Goal: Transaction & Acquisition: Purchase product/service

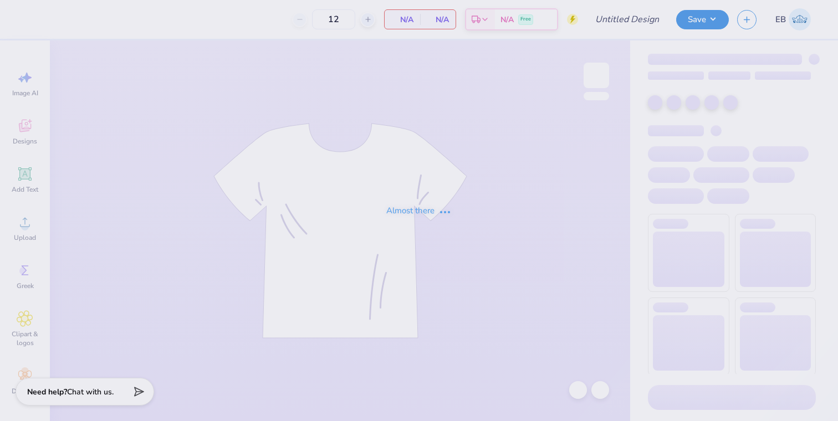
type input "[PERSON_NAME] : [GEOGRAPHIC_DATA]"
type input "24"
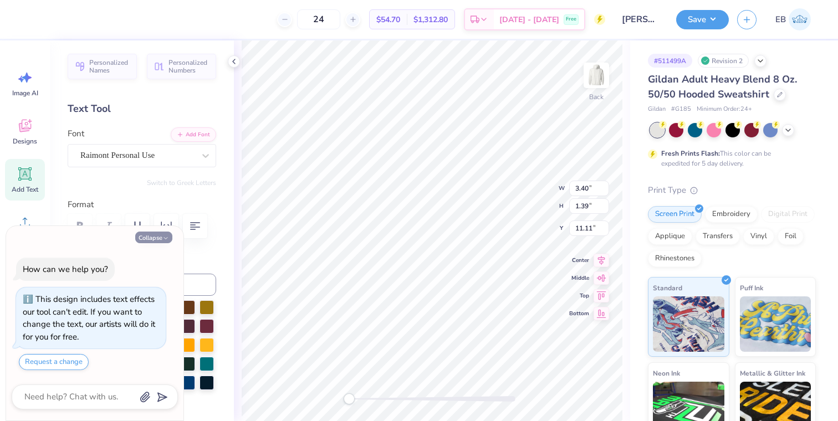
click at [161, 238] on button "Collapse" at bounding box center [153, 238] width 37 height 12
type textarea "x"
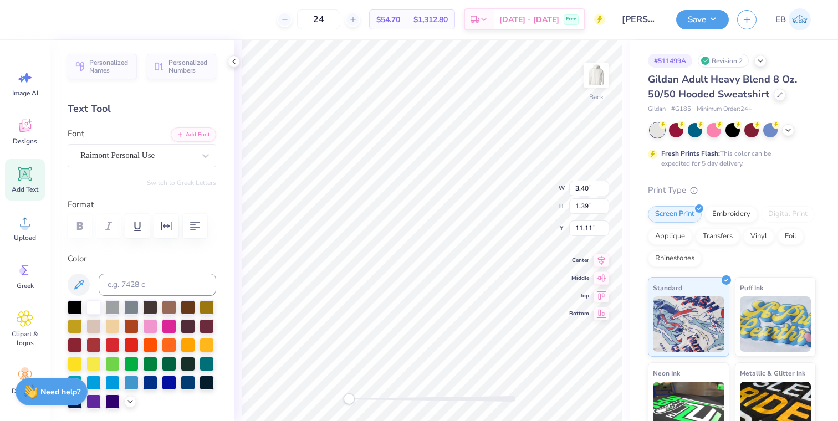
scroll to position [0, 4]
type textarea "Beat"
type input "2.28"
type input "1.68"
type input "10.05"
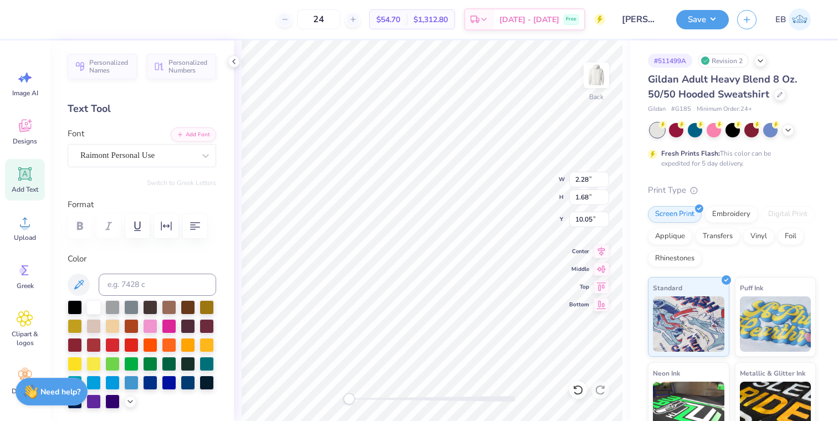
type textarea "U"
type textarea "IU"
type input "1.29"
type input "1.66"
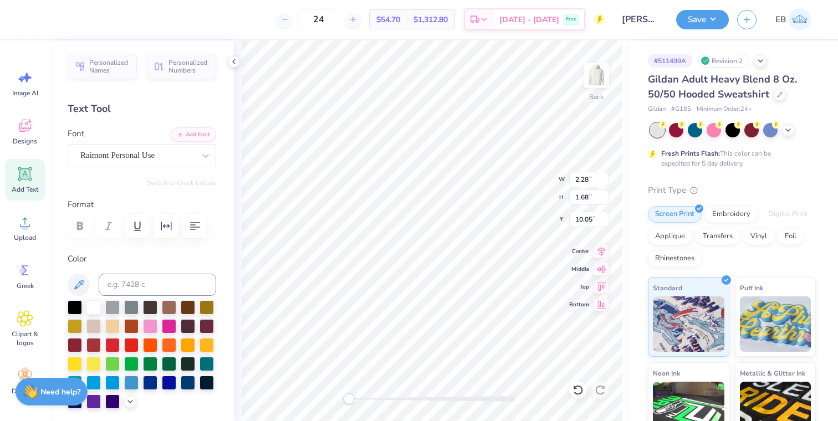
type input "10.90"
type textarea "I"
type textarea "IU"
type input "2.28"
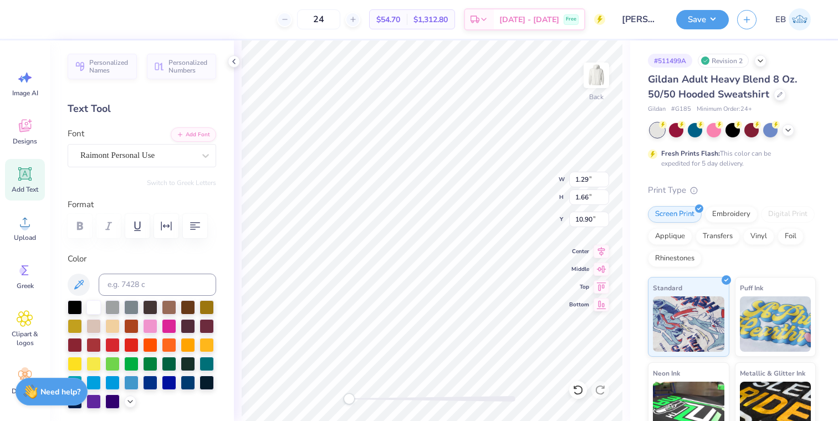
type input "1.68"
type input "10.05"
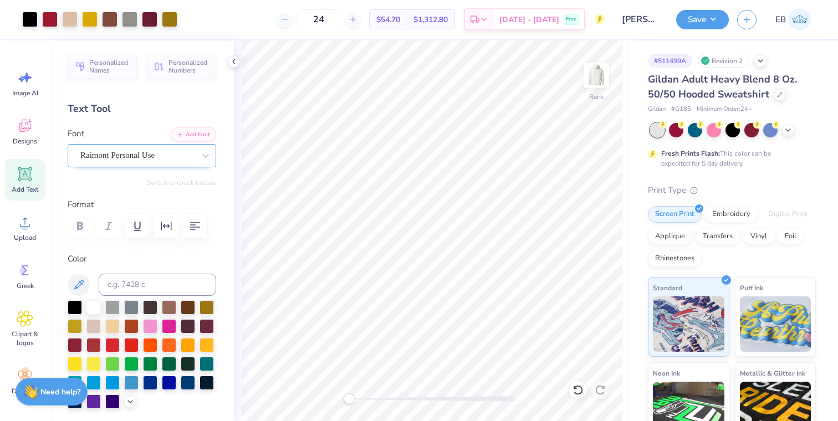
click at [169, 153] on div "Raimont Personal Use" at bounding box center [137, 155] width 116 height 17
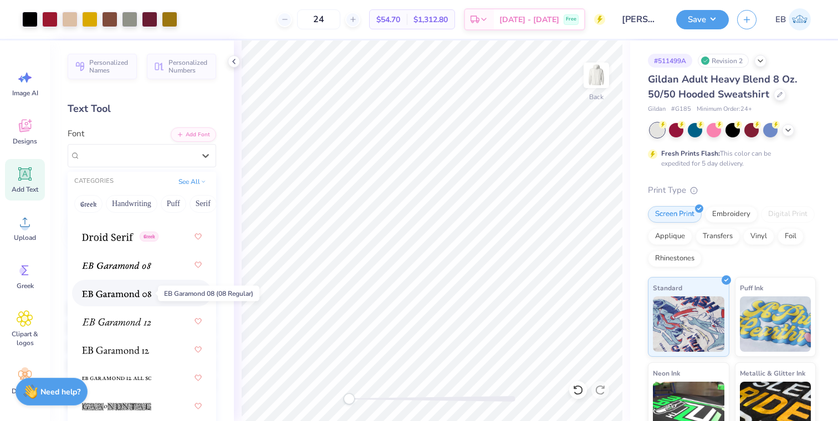
scroll to position [2866, 0]
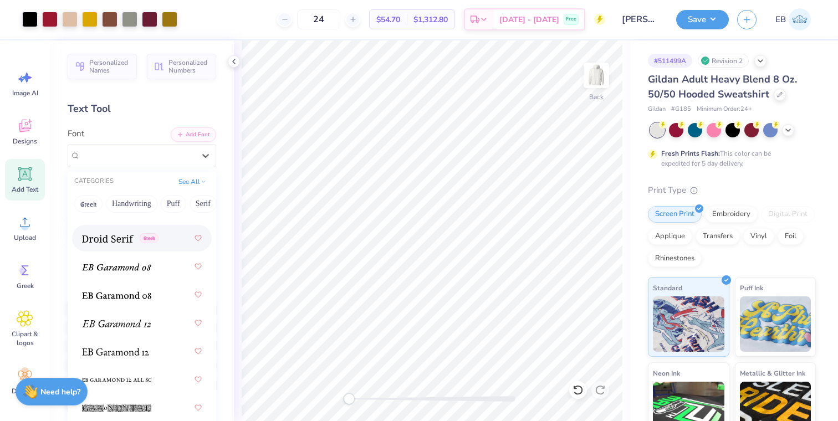
click at [122, 244] on div "Greek" at bounding box center [142, 238] width 120 height 20
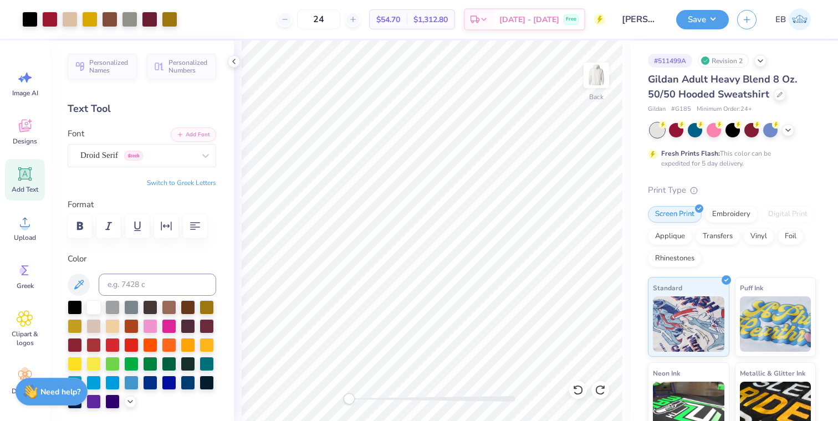
click at [25, 185] on span "Add Text" at bounding box center [25, 189] width 27 height 9
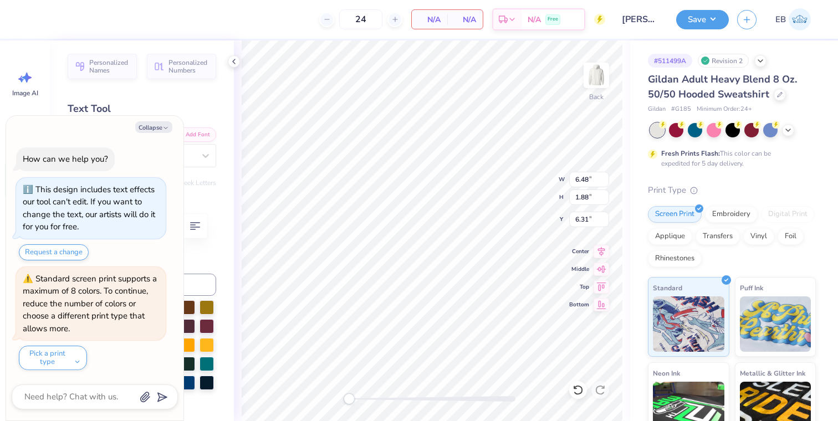
type textarea "x"
type textarea "T"
type textarea "x"
type textarea "TH"
type textarea "x"
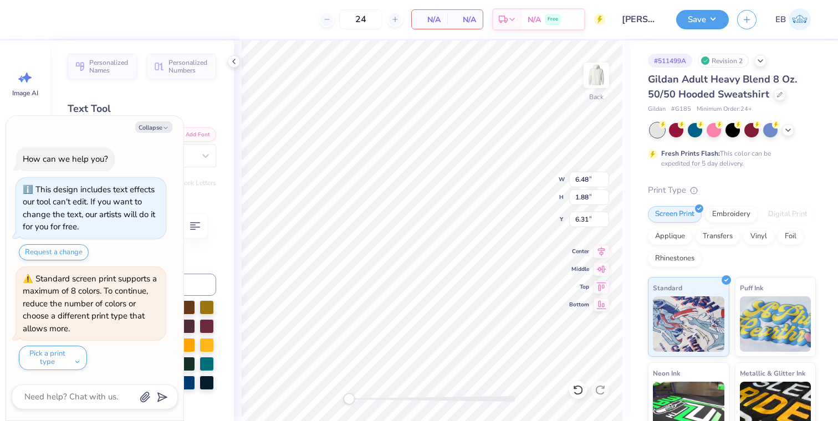
type textarea "THE"
type textarea "x"
type textarea "THEY"
type textarea "x"
type textarea "THE"
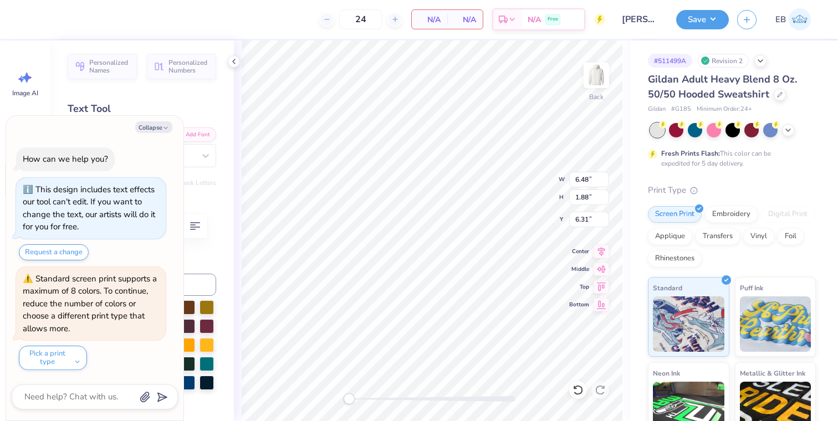
scroll to position [0, 0]
type textarea "x"
type textarea "THET"
type textarea "x"
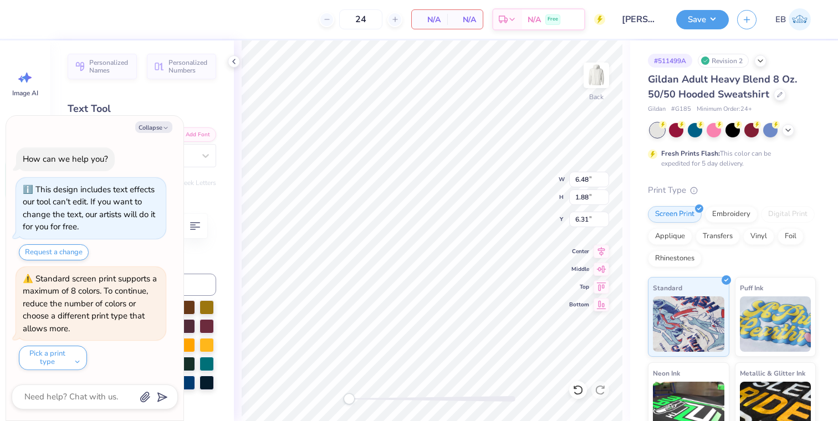
type textarea "THETA"
type textarea "x"
type textarea "THETA"
type textarea "x"
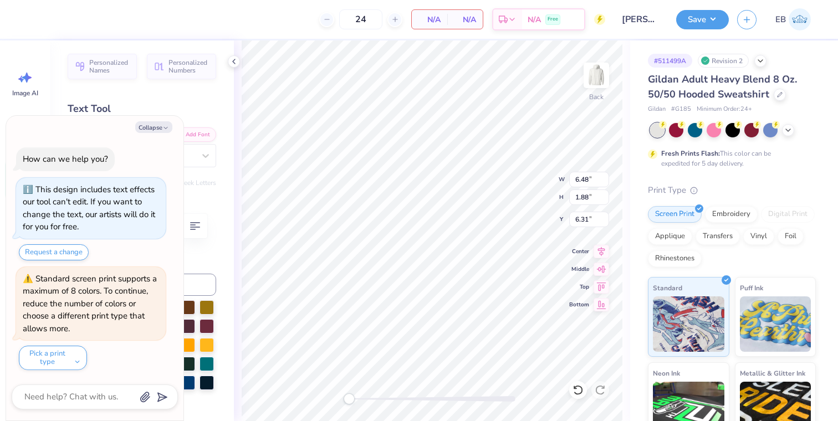
type textarea "THETA G"
type textarea "x"
type textarea "THETA GA"
type textarea "x"
type textarea "THETA GAM"
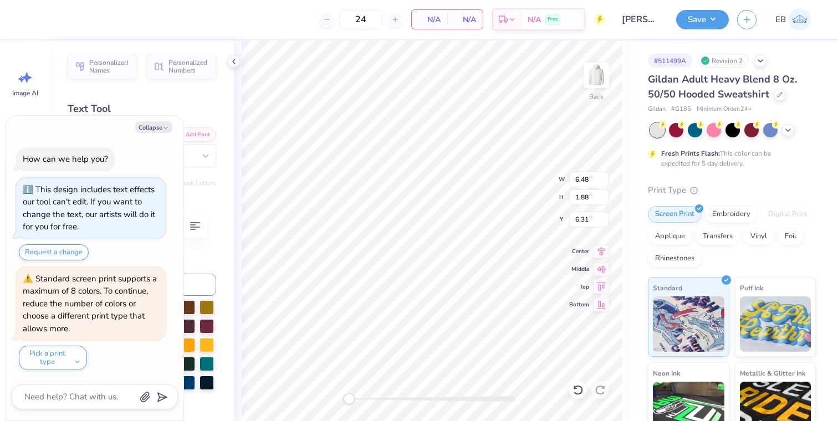
type textarea "x"
type textarea "THETA GAME"
type textarea "x"
type textarea "THETA GAMED"
type textarea "x"
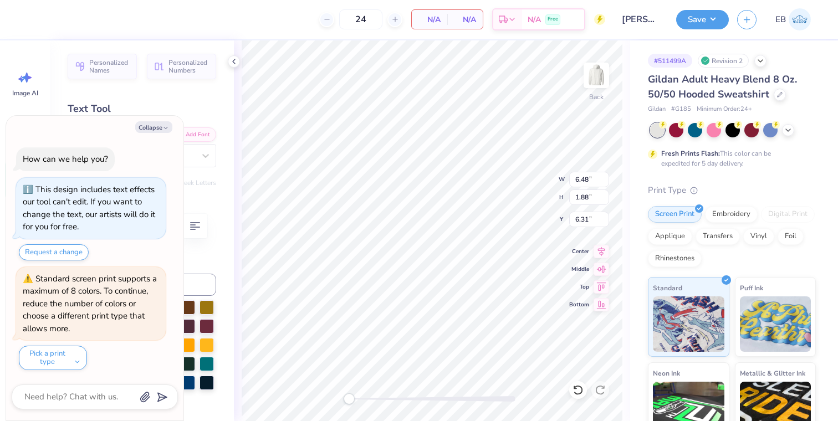
type textarea "THETA GAMEDA"
type textarea "x"
type textarea "THETA GAMEDAY"
click at [161, 125] on button "Collapse" at bounding box center [153, 127] width 37 height 12
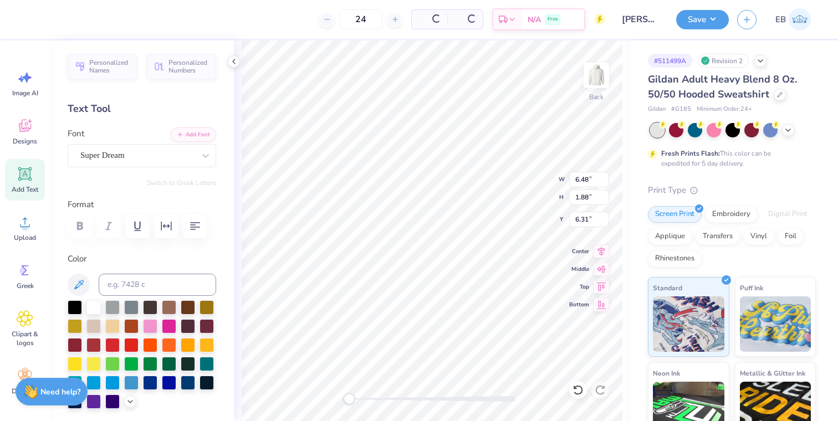
type textarea "x"
click at [197, 229] on icon "button" at bounding box center [194, 225] width 13 height 13
click at [202, 156] on icon at bounding box center [205, 155] width 11 height 11
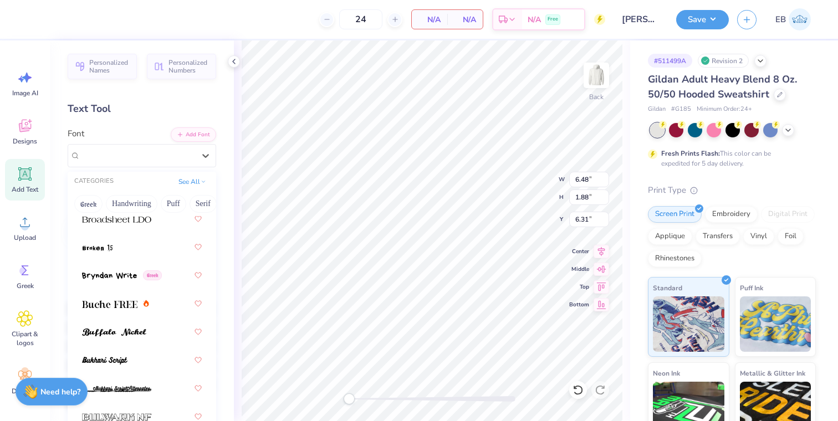
scroll to position [1419, 0]
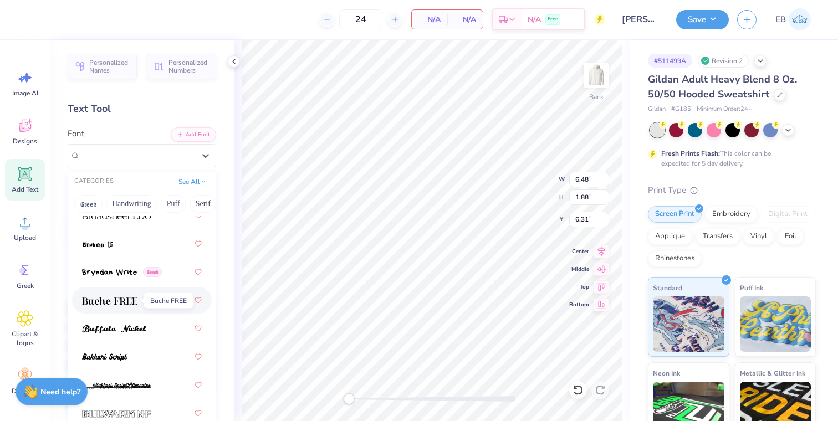
click at [132, 295] on span at bounding box center [109, 301] width 55 height 12
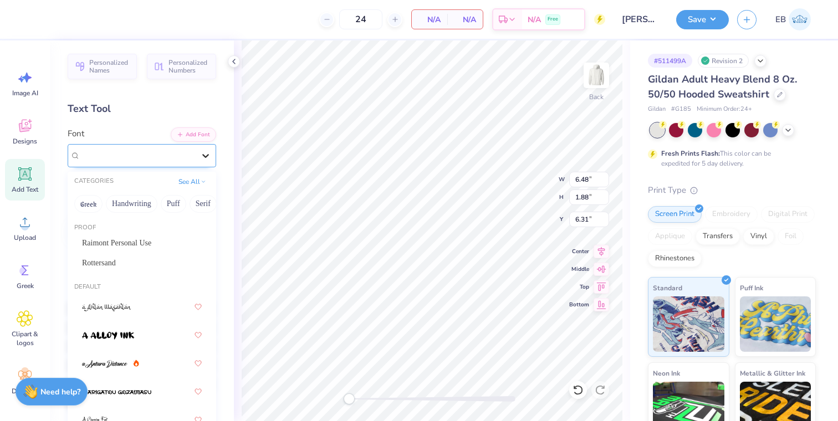
click at [204, 155] on icon at bounding box center [205, 156] width 7 height 4
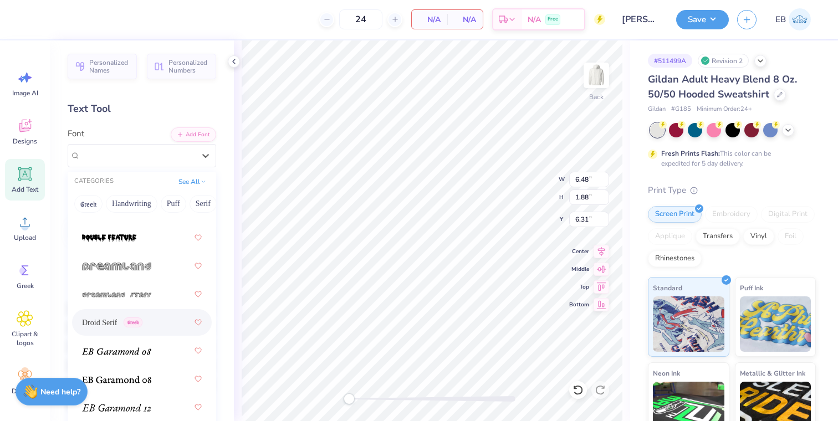
scroll to position [2794, 0]
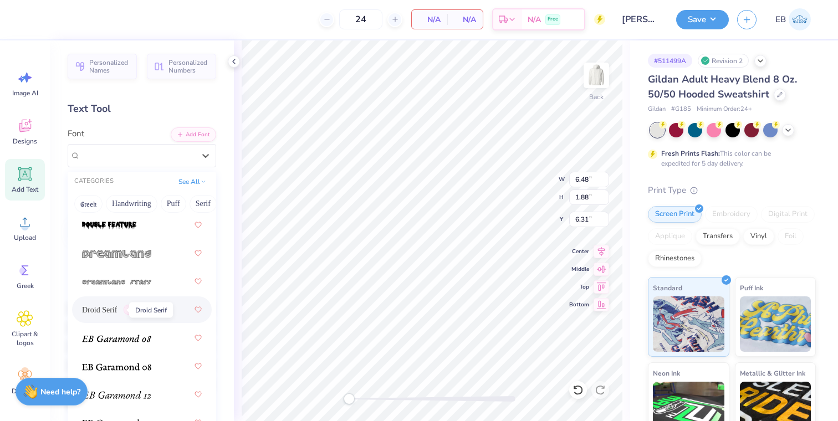
click at [112, 310] on span "Droid Serif" at bounding box center [99, 310] width 35 height 12
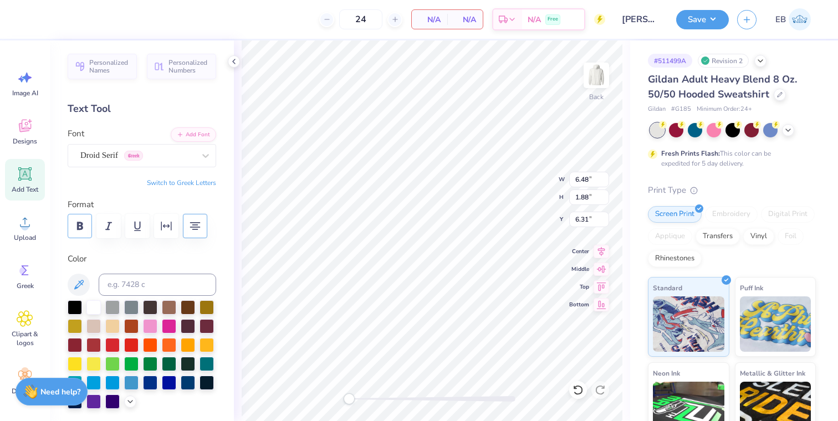
click at [82, 223] on icon "button" at bounding box center [80, 226] width 6 height 8
click at [204, 153] on icon at bounding box center [205, 155] width 11 height 11
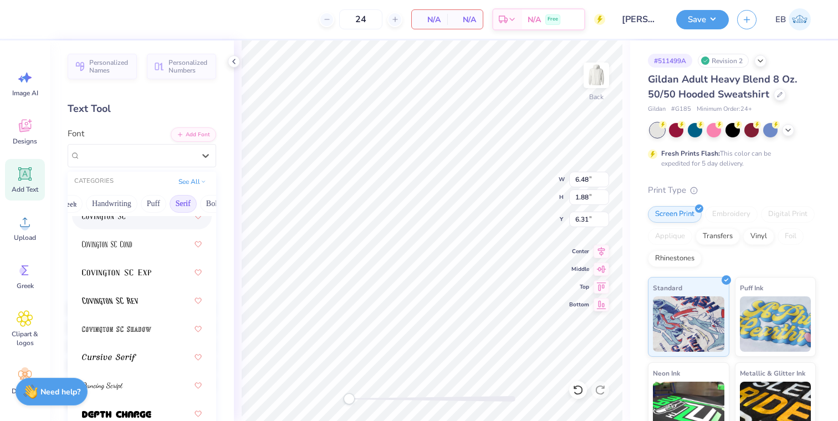
scroll to position [0, 19]
click at [208, 207] on button "Bold" at bounding box center [214, 204] width 27 height 18
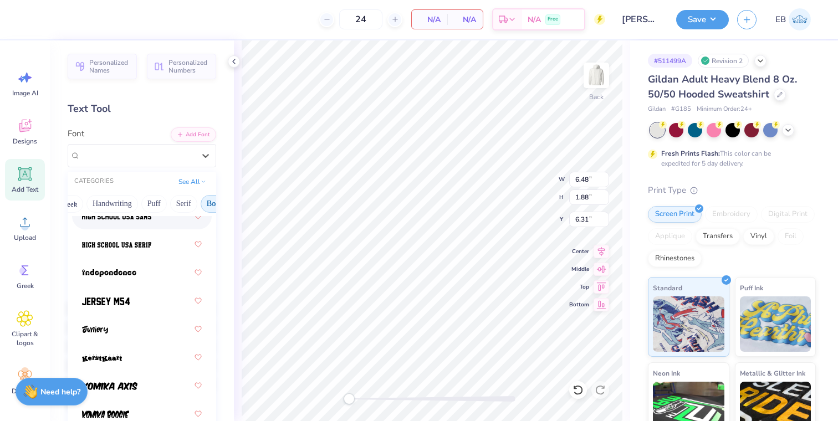
scroll to position [827, 0]
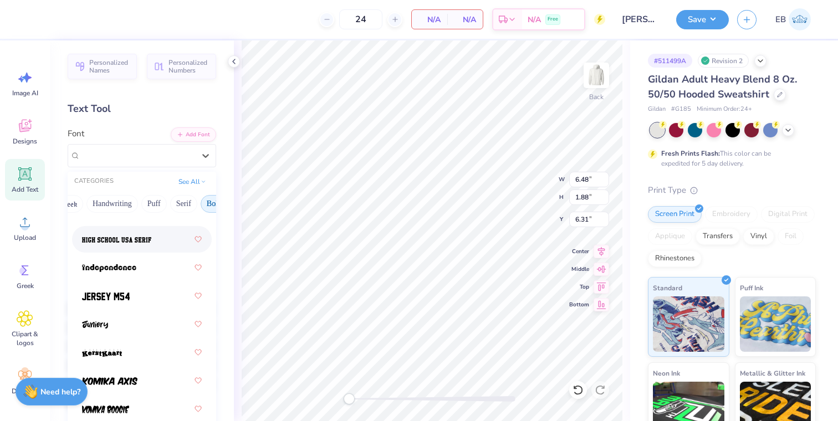
click at [132, 248] on div at bounding box center [142, 239] width 120 height 20
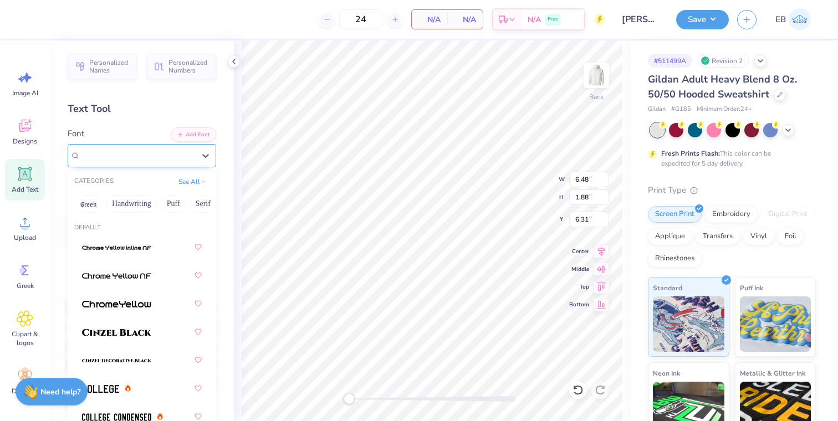
click at [194, 163] on div "High School USA Serif" at bounding box center [137, 155] width 116 height 17
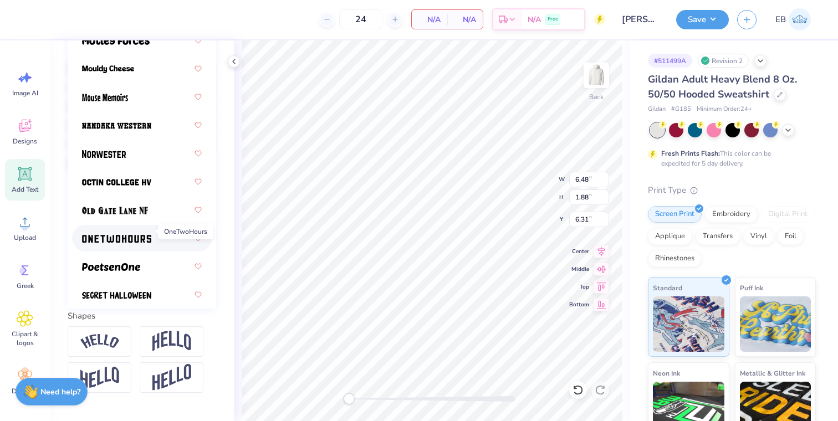
scroll to position [1265, 0]
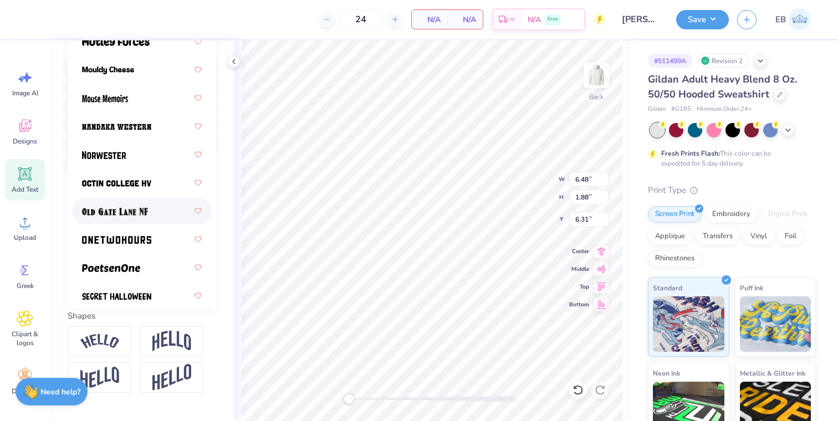
click at [146, 219] on div at bounding box center [142, 211] width 120 height 20
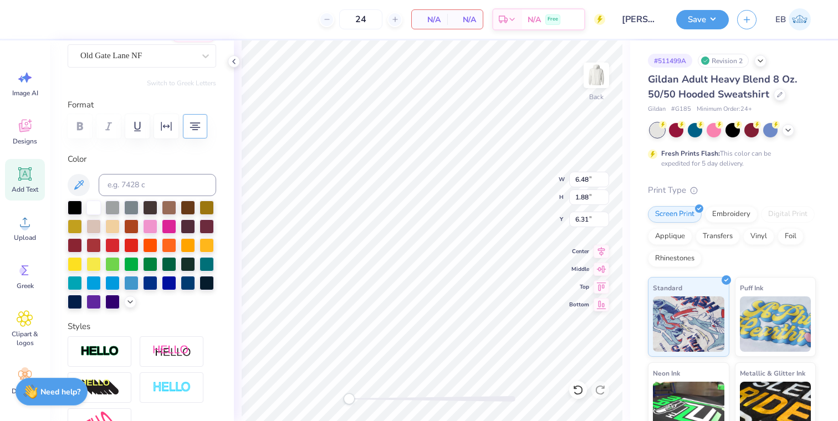
scroll to position [98, 0]
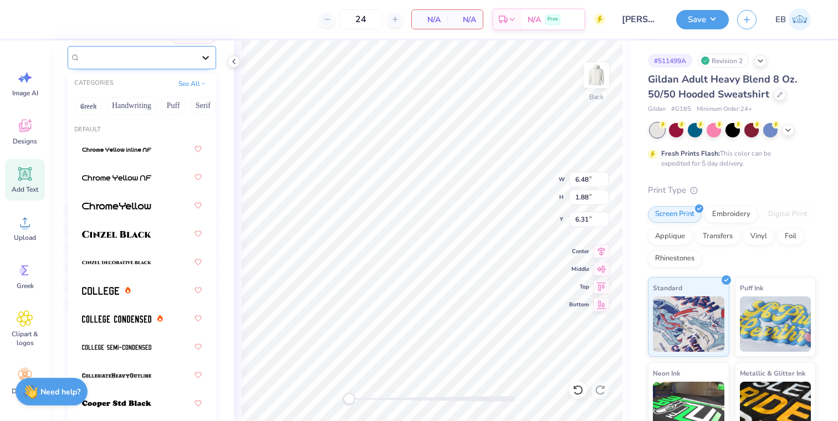
click at [205, 54] on icon at bounding box center [205, 57] width 11 height 11
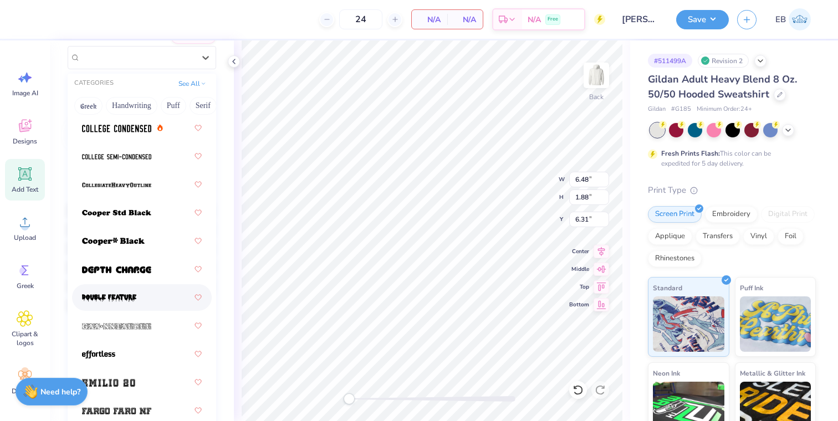
scroll to position [190, 0]
click at [150, 217] on img at bounding box center [116, 214] width 69 height 8
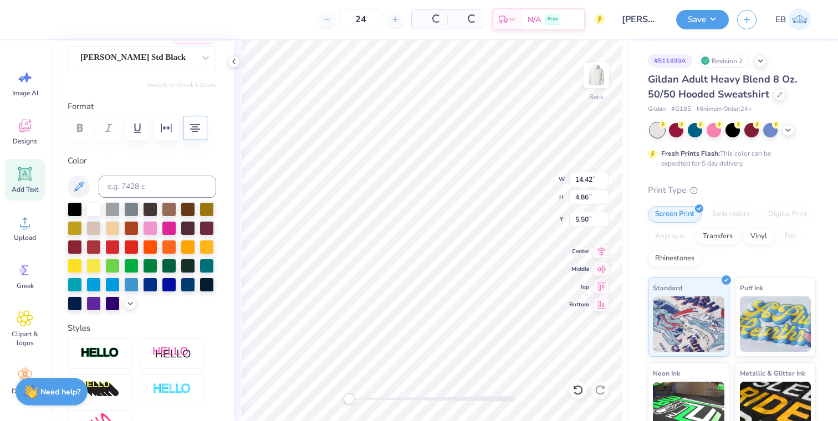
type input "14.42"
type input "4.86"
type input "5.50"
type textarea "x"
type input "14.85"
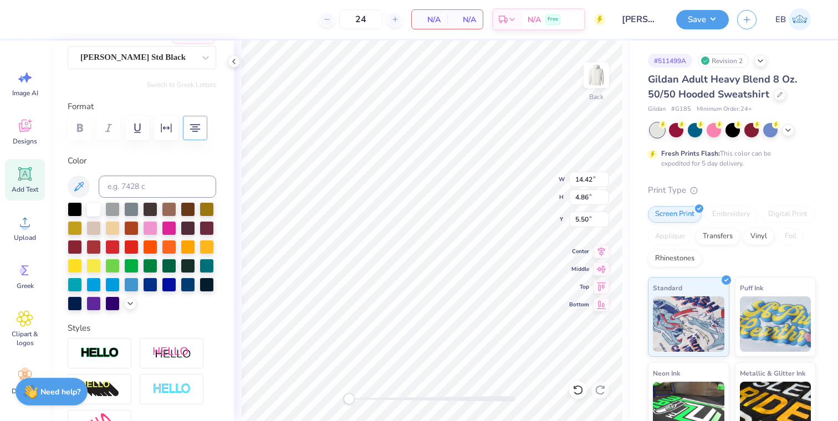
type input "5.01"
type input "5.36"
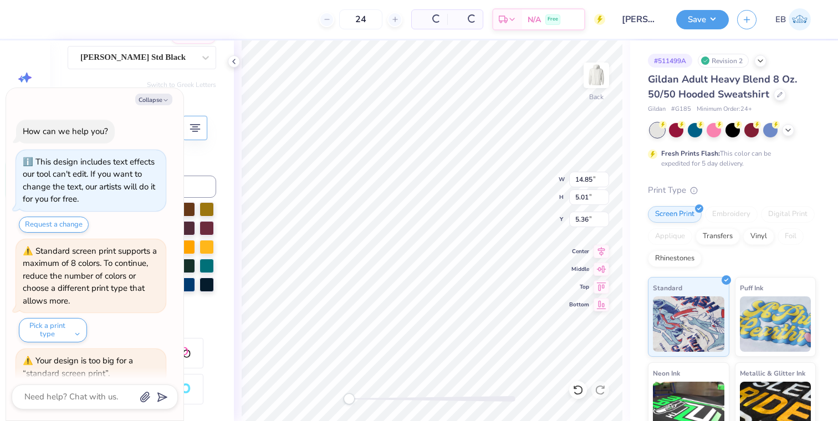
scroll to position [64, 0]
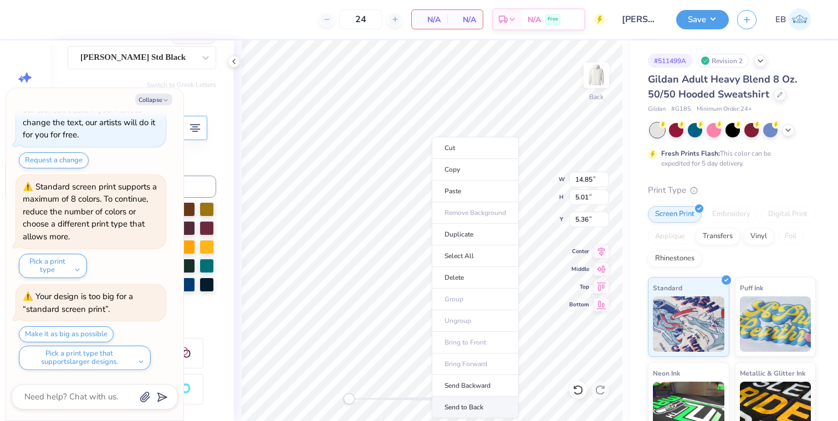
click at [463, 399] on li "Send to Back" at bounding box center [475, 408] width 87 height 22
type textarea "x"
type input "4.40"
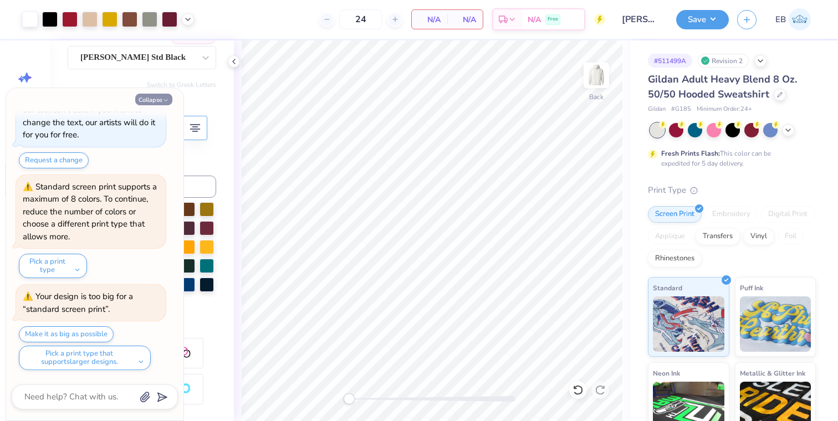
click at [158, 98] on button "Collapse" at bounding box center [153, 100] width 37 height 12
type textarea "x"
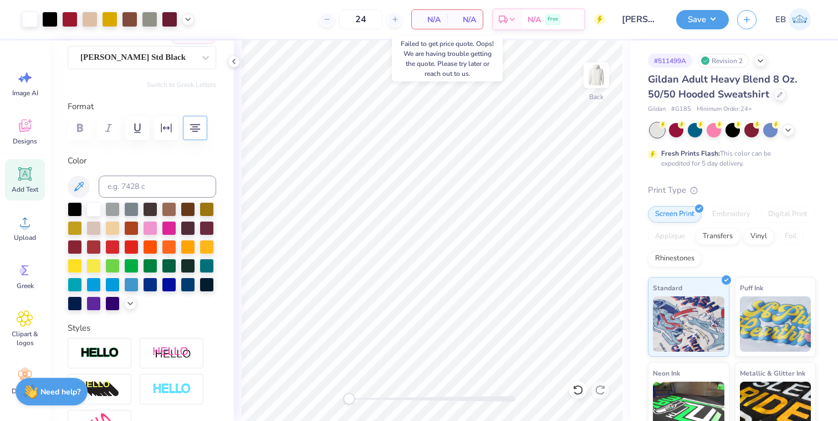
click at [430, 21] on span "N/A" at bounding box center [429, 20] width 22 height 12
click at [167, 21] on div at bounding box center [170, 19] width 16 height 16
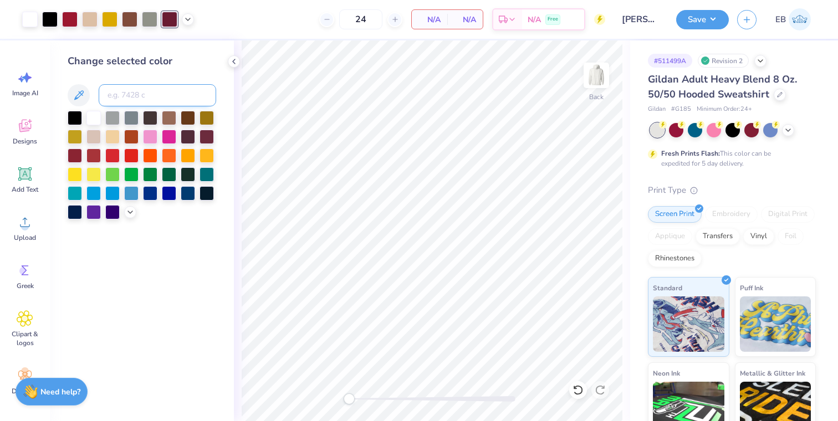
click at [146, 90] on input at bounding box center [157, 95] width 117 height 22
type input "4705"
click at [578, 393] on icon at bounding box center [577, 389] width 11 height 11
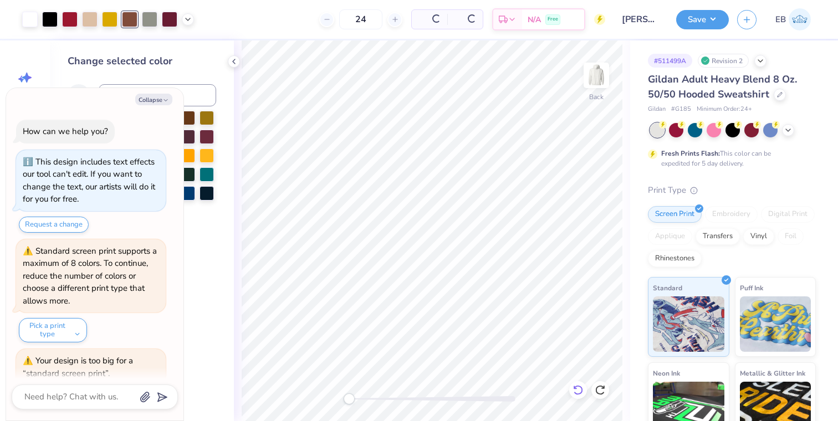
scroll to position [174, 0]
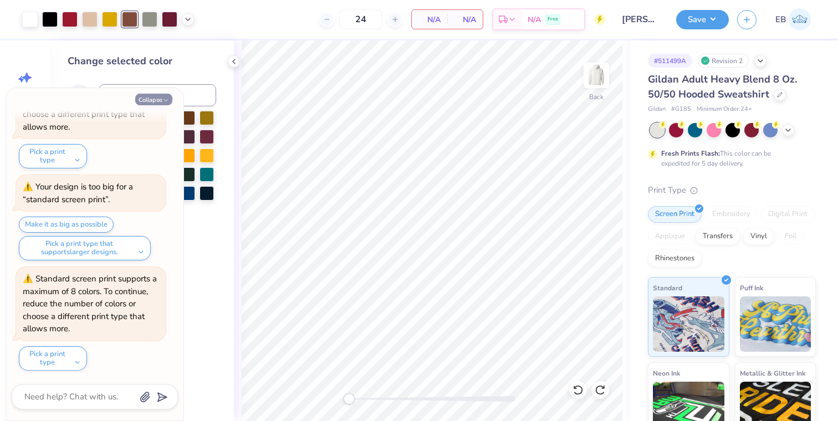
click at [162, 97] on button "Collapse" at bounding box center [153, 100] width 37 height 12
type textarea "x"
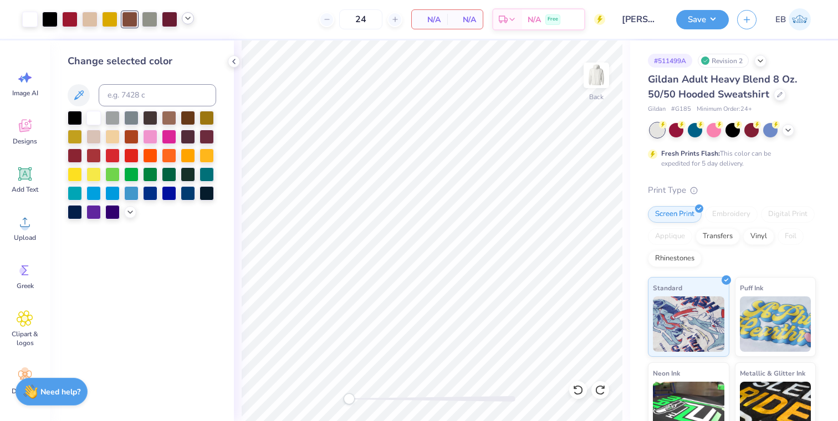
click at [189, 18] on icon at bounding box center [187, 18] width 9 height 9
click at [188, 44] on div at bounding box center [188, 47] width 16 height 16
click at [173, 93] on input at bounding box center [157, 95] width 117 height 22
type input "4705"
click at [577, 392] on icon at bounding box center [577, 389] width 11 height 11
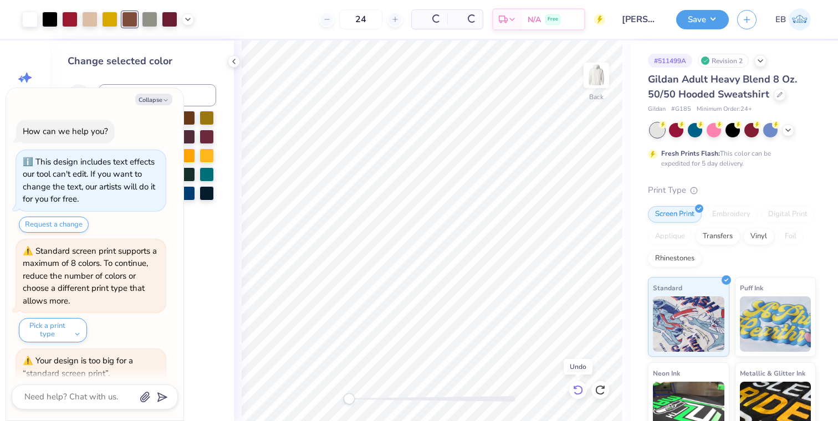
scroll to position [284, 0]
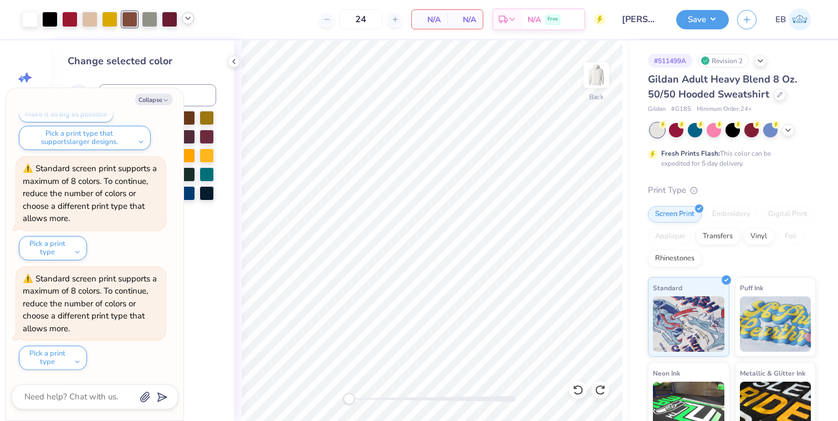
click at [187, 21] on icon at bounding box center [187, 18] width 9 height 9
click at [88, 18] on div at bounding box center [90, 19] width 16 height 16
click at [158, 99] on button "Collapse" at bounding box center [153, 100] width 37 height 12
type textarea "x"
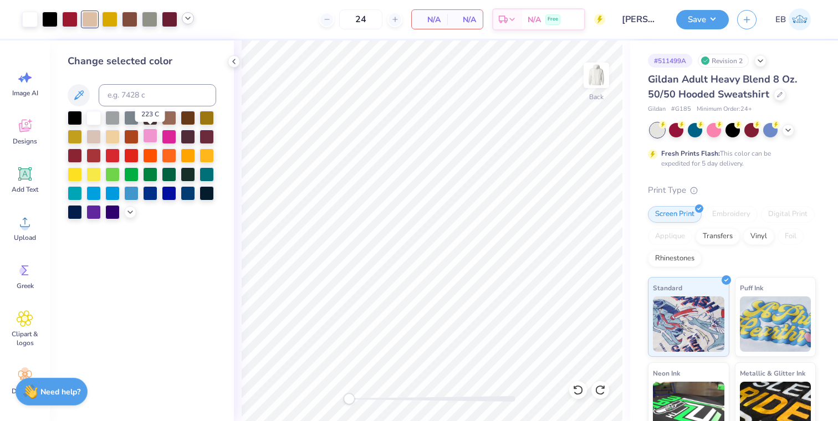
click at [148, 139] on div at bounding box center [150, 136] width 14 height 14
click at [580, 392] on icon at bounding box center [577, 389] width 11 height 11
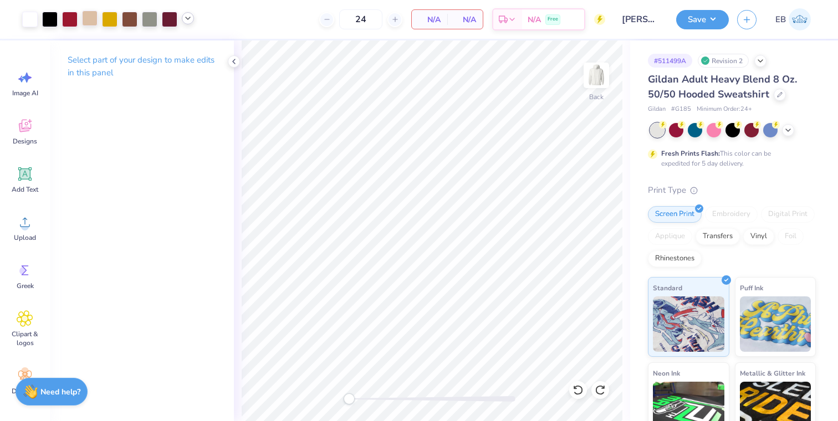
click at [90, 22] on div at bounding box center [90, 19] width 16 height 16
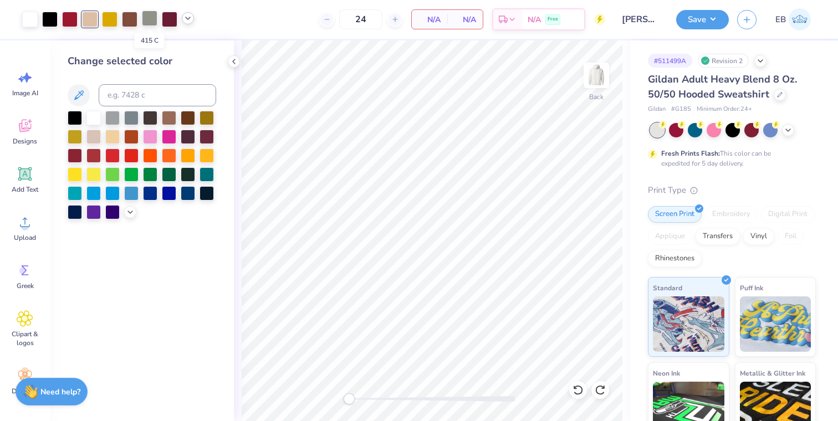
click at [147, 21] on div at bounding box center [150, 19] width 16 height 16
click at [171, 136] on div at bounding box center [169, 136] width 14 height 14
click at [168, 116] on div at bounding box center [169, 117] width 14 height 14
click at [131, 20] on div at bounding box center [130, 19] width 16 height 16
click at [170, 116] on div at bounding box center [169, 117] width 14 height 14
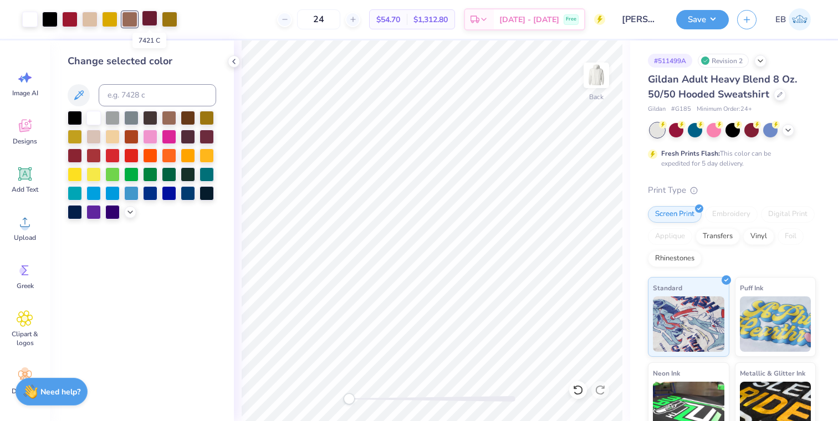
click at [148, 21] on div at bounding box center [150, 19] width 16 height 16
click at [74, 23] on div at bounding box center [70, 19] width 16 height 16
click at [28, 22] on div at bounding box center [30, 19] width 16 height 16
click at [69, 25] on div at bounding box center [70, 19] width 16 height 16
click at [107, 120] on div at bounding box center [112, 117] width 14 height 14
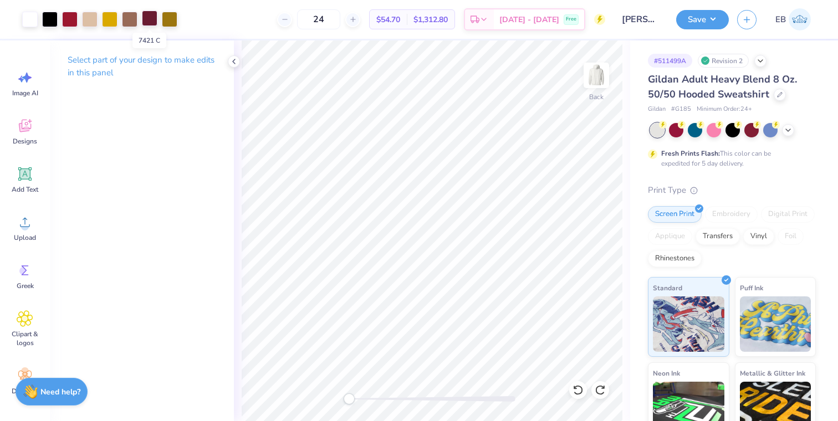
click at [149, 21] on div at bounding box center [150, 19] width 16 height 16
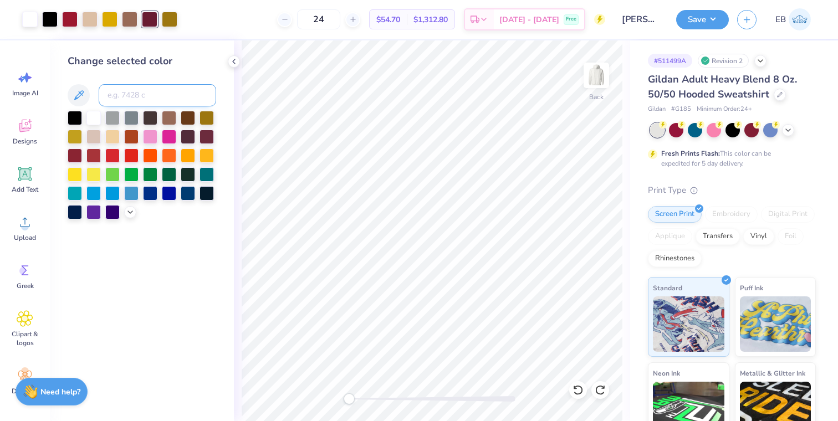
click at [120, 94] on input at bounding box center [157, 95] width 117 height 22
type input "7427"
click at [441, 389] on div "Back" at bounding box center [432, 230] width 396 height 381
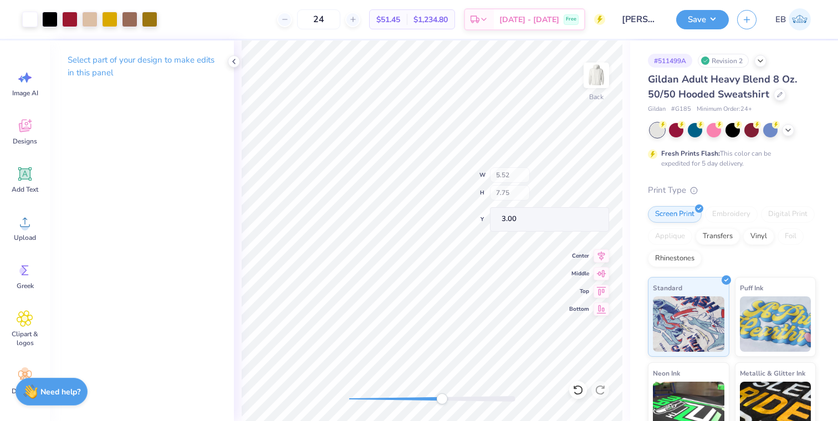
type input "0.61"
type input "0.74"
type input "5.70"
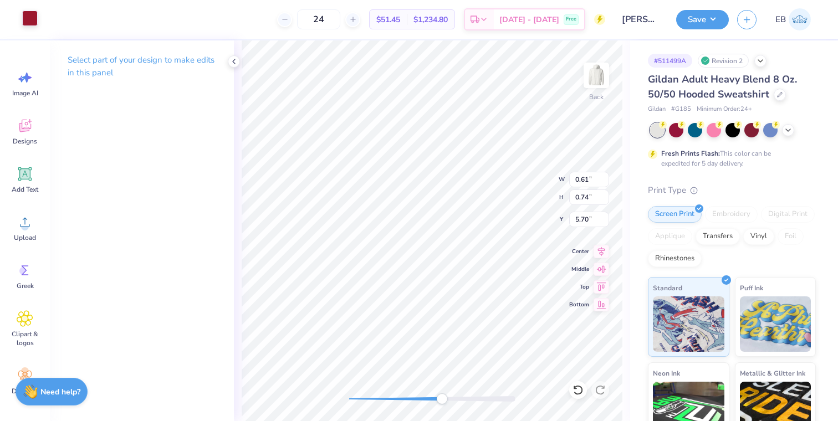
click at [28, 17] on div at bounding box center [30, 19] width 16 height 16
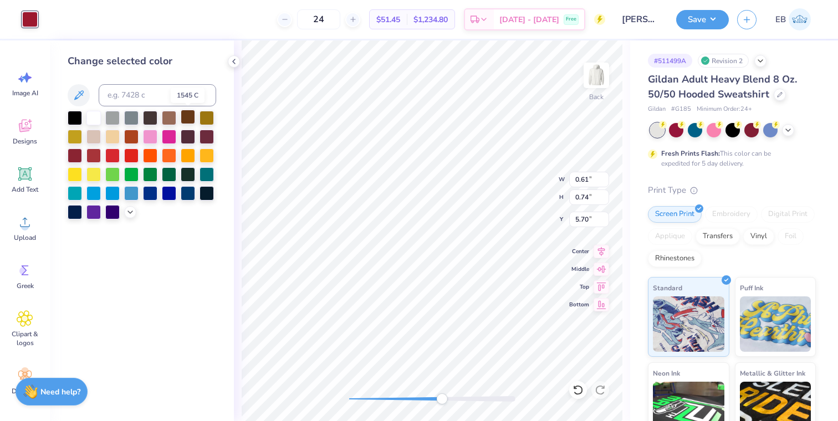
click at [188, 117] on div at bounding box center [188, 117] width 14 height 14
click at [75, 116] on div at bounding box center [75, 117] width 14 height 14
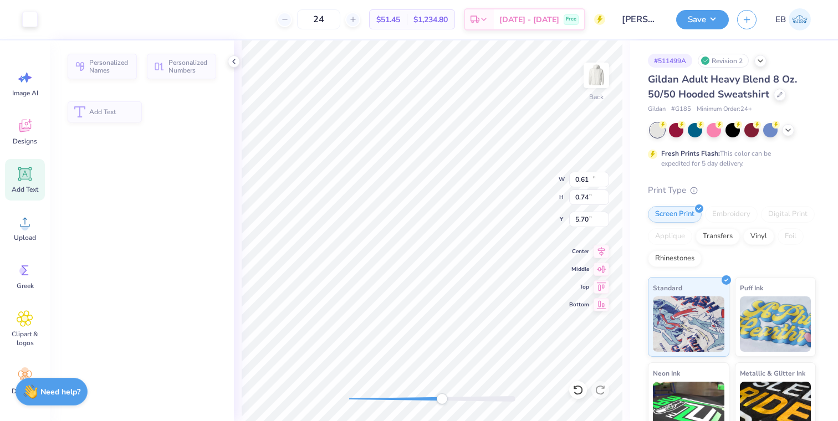
type input "14.85"
type input "5.01"
type input "4.40"
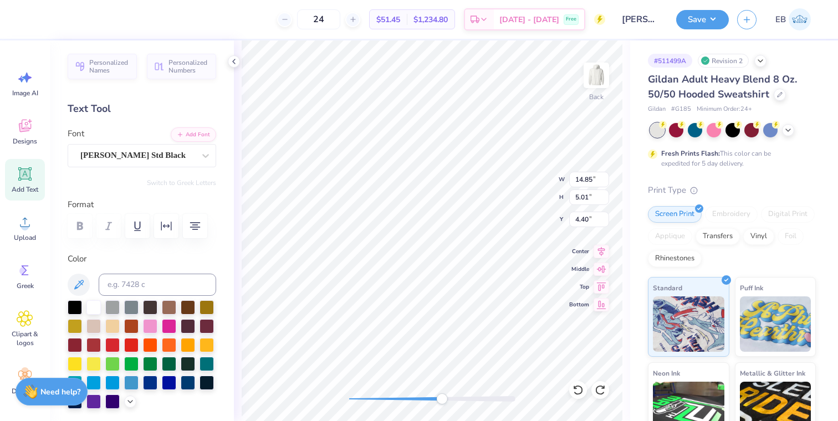
type input "0.72"
type input "0.53"
type input "6.26"
click at [32, 21] on div at bounding box center [30, 19] width 16 height 16
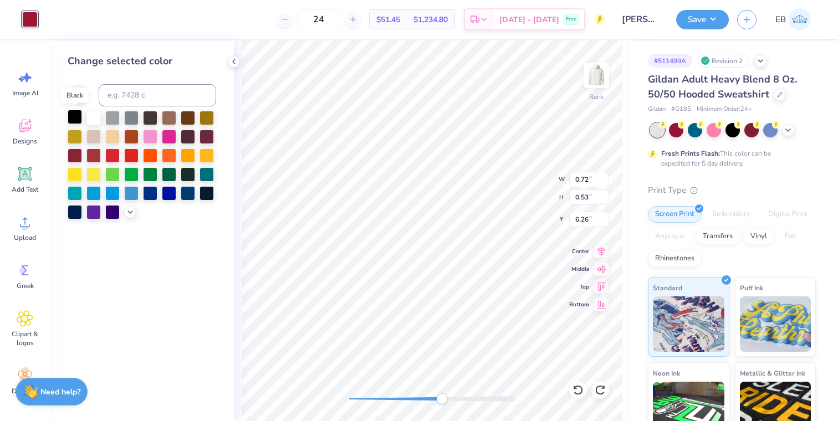
click at [76, 118] on div at bounding box center [75, 117] width 14 height 14
type input "14.85"
type input "5.01"
type input "4.40"
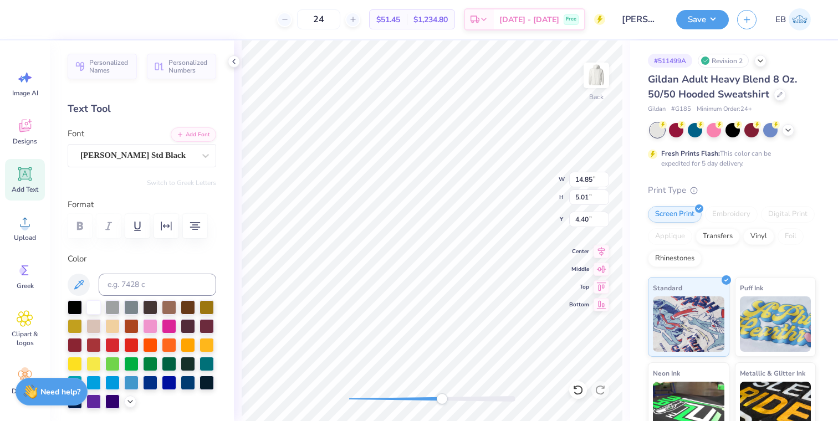
type input "0.72"
type input "0.53"
type input "6.26"
click at [550, 394] on div "Back W 0.72 0.72 " H 0.53 0.53 " Y 6.26 6.26 " Center Middle Top Bottom" at bounding box center [432, 230] width 396 height 381
click at [24, 23] on div at bounding box center [30, 19] width 16 height 16
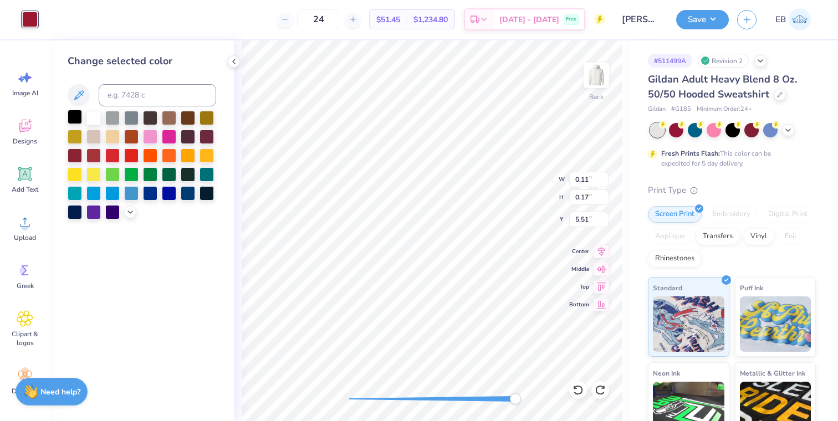
click at [75, 114] on div at bounding box center [75, 117] width 14 height 14
type input "14.85"
type input "5.01"
type input "4.40"
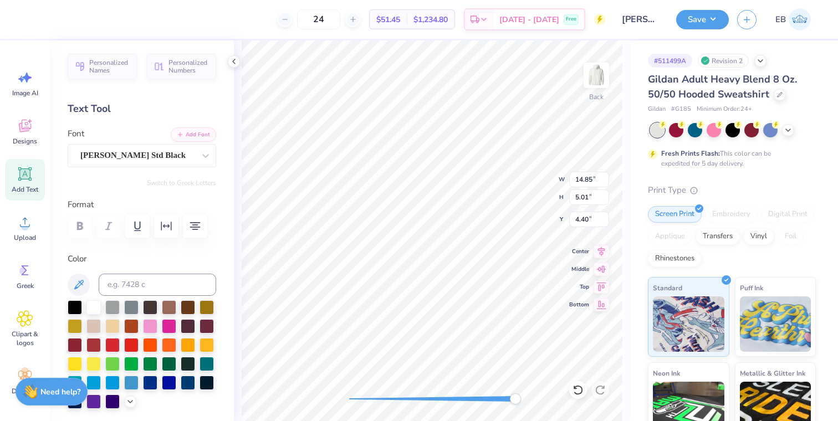
type input "0.11"
type input "0.17"
type input "5.51"
type input "14.85"
type input "5.01"
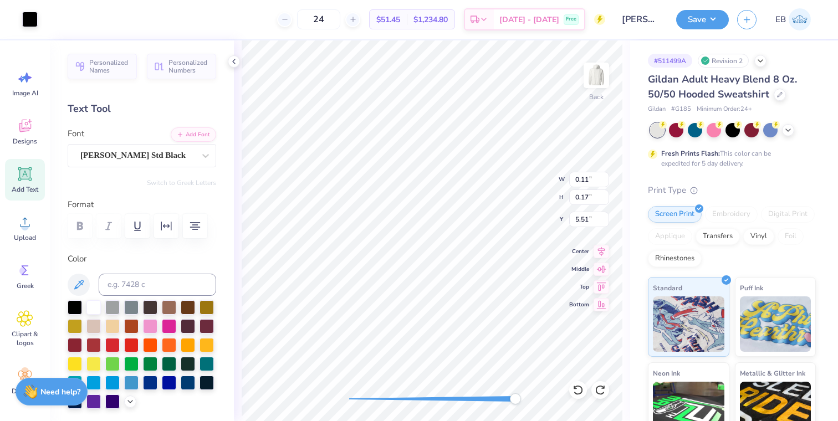
type input "4.40"
type input "0.05"
type input "0.13"
type input "5.36"
click at [31, 18] on div at bounding box center [30, 19] width 16 height 16
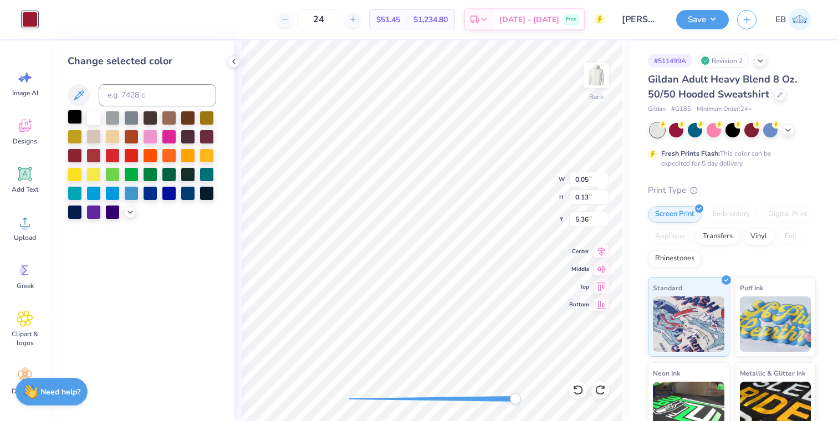
click at [73, 116] on div at bounding box center [75, 117] width 14 height 14
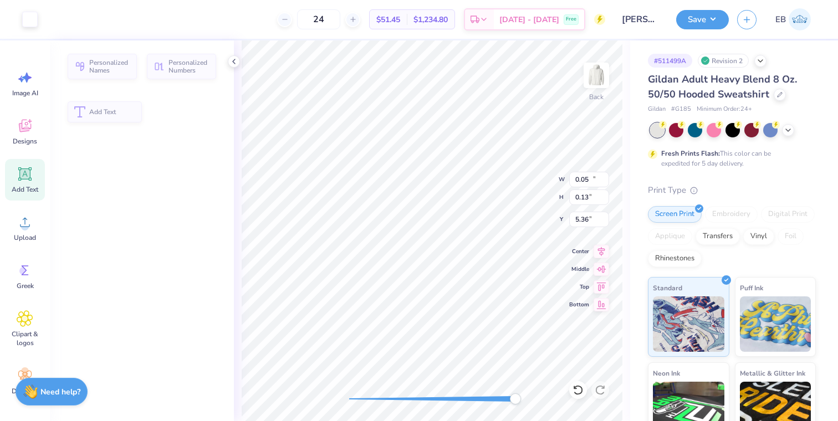
type input "14.85"
type input "5.01"
type input "4.40"
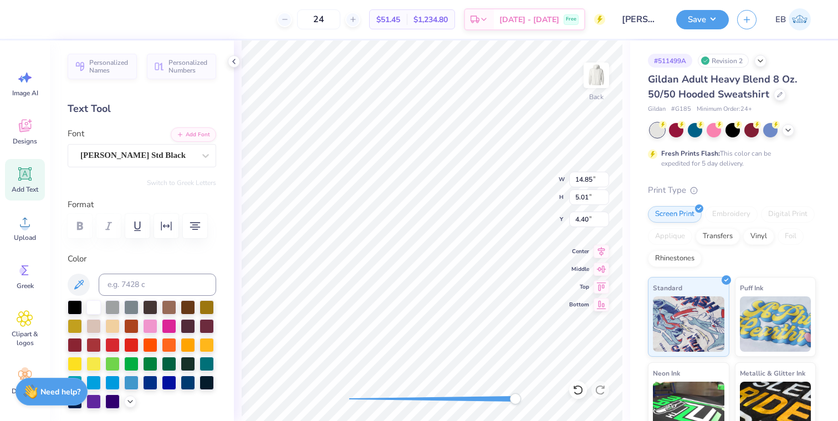
type input "0.05"
type input "0.13"
type input "5.36"
click at [595, 391] on icon at bounding box center [599, 390] width 9 height 10
type input "14.85"
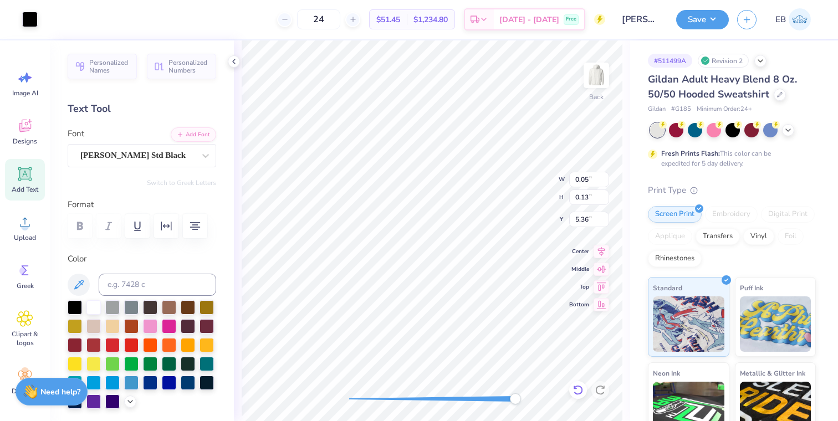
type input "5.01"
type input "4.40"
type input "0.05"
type input "0.13"
type input "5.36"
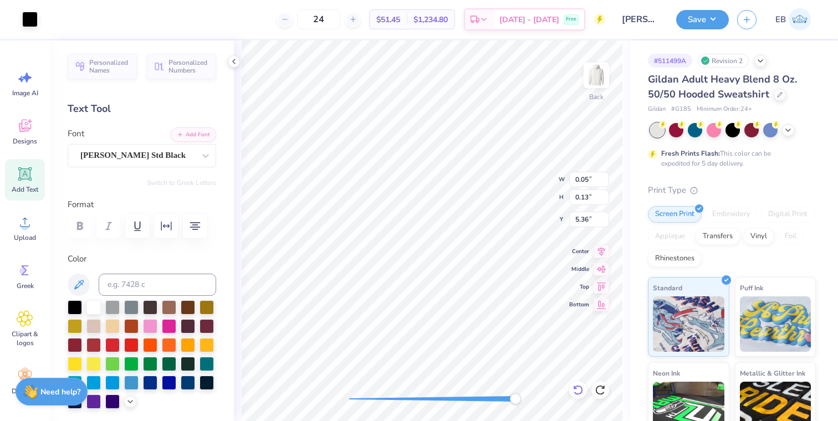
type input "14.85"
type input "5.01"
type input "4.40"
type input "0.13"
type input "0.12"
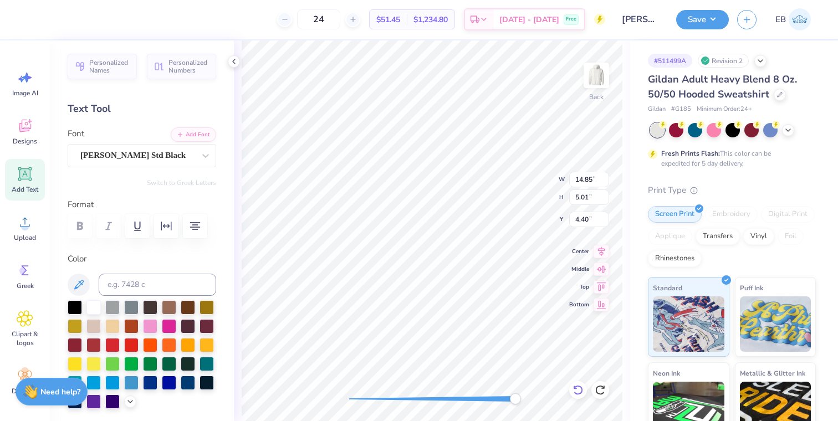
type input "5.53"
click at [32, 23] on div at bounding box center [30, 19] width 16 height 16
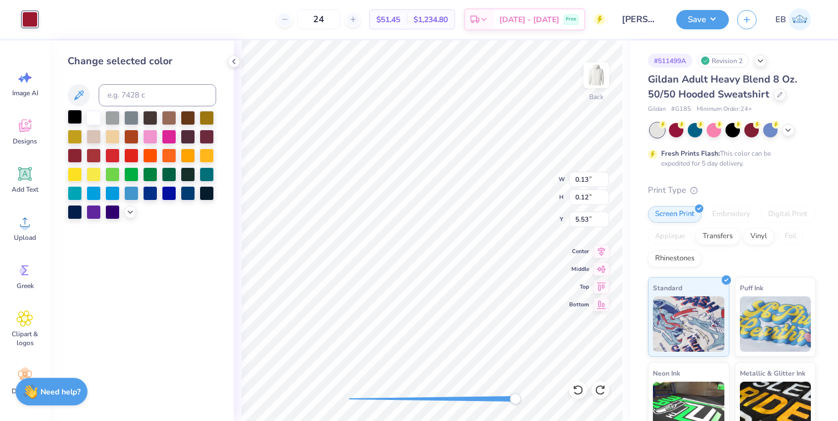
click at [72, 112] on div at bounding box center [75, 117] width 14 height 14
click at [73, 113] on div at bounding box center [75, 117] width 14 height 14
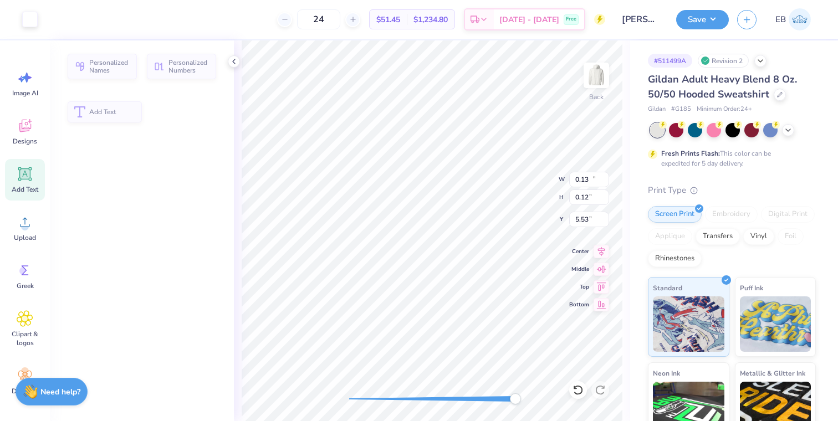
type input "14.85"
type input "5.01"
type input "4.40"
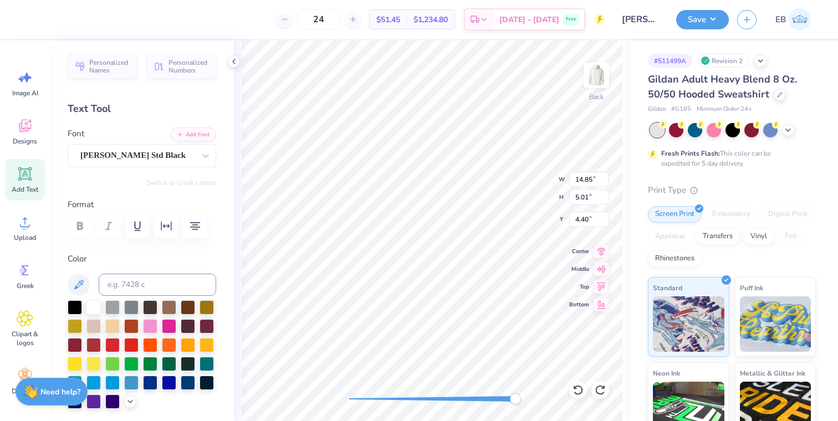
type input "0.08"
type input "0.11"
type input "5.61"
click at [33, 14] on div at bounding box center [30, 19] width 16 height 16
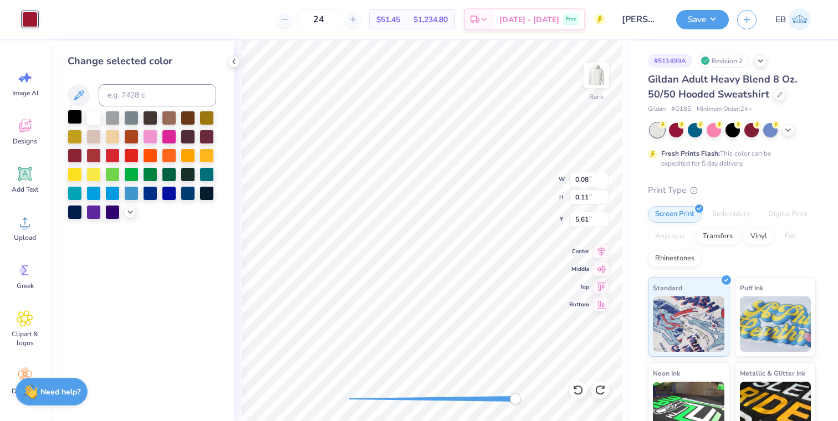
click at [78, 115] on div at bounding box center [75, 117] width 14 height 14
type input "0.07"
type input "5.53"
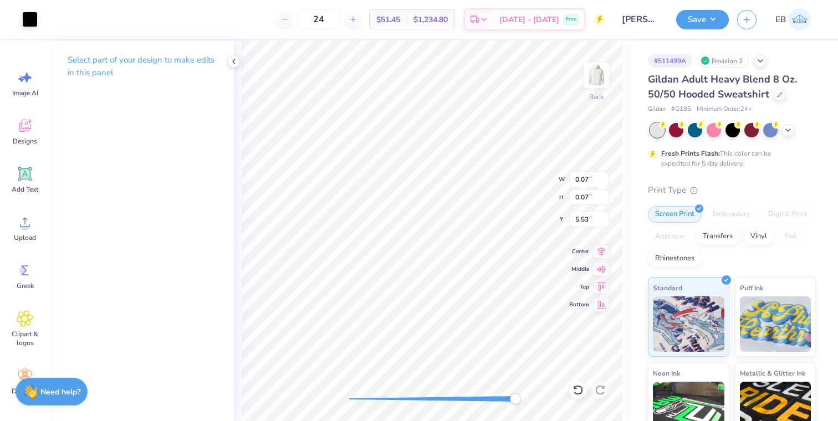
type input "14.85"
type input "5.01"
type input "4.40"
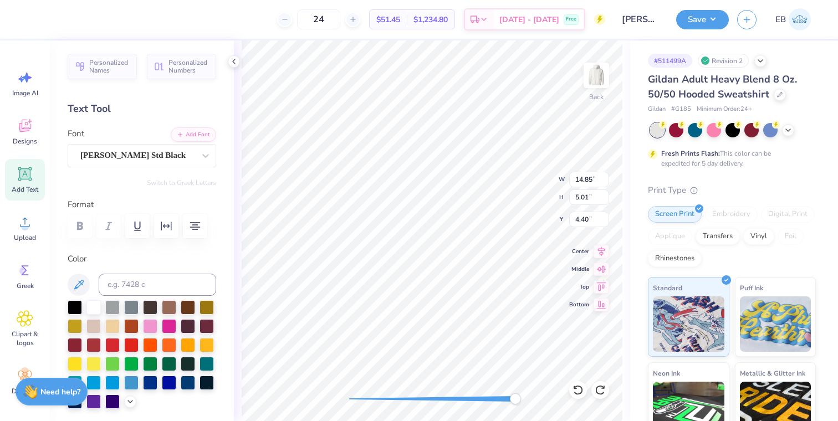
type input "0.08"
type input "0.11"
type input "5.61"
type input "14.85"
type input "5.01"
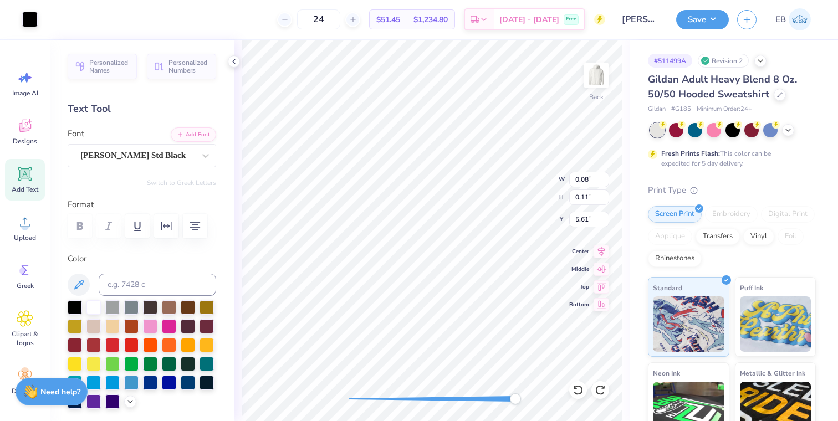
type input "4.40"
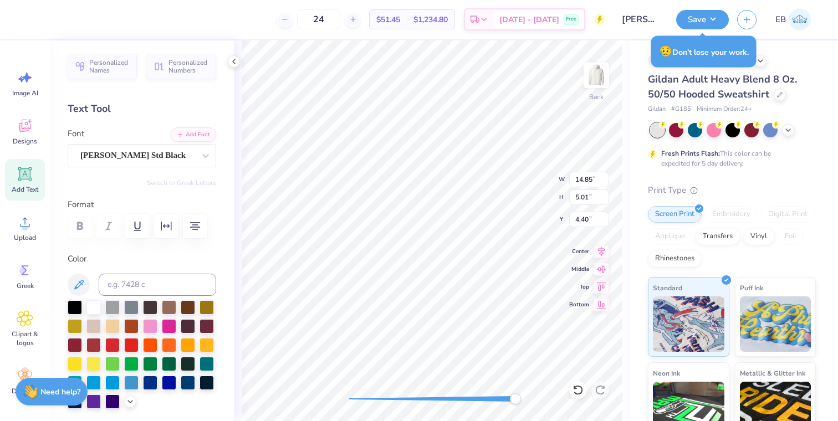
type input "0.08"
type input "0.06"
type input "5.70"
click at [34, 24] on div at bounding box center [30, 19] width 16 height 16
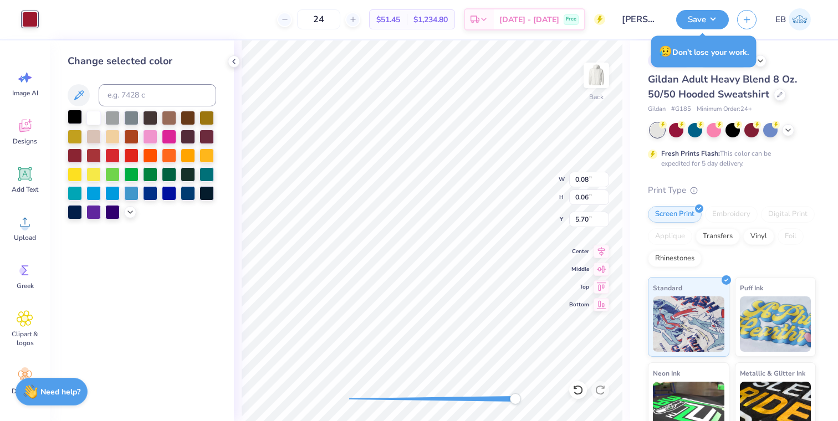
click at [79, 118] on div at bounding box center [75, 117] width 14 height 14
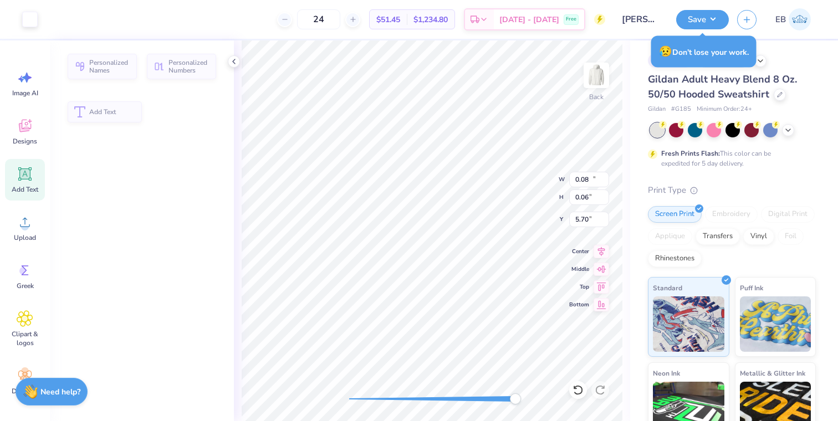
type input "14.85"
type input "5.01"
type input "4.38"
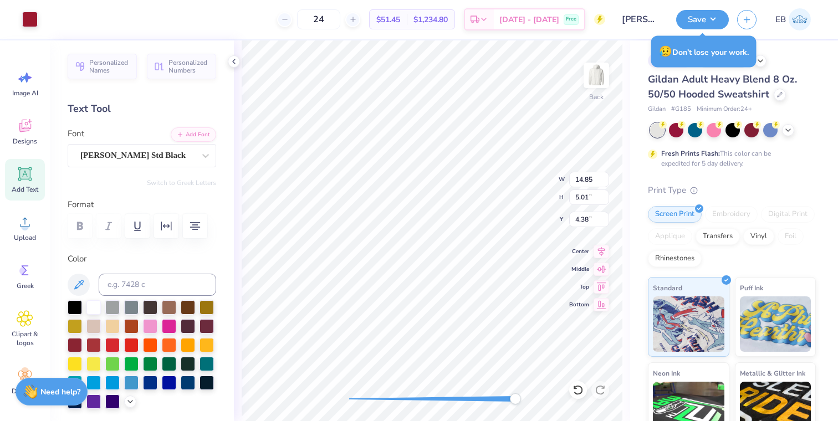
type input "0.08"
type input "0.07"
type input "5.63"
click at [29, 26] on div at bounding box center [30, 19] width 16 height 16
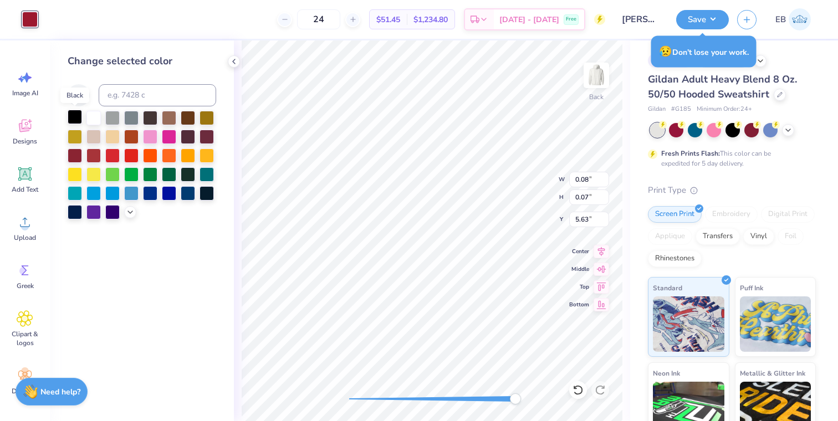
click at [79, 116] on div at bounding box center [75, 117] width 14 height 14
type input "14.85"
type input "5.01"
type input "4.38"
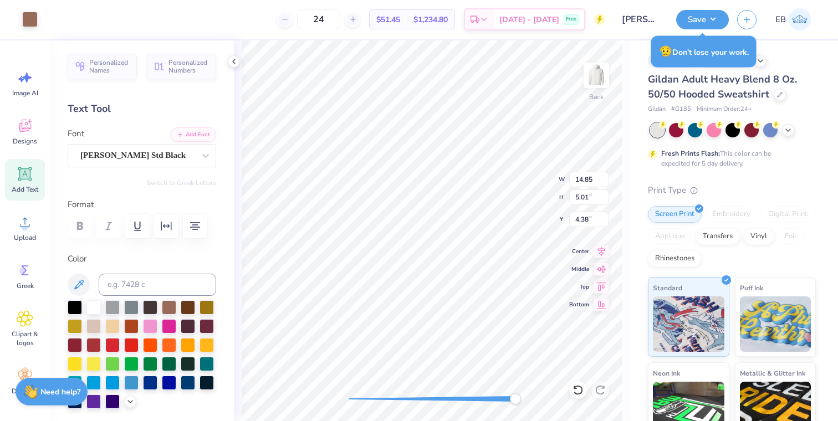
type input "0.84"
type input "0.99"
type input "5.35"
type input "14.85"
type input "5.01"
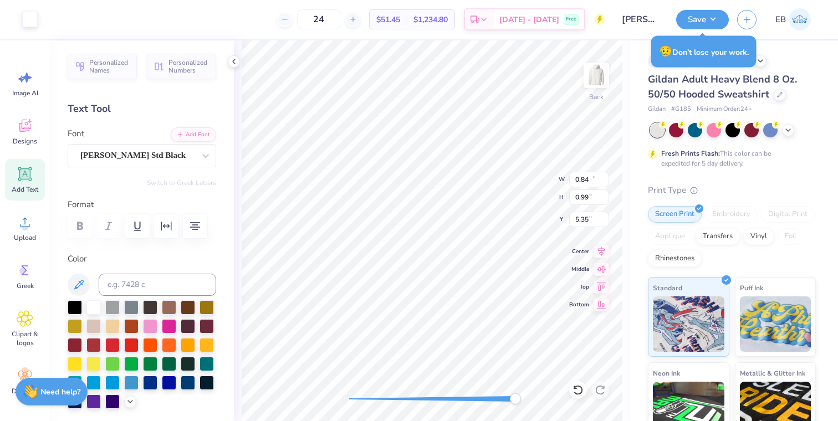
type input "4.38"
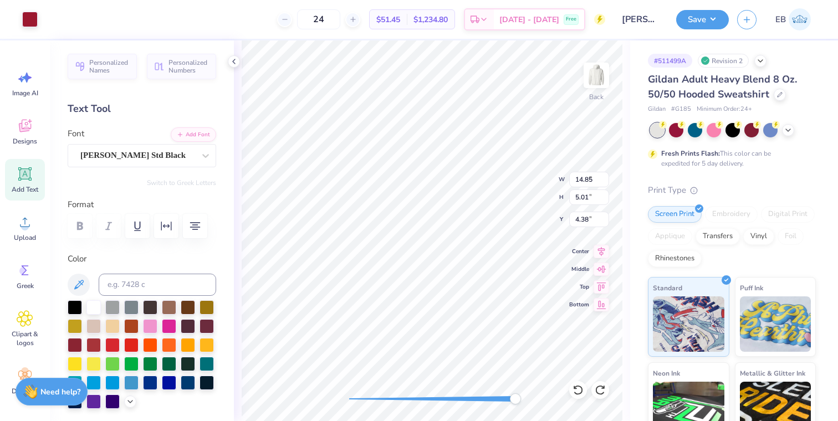
type input "0.06"
type input "0.05"
type input "5.54"
click at [30, 20] on div at bounding box center [30, 19] width 16 height 16
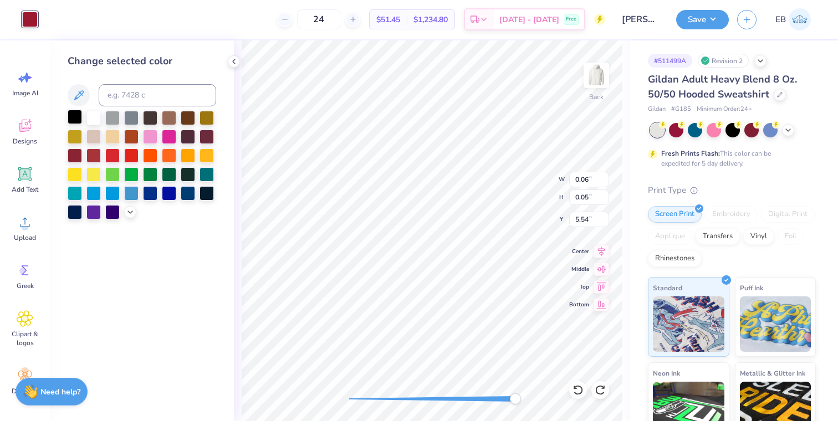
click at [74, 116] on div at bounding box center [75, 117] width 14 height 14
click at [73, 120] on div at bounding box center [75, 117] width 14 height 14
type input "14.85"
type input "5.01"
type input "4.38"
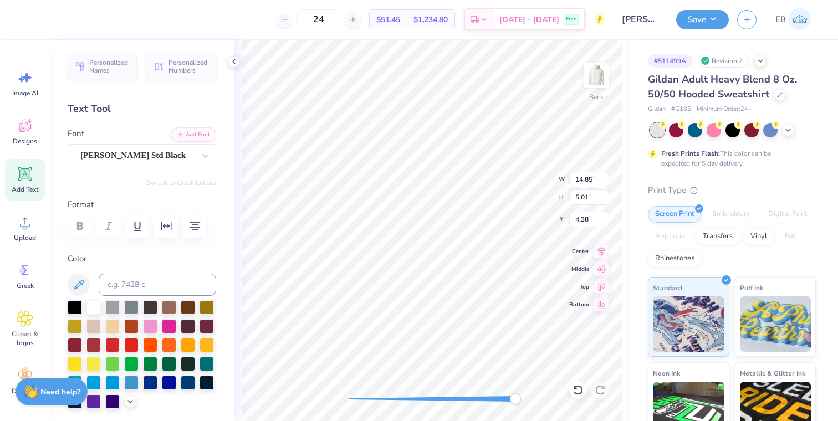
type input "0.84"
type input "0.99"
type input "5.35"
type input "14.85"
type input "5.01"
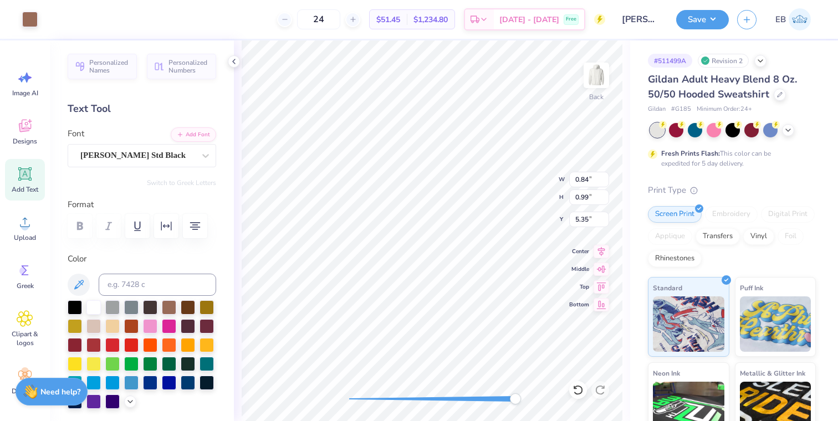
type input "4.38"
type input "0.06"
type input "0.05"
type input "5.54"
type input "14.85"
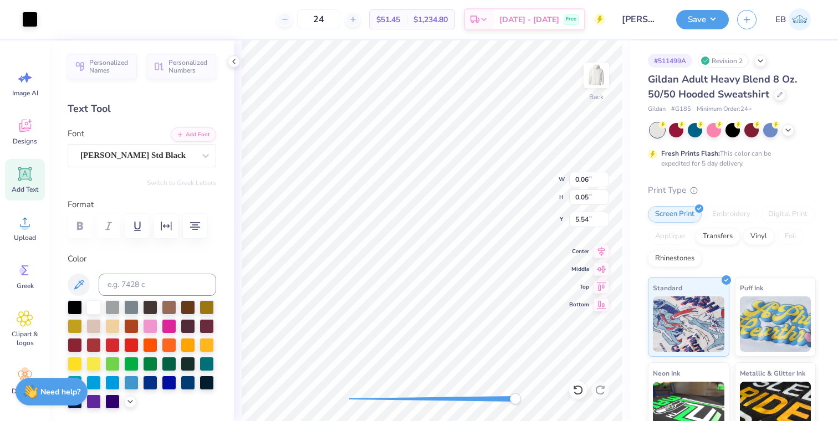
type input "5.01"
type input "4.38"
type input "0.06"
type input "0.05"
type input "5.54"
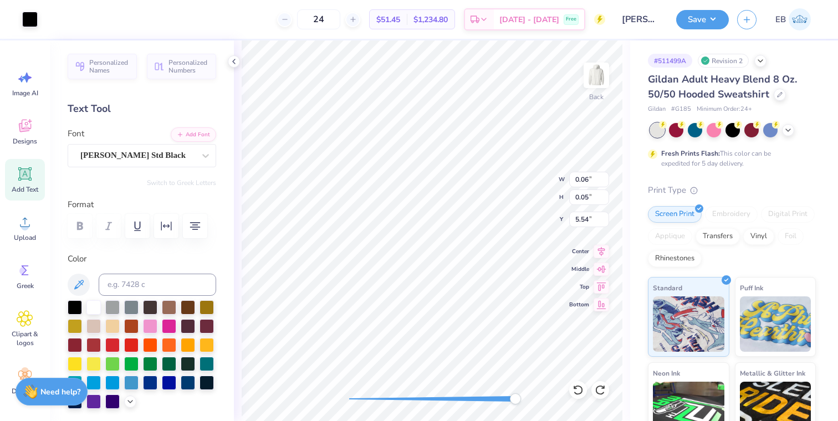
type input "14.85"
type input "5.01"
type input "4.38"
type input "0.03"
type input "0.04"
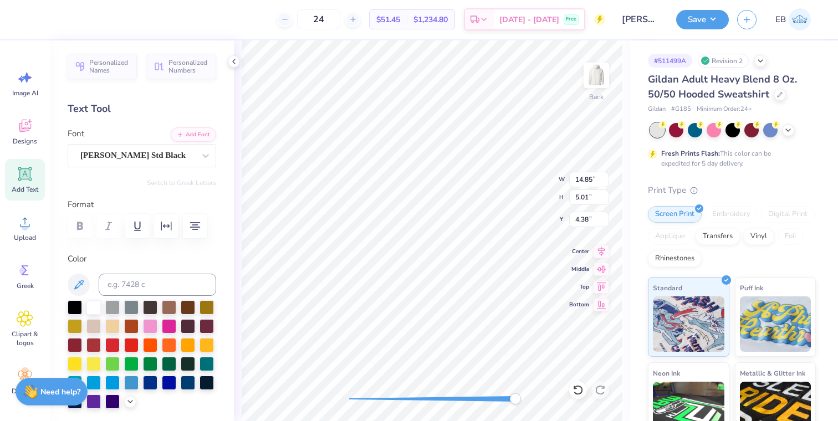
type input "5.54"
click at [28, 20] on div at bounding box center [30, 19] width 16 height 16
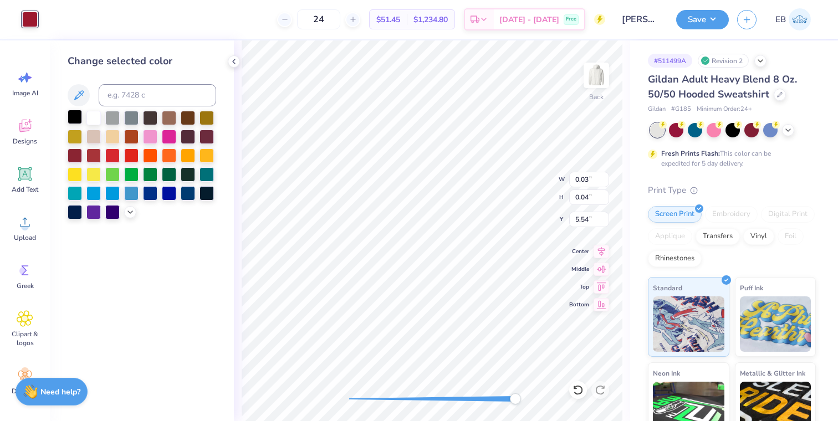
click at [74, 118] on div at bounding box center [75, 117] width 14 height 14
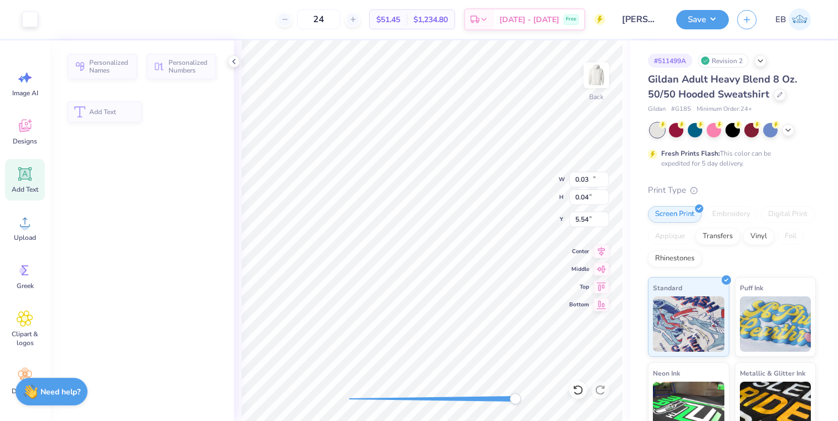
type input "14.85"
type input "5.01"
type input "4.38"
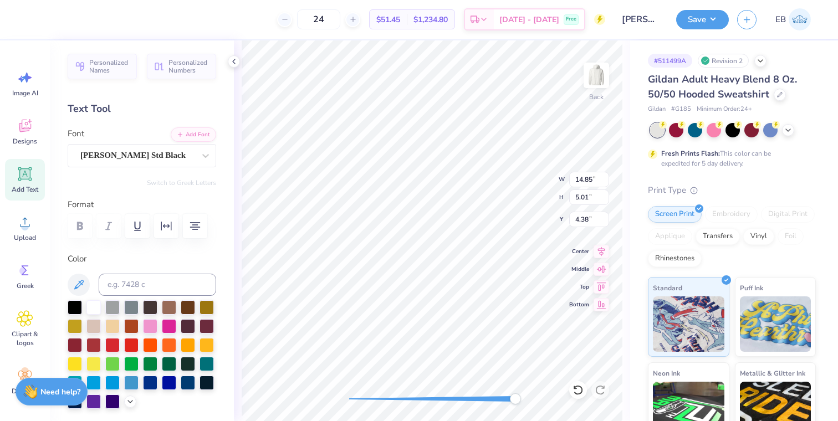
type input "0.03"
type input "0.04"
type input "5.48"
click at [33, 19] on div at bounding box center [30, 19] width 16 height 16
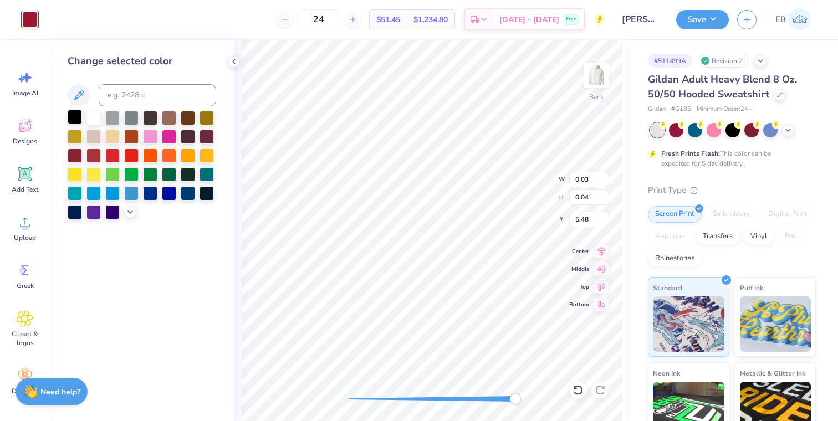
click at [76, 124] on div at bounding box center [75, 117] width 14 height 14
type input "14.85"
type input "5.01"
type input "4.38"
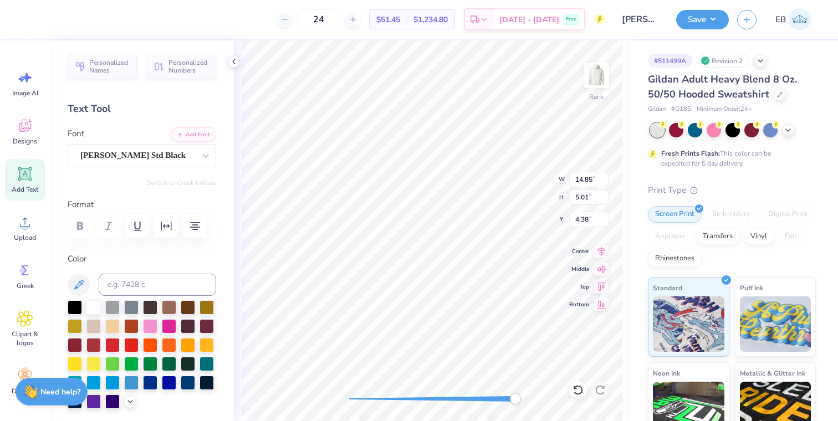
type input "0.01"
type input "0.02"
type input "5.58"
click at [35, 20] on div at bounding box center [30, 19] width 16 height 16
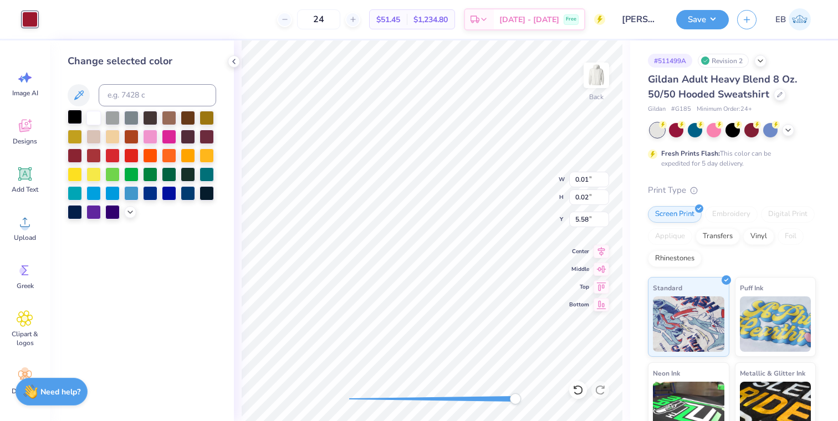
click at [75, 116] on div at bounding box center [75, 117] width 14 height 14
type input "14.85"
type input "5.01"
type input "4.38"
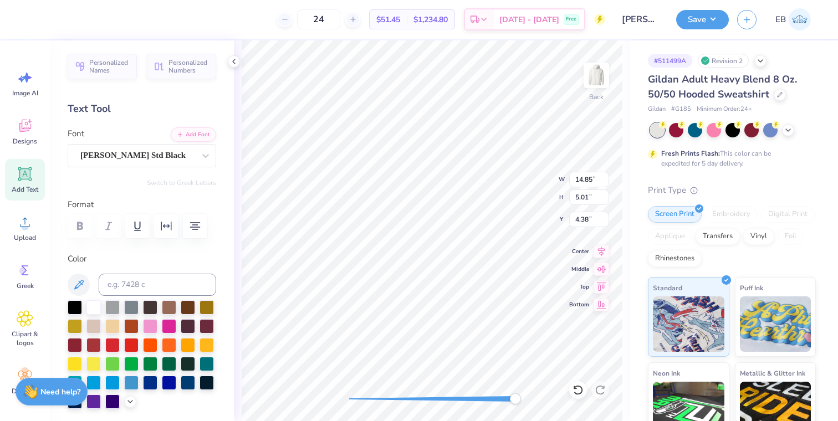
type input "0.84"
type input "0.99"
type input "5.35"
type input "0.01"
type input "0.02"
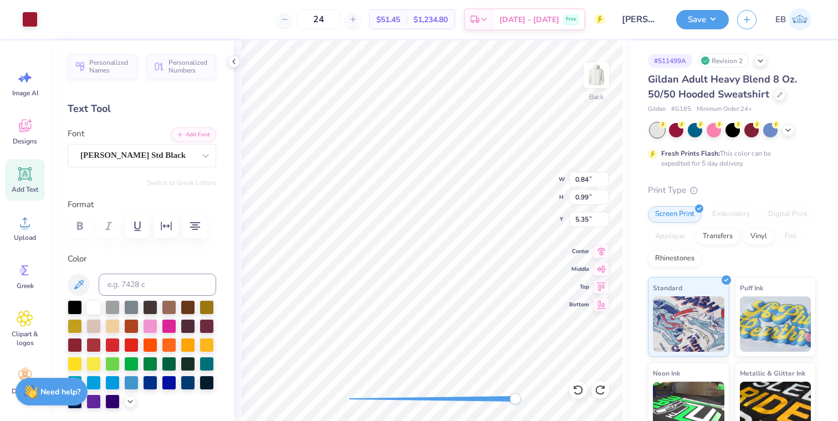
type input "5.55"
click at [27, 18] on div at bounding box center [30, 19] width 16 height 16
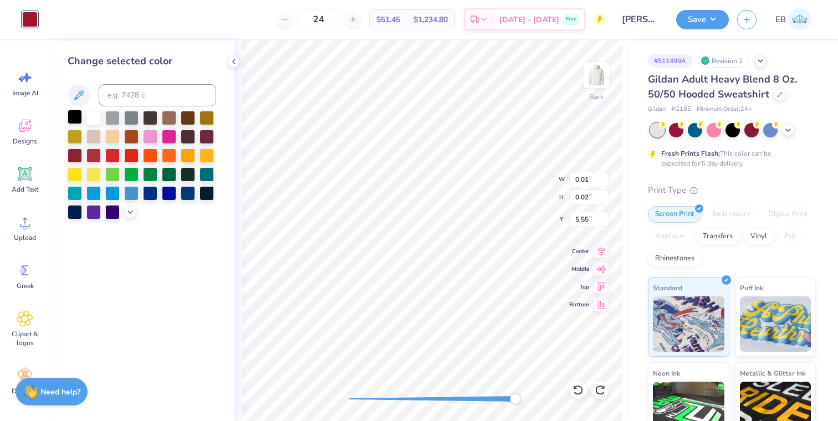
click at [74, 111] on div at bounding box center [75, 117] width 14 height 14
type input "0.84"
type input "0.99"
type input "5.35"
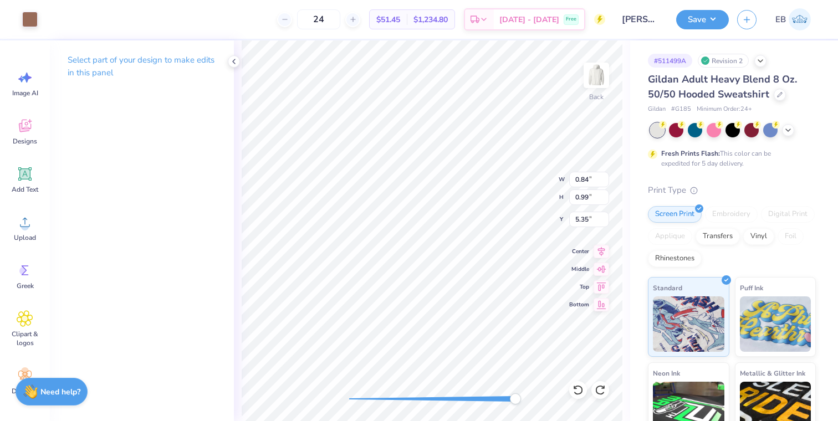
type input "0.10"
click at [31, 19] on div at bounding box center [30, 19] width 16 height 16
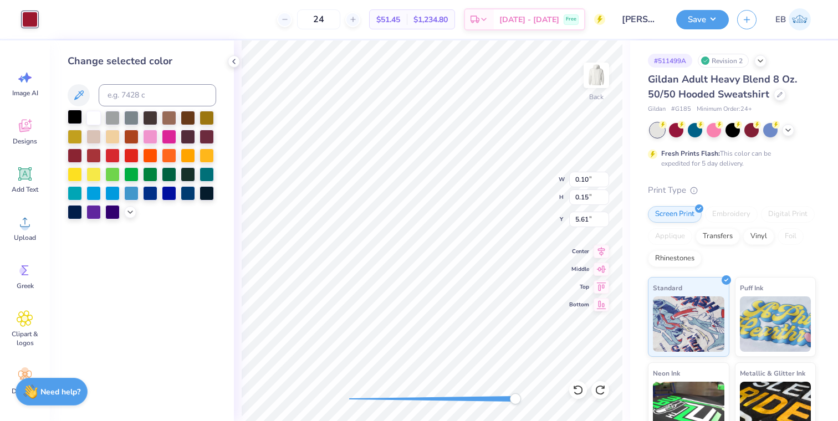
click at [73, 114] on div at bounding box center [75, 117] width 14 height 14
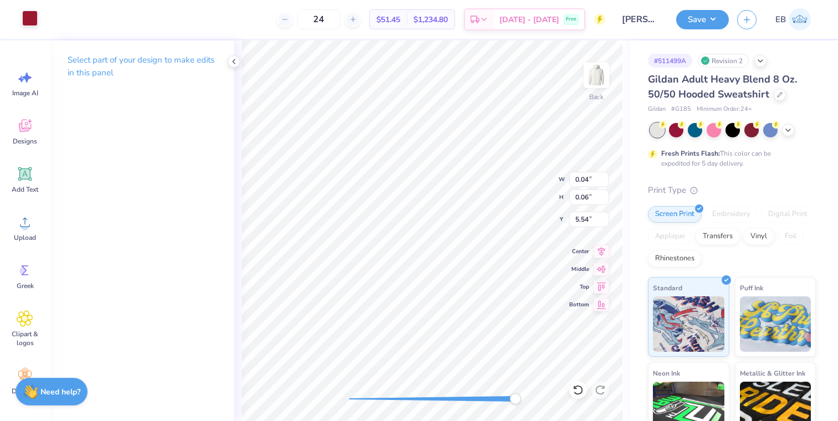
click at [26, 18] on div at bounding box center [30, 19] width 16 height 16
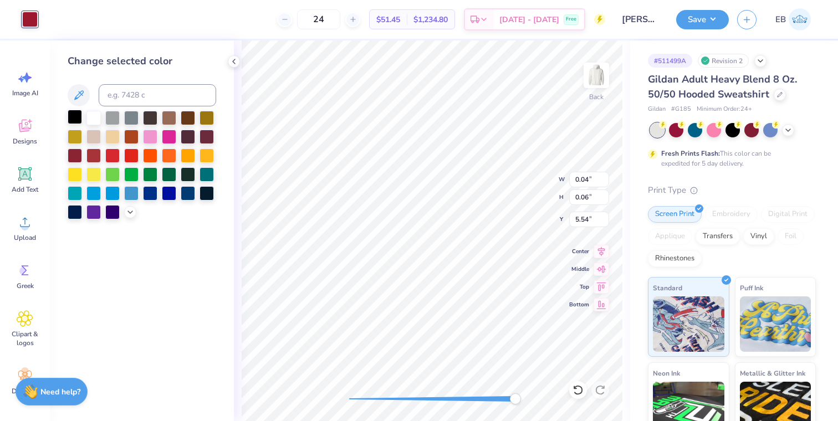
click at [76, 119] on div at bounding box center [75, 117] width 14 height 14
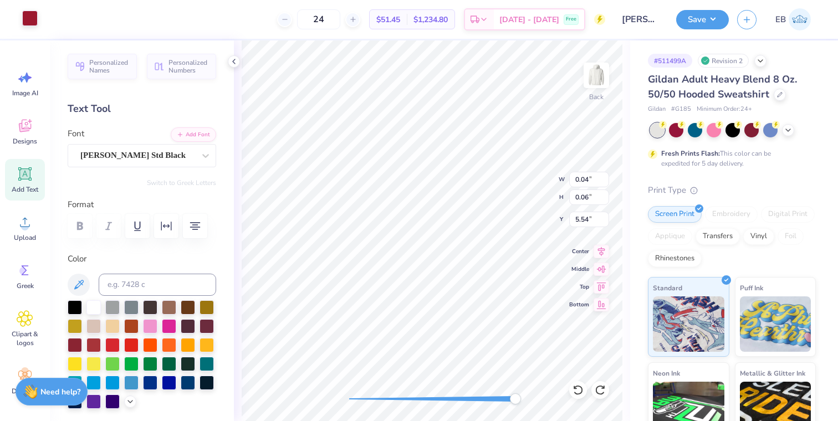
click at [32, 19] on div at bounding box center [30, 19] width 16 height 16
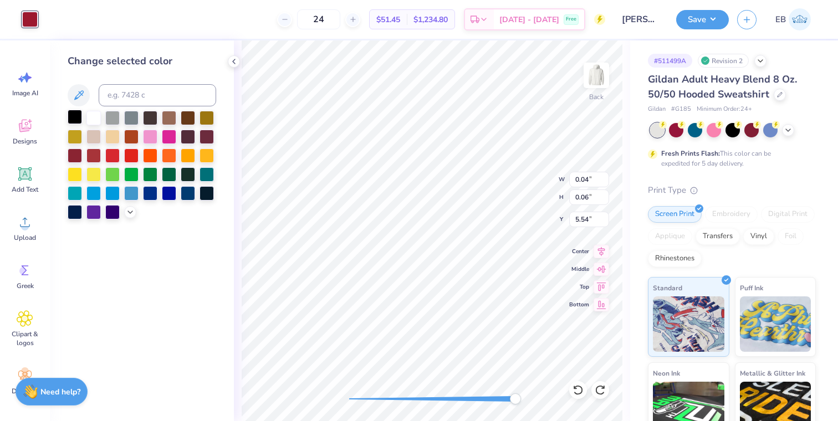
click at [76, 116] on div at bounding box center [75, 117] width 14 height 14
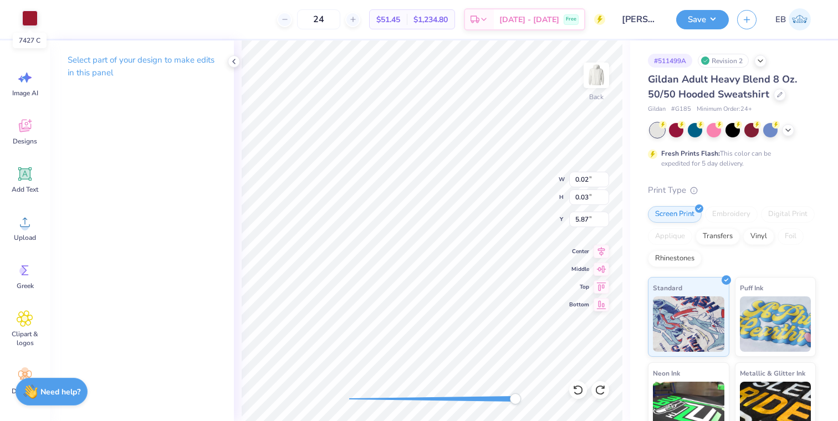
click at [35, 21] on div at bounding box center [30, 19] width 16 height 16
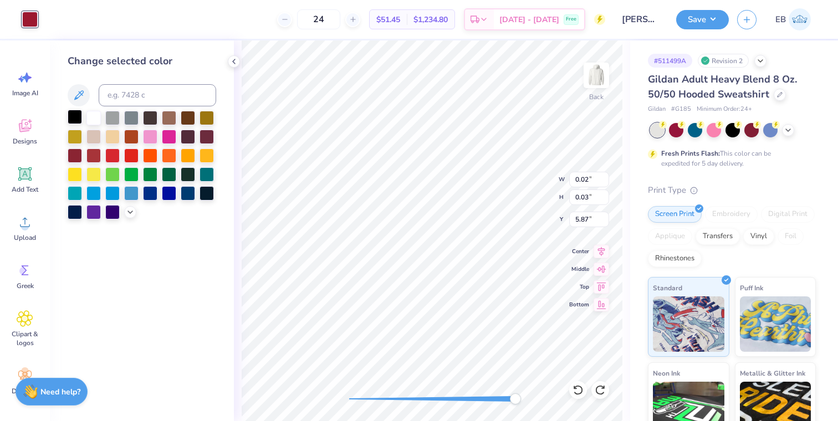
click at [76, 115] on div at bounding box center [75, 117] width 14 height 14
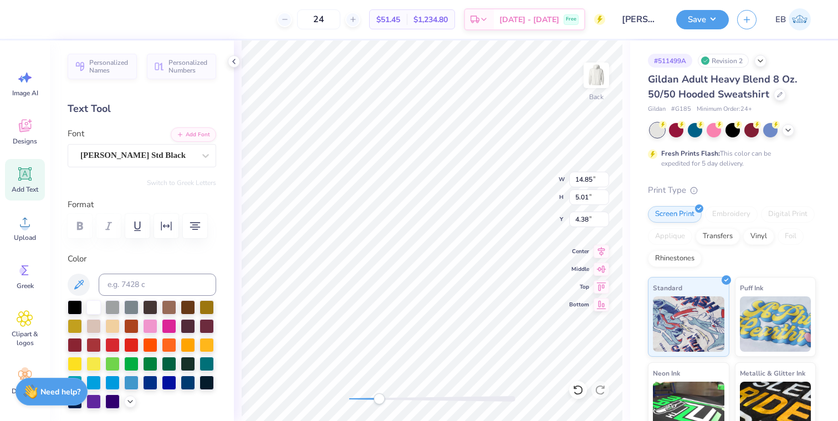
click at [380, 392] on div "Back W 14.85 14.85 " H 5.01 5.01 " Y 4.38 4.38 " Center Middle Top Bottom" at bounding box center [432, 230] width 396 height 381
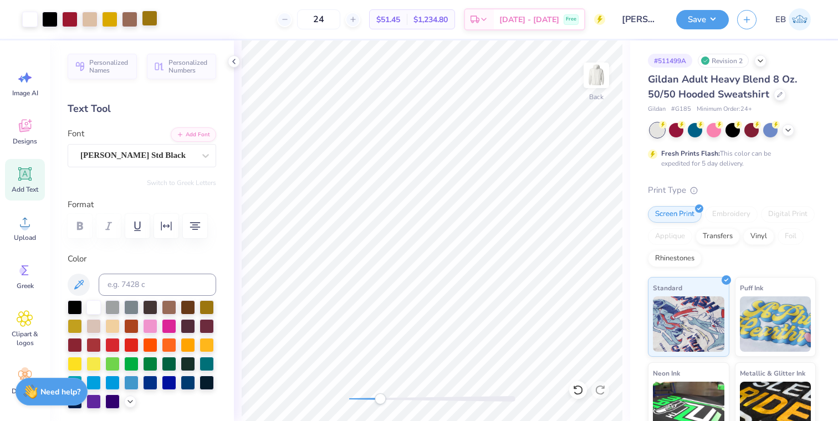
click at [153, 17] on div at bounding box center [150, 19] width 16 height 16
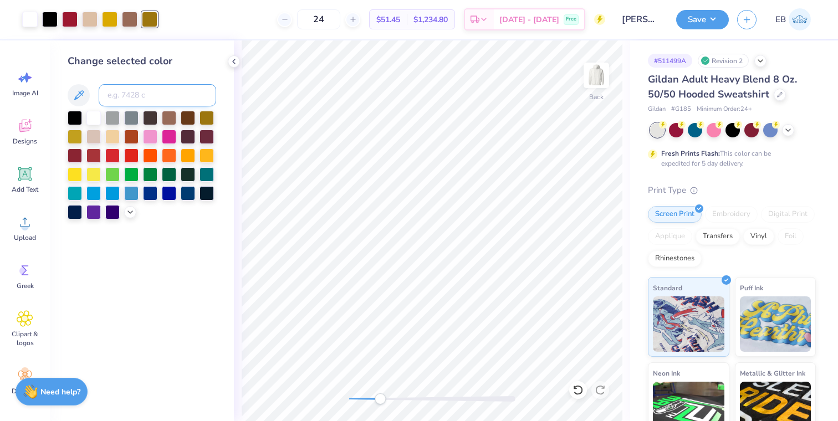
click at [139, 97] on input at bounding box center [157, 95] width 117 height 22
drag, startPoint x: 381, startPoint y: 400, endPoint x: 347, endPoint y: 394, distance: 34.9
click at [347, 394] on div "Accessibility label" at bounding box center [348, 398] width 11 height 11
drag, startPoint x: 350, startPoint y: 400, endPoint x: 464, endPoint y: 399, distance: 114.7
click at [464, 399] on div "Accessibility label" at bounding box center [465, 398] width 11 height 11
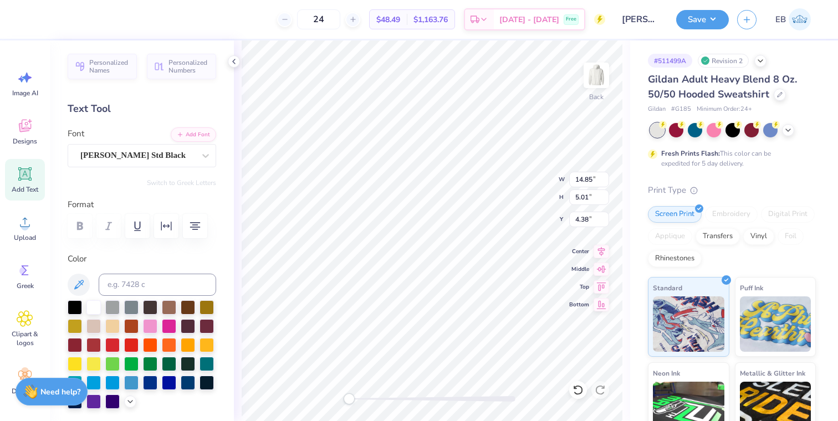
click at [315, 387] on div "Back W 14.85 14.85 " H 5.01 5.01 " Y 4.38 4.38 " Center Middle Top Bottom" at bounding box center [432, 230] width 396 height 381
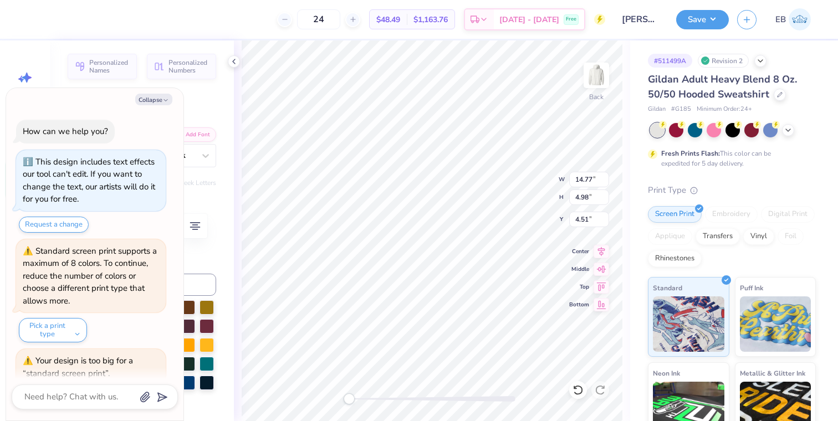
scroll to position [376, 0]
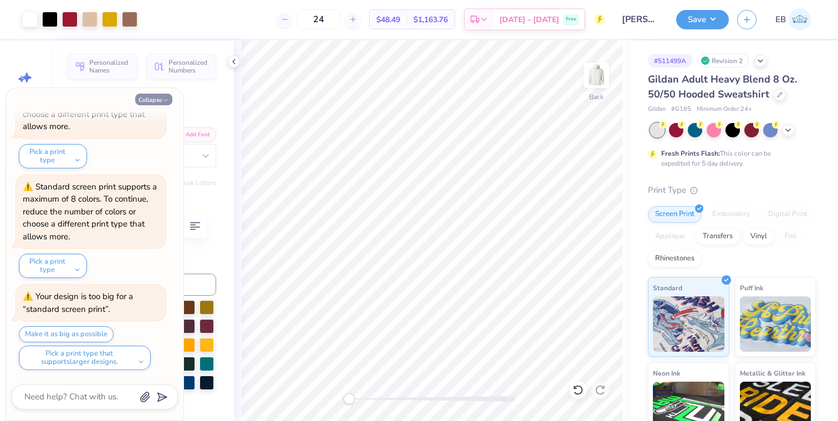
click at [160, 99] on button "Collapse" at bounding box center [153, 100] width 37 height 12
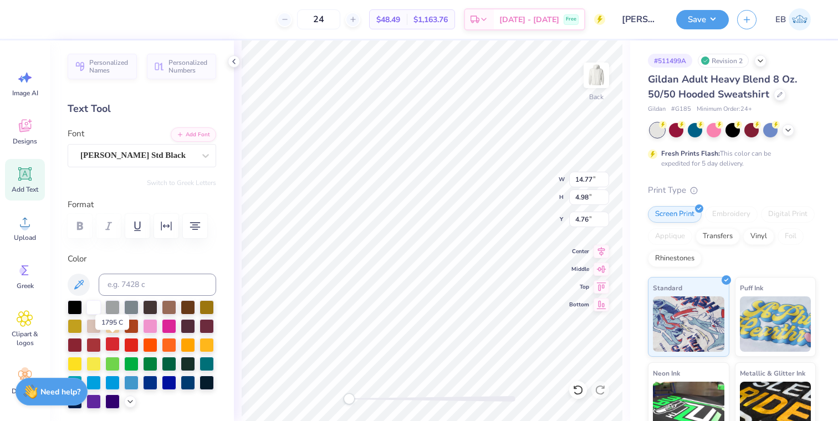
click at [112, 346] on div at bounding box center [112, 344] width 14 height 14
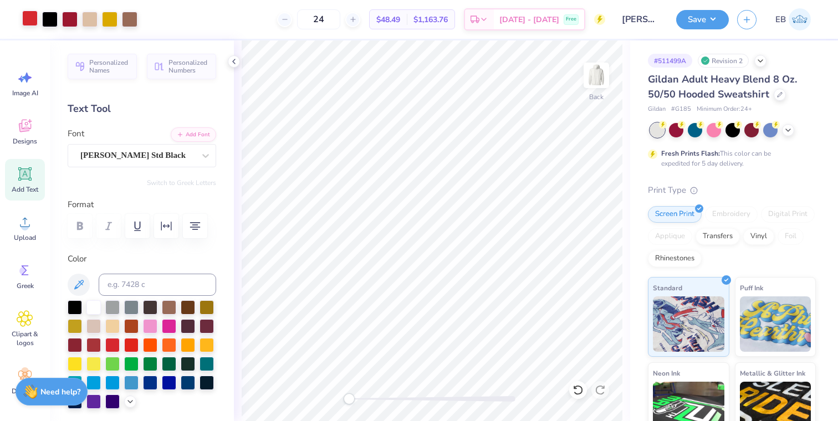
click at [30, 24] on div at bounding box center [30, 19] width 16 height 16
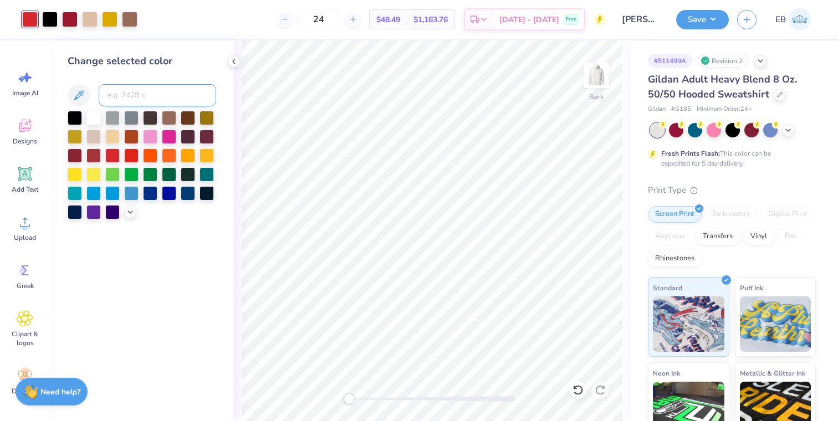
click at [125, 93] on input at bounding box center [157, 95] width 117 height 22
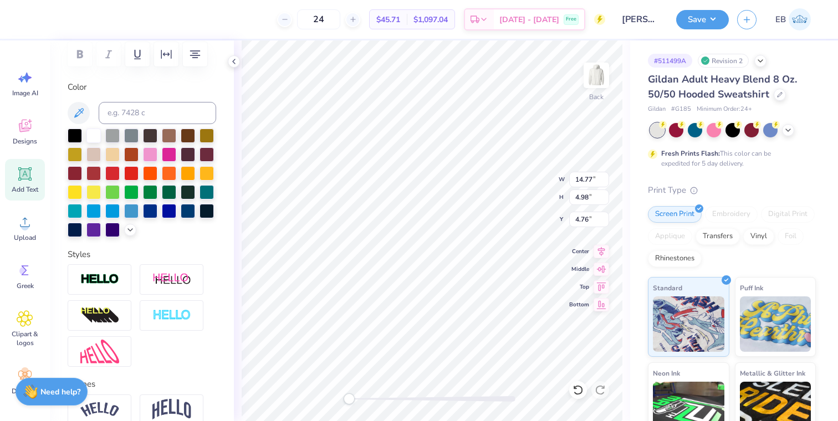
scroll to position [266, 0]
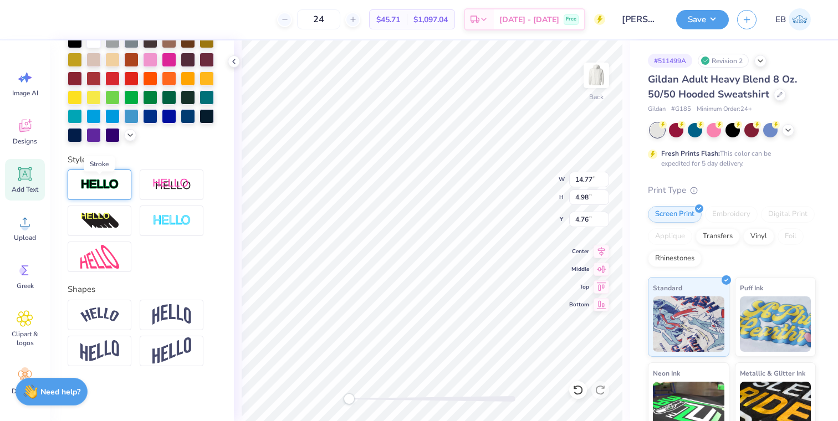
click at [96, 179] on img at bounding box center [99, 184] width 39 height 13
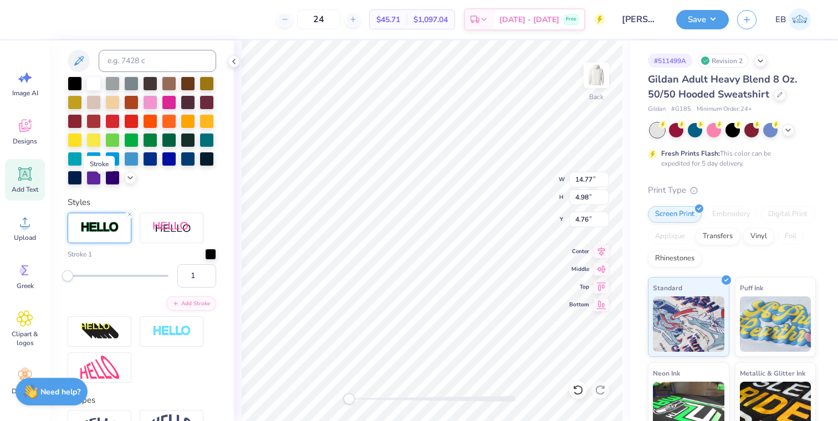
scroll to position [310, 0]
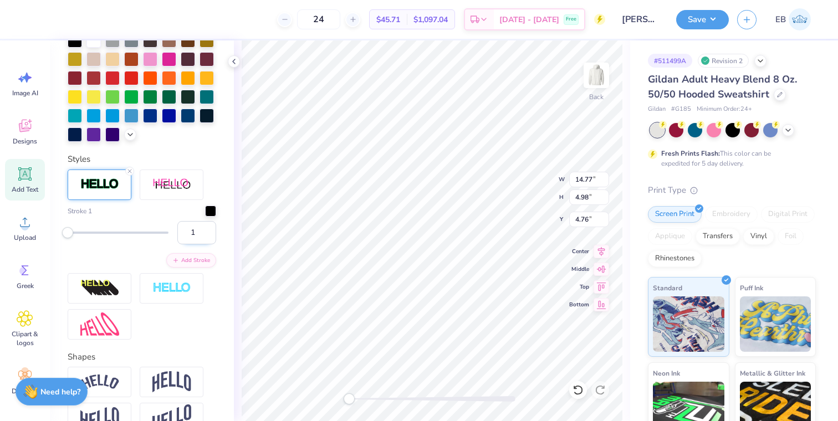
click at [193, 235] on input "1" at bounding box center [196, 232] width 39 height 23
click at [206, 230] on input "2" at bounding box center [196, 232] width 39 height 23
click at [206, 230] on input "3" at bounding box center [196, 232] width 39 height 23
click at [206, 230] on input "4" at bounding box center [196, 232] width 39 height 23
click at [208, 237] on input "3" at bounding box center [196, 232] width 39 height 23
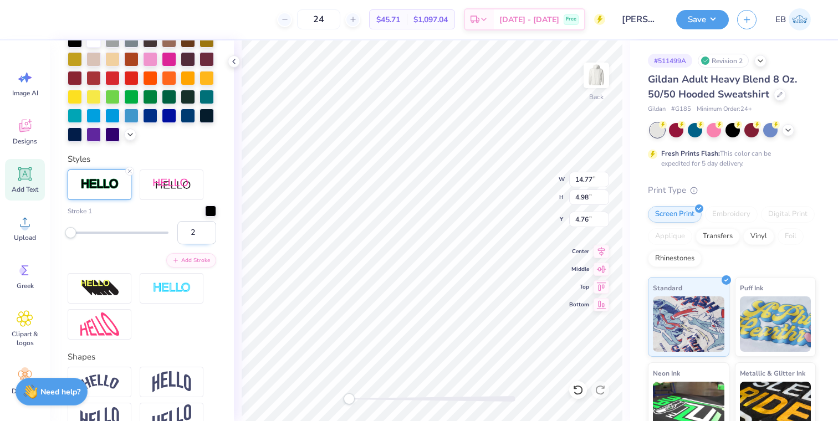
click at [208, 237] on input "2" at bounding box center [196, 232] width 39 height 23
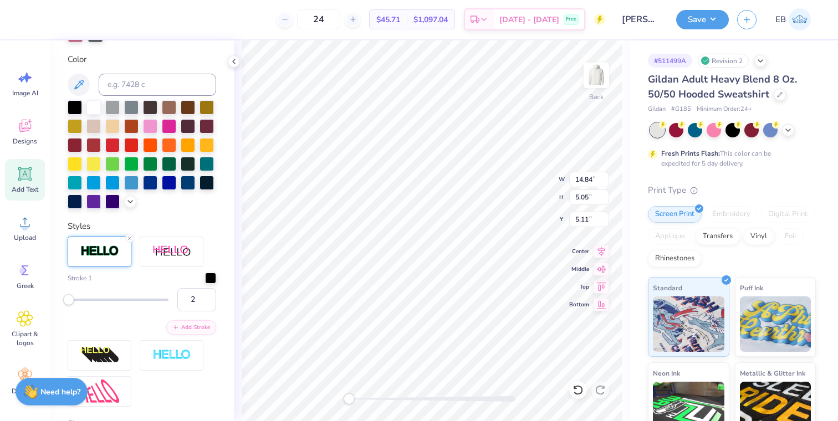
scroll to position [242, 0]
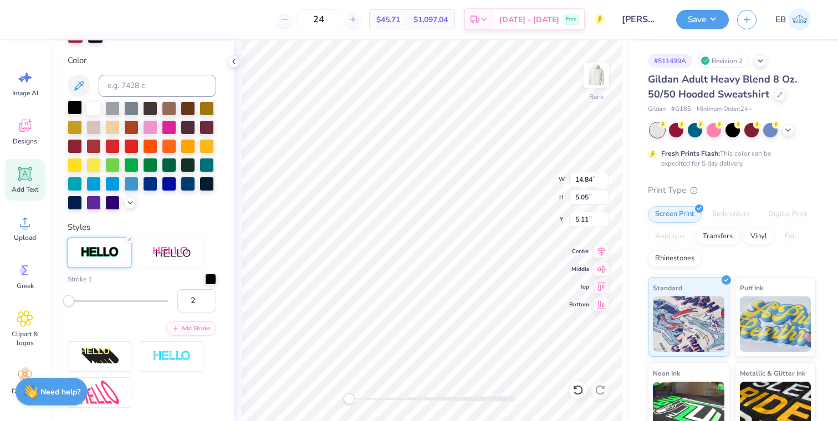
click at [74, 106] on div at bounding box center [75, 107] width 14 height 14
click at [208, 279] on div at bounding box center [210, 278] width 11 height 11
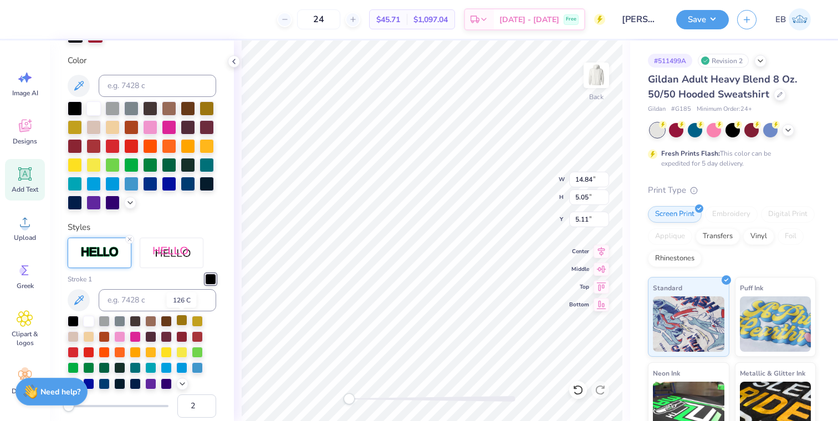
click at [184, 325] on div at bounding box center [181, 320] width 11 height 11
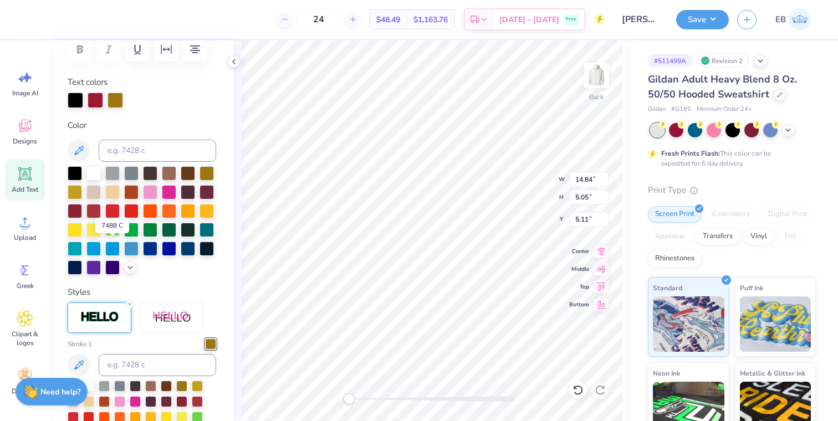
scroll to position [132, 0]
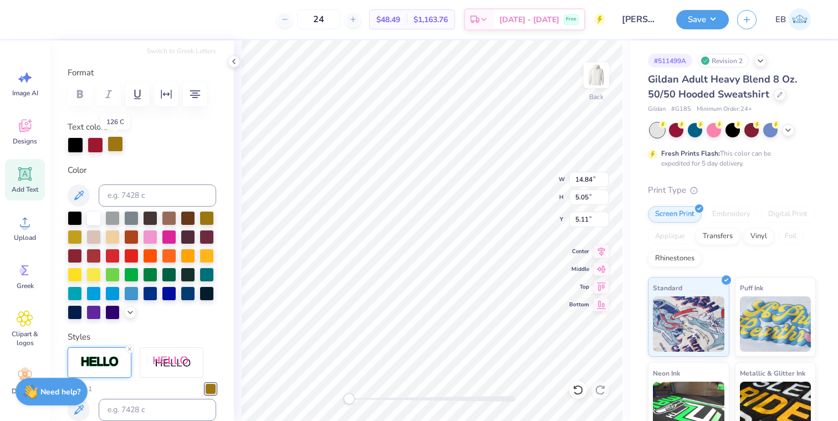
click at [116, 145] on div at bounding box center [115, 144] width 16 height 16
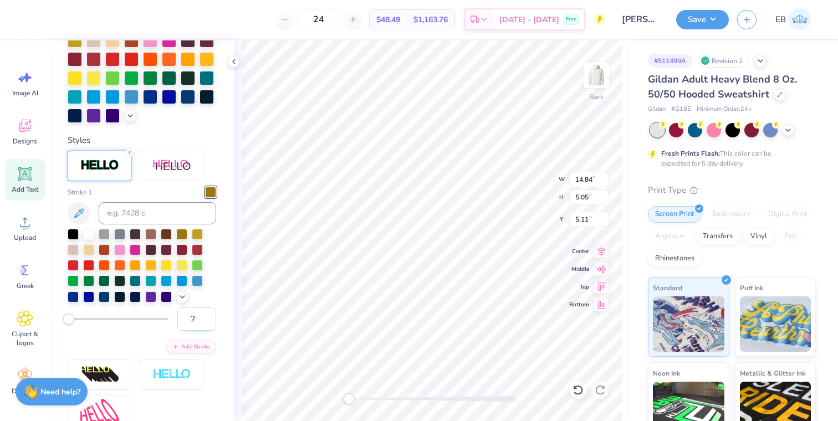
scroll to position [335, 0]
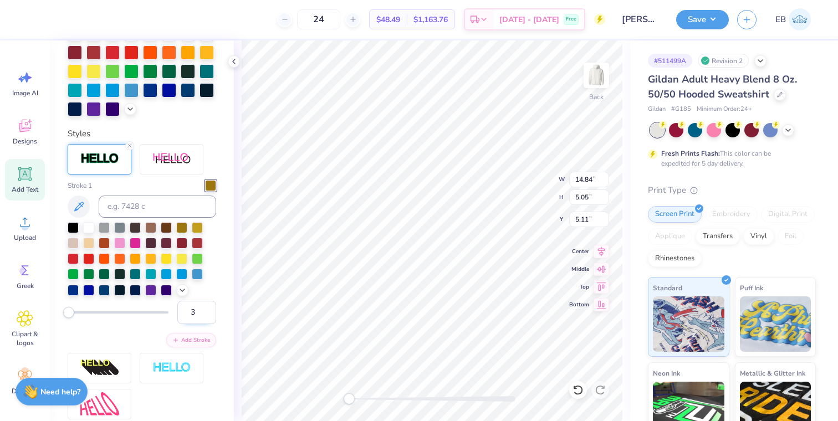
click at [206, 307] on input "3" at bounding box center [196, 312] width 39 height 23
click at [206, 307] on input "4" at bounding box center [196, 312] width 39 height 23
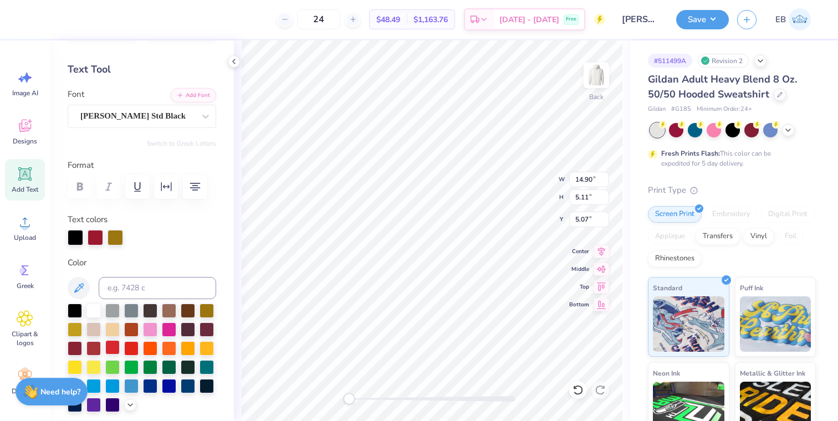
scroll to position [0, 0]
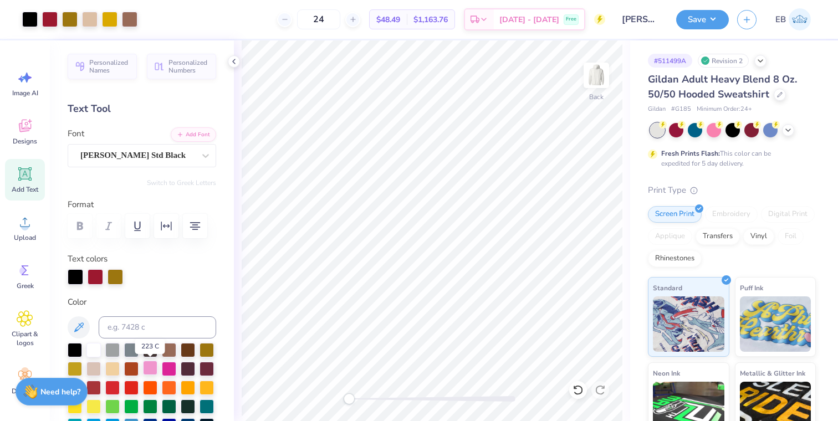
click at [147, 364] on div at bounding box center [150, 368] width 14 height 14
click at [708, 20] on button "Save" at bounding box center [702, 17] width 53 height 19
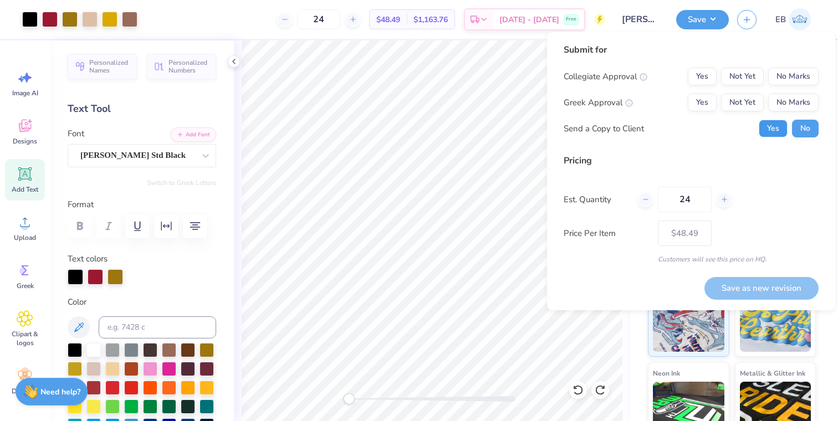
click at [777, 126] on button "Yes" at bounding box center [772, 129] width 29 height 18
click at [805, 73] on button "No Marks" at bounding box center [793, 77] width 50 height 18
click at [693, 105] on button "Yes" at bounding box center [701, 103] width 29 height 18
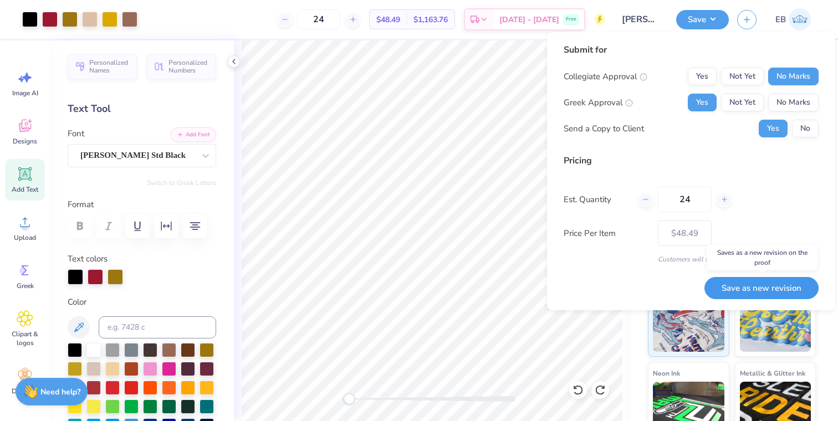
click at [748, 292] on button "Save as new revision" at bounding box center [761, 288] width 114 height 23
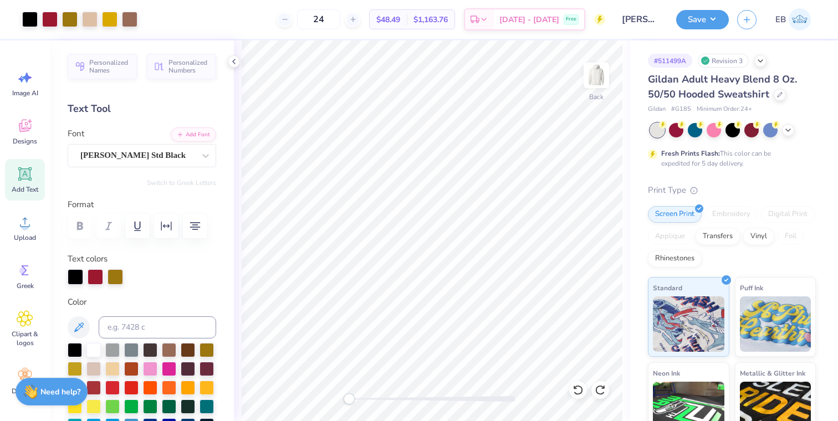
click at [752, 28] on div "EB" at bounding box center [776, 19] width 79 height 22
click at [751, 26] on button "button" at bounding box center [746, 17] width 19 height 19
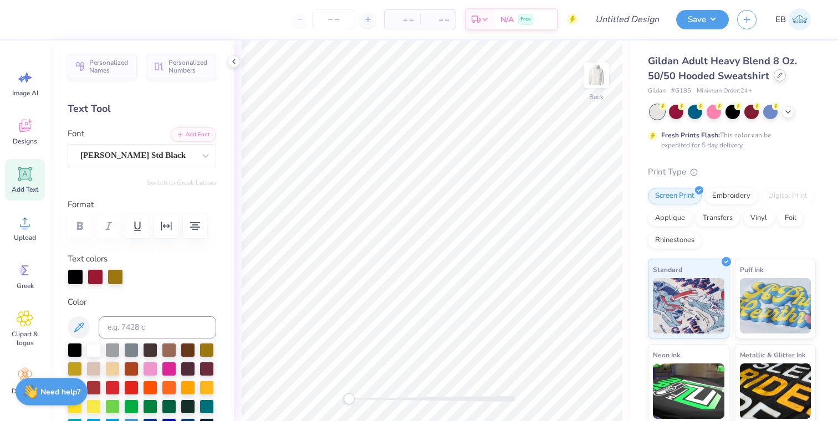
click at [778, 78] on div at bounding box center [779, 75] width 12 height 12
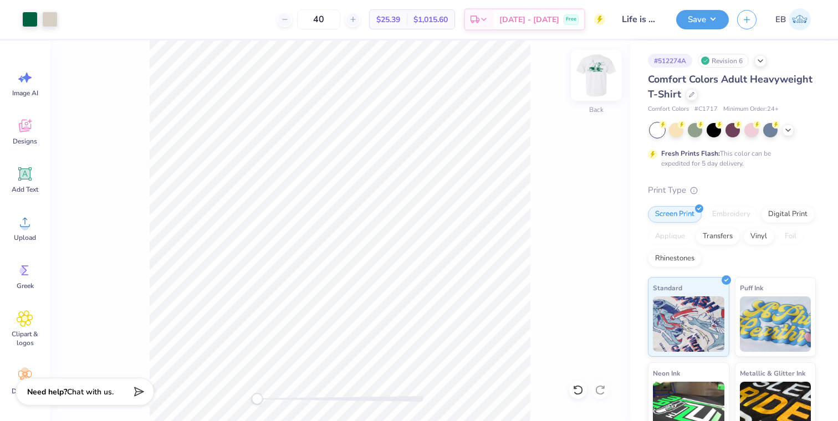
click at [598, 80] on img at bounding box center [596, 75] width 44 height 44
click at [643, 21] on input "Life is good tailgate" at bounding box center [640, 19] width 54 height 22
click at [639, 18] on input "Life is good tailgate" at bounding box center [640, 19] width 54 height 22
click at [747, 18] on icon "button" at bounding box center [746, 17] width 9 height 9
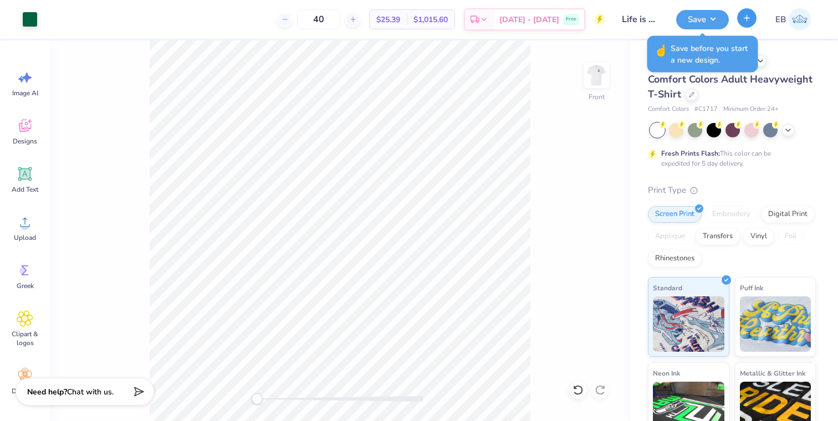
click at [744, 17] on icon "button" at bounding box center [746, 17] width 9 height 9
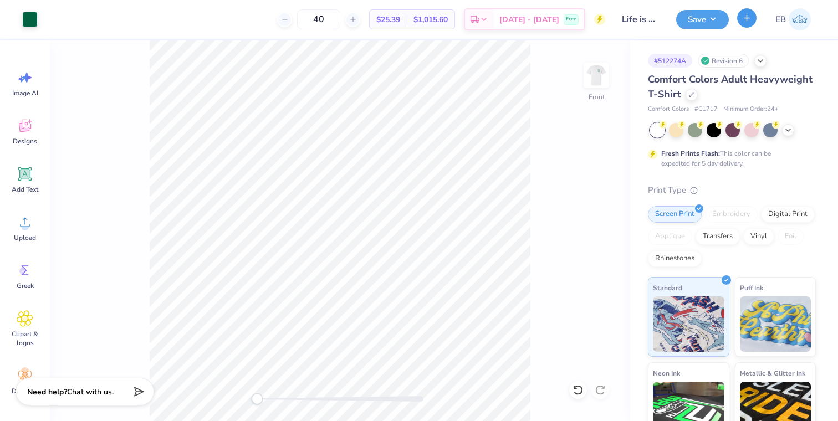
click at [743, 20] on icon "button" at bounding box center [746, 17] width 9 height 9
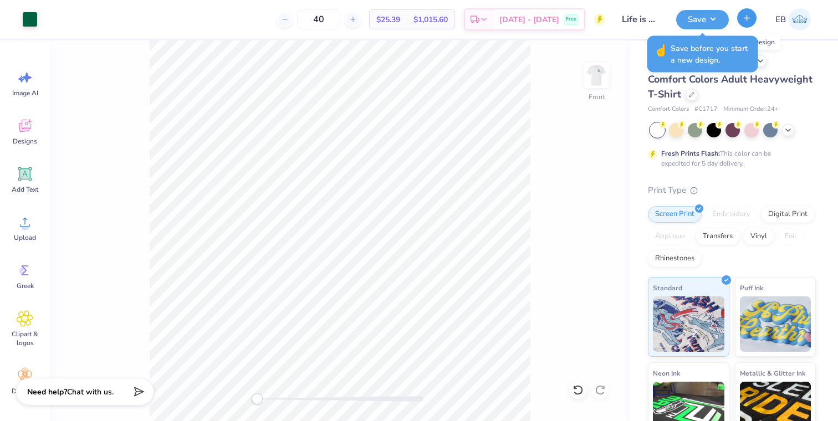
click at [743, 20] on icon "button" at bounding box center [746, 17] width 9 height 9
click at [714, 16] on button "Save" at bounding box center [702, 17] width 53 height 19
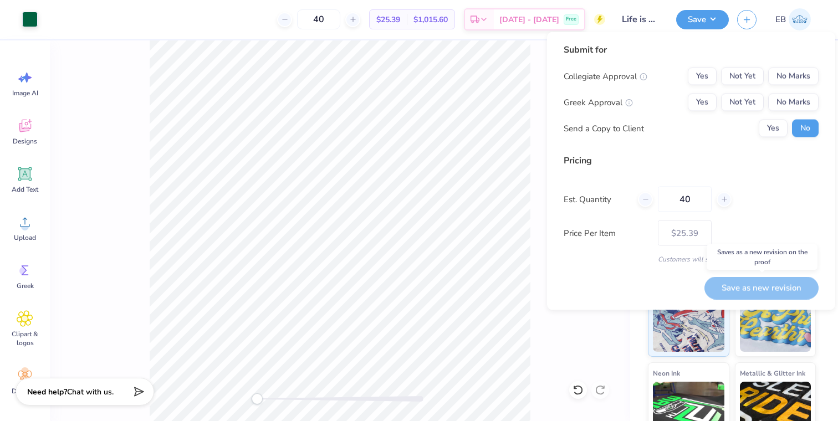
click at [737, 291] on div "Save as new revision" at bounding box center [761, 287] width 114 height 23
click at [747, 20] on line "button" at bounding box center [747, 18] width 0 height 6
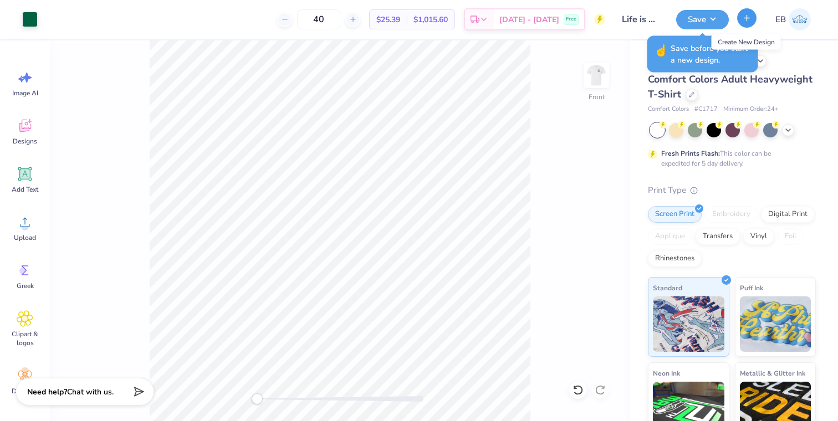
click at [747, 20] on line "button" at bounding box center [747, 18] width 0 height 6
click at [747, 22] on icon "button" at bounding box center [746, 17] width 9 height 9
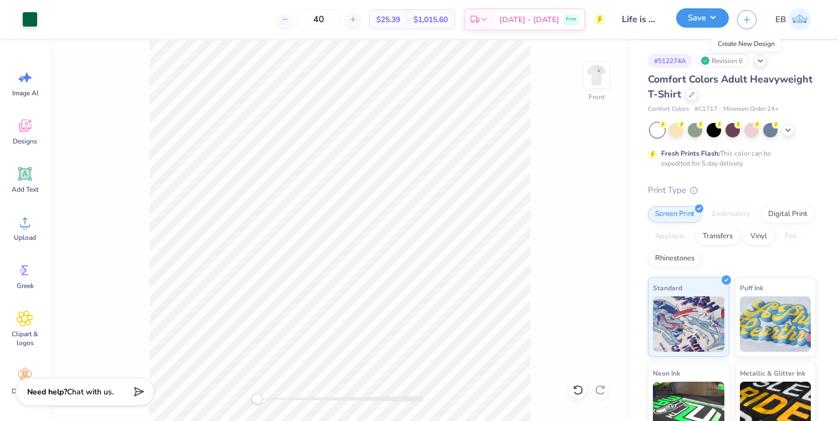
click at [691, 23] on button "Save" at bounding box center [702, 17] width 53 height 19
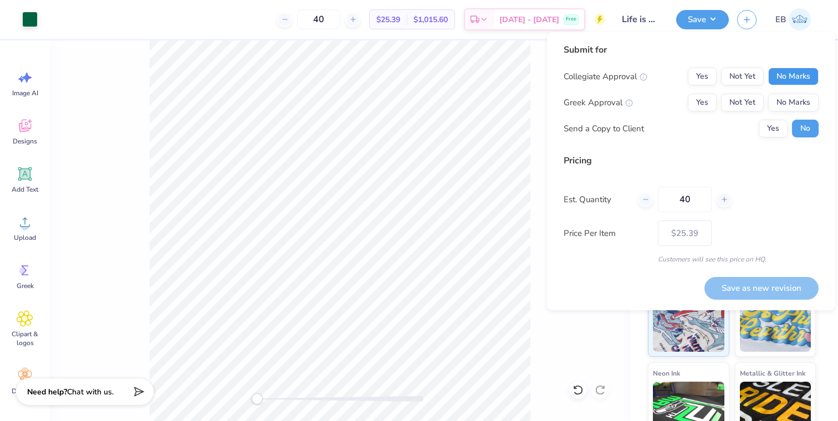
click at [791, 84] on button "No Marks" at bounding box center [793, 77] width 50 height 18
click at [792, 104] on button "No Marks" at bounding box center [793, 103] width 50 height 18
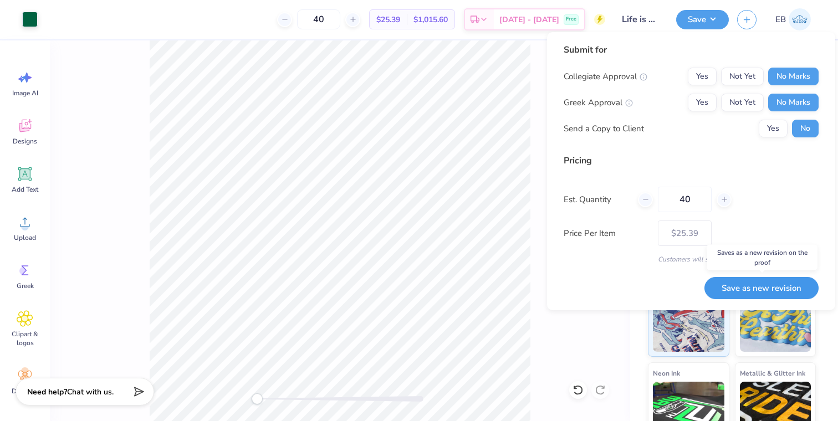
click at [763, 286] on button "Save as new revision" at bounding box center [761, 288] width 114 height 23
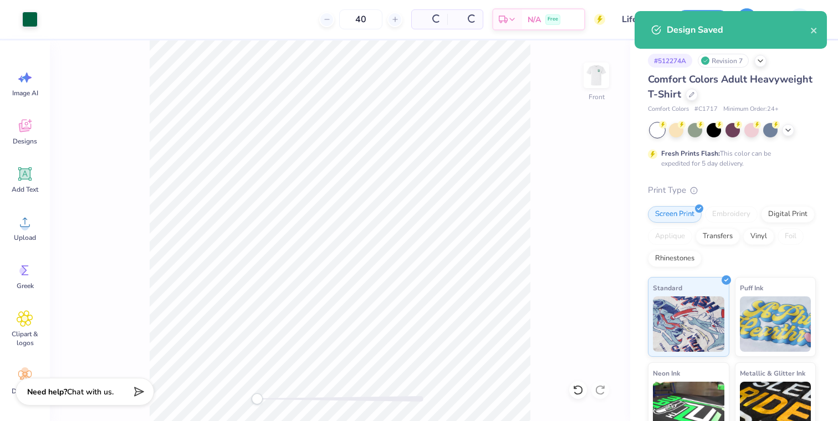
type input "$21.41"
click at [742, 19] on div "Design Saved" at bounding box center [730, 30] width 192 height 38
click at [811, 32] on icon "close" at bounding box center [814, 30] width 8 height 9
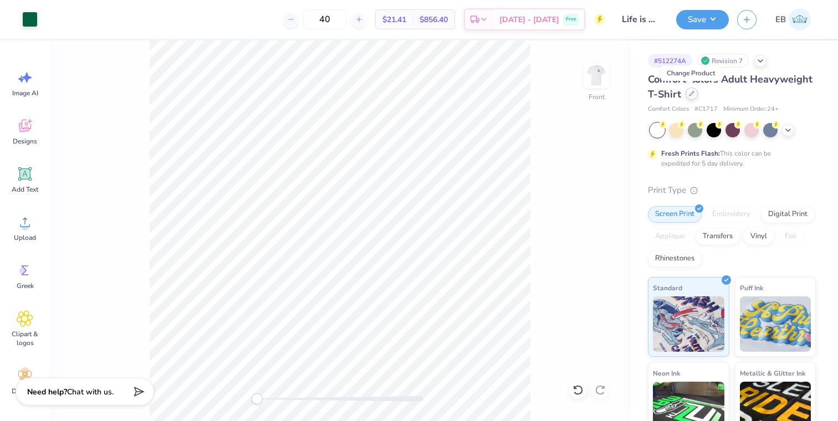
click at [691, 95] on icon at bounding box center [692, 94] width 6 height 6
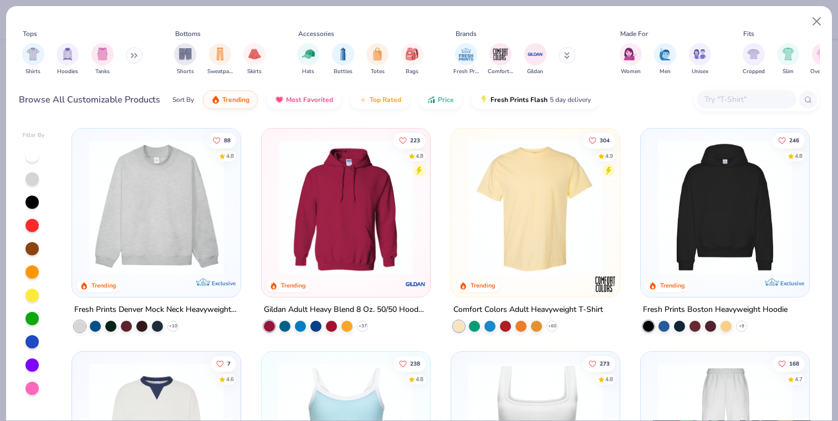
click at [735, 94] on input "text" at bounding box center [745, 99] width 85 height 13
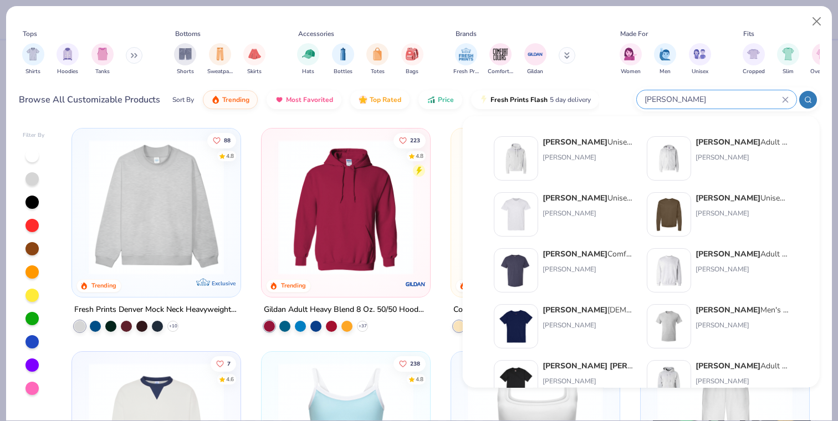
type input "[PERSON_NAME]"
click at [681, 269] on img at bounding box center [668, 270] width 34 height 34
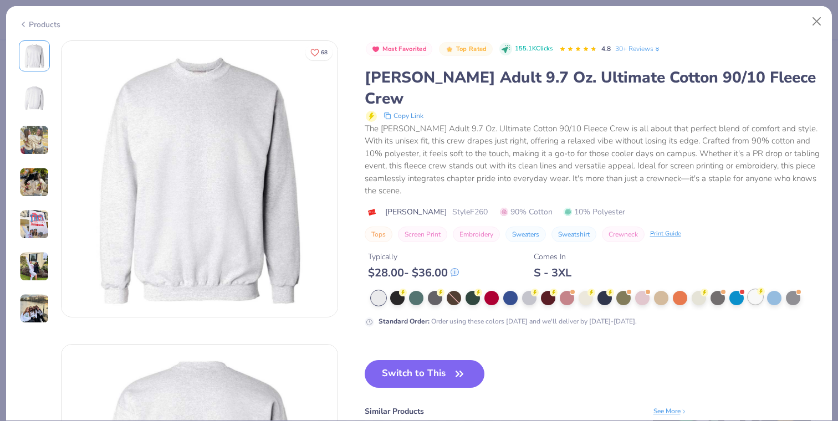
click at [757, 290] on div at bounding box center [755, 297] width 14 height 14
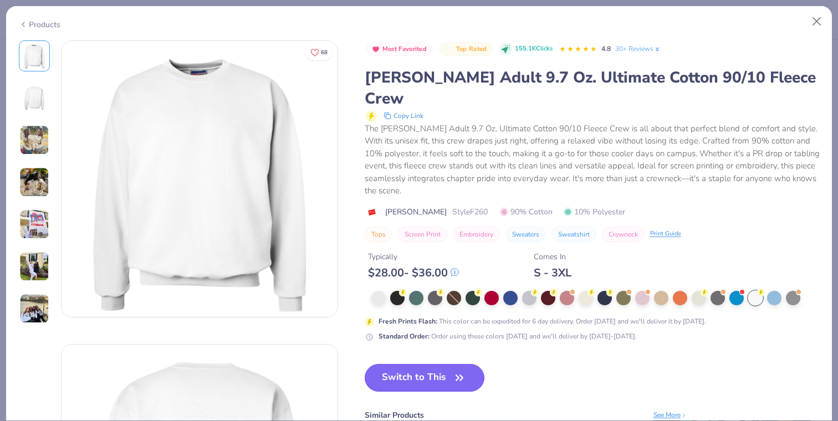
click at [444, 364] on button "Switch to This" at bounding box center [424, 378] width 120 height 28
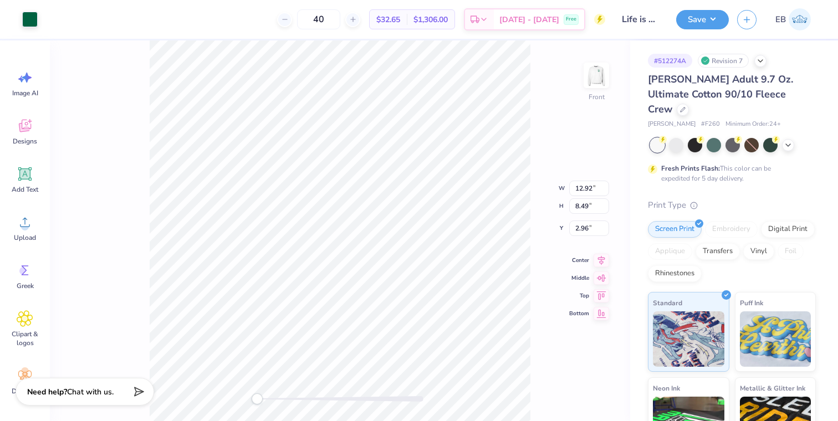
type input "3.00"
click at [587, 83] on img at bounding box center [596, 75] width 44 height 44
click at [699, 20] on button "Save" at bounding box center [702, 17] width 53 height 19
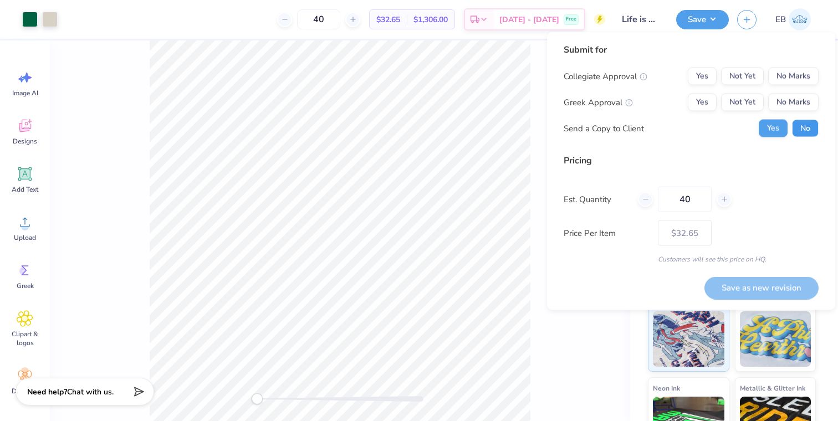
click at [802, 132] on button "No" at bounding box center [805, 129] width 27 height 18
click at [797, 66] on div "Submit for Collegiate Approval Yes Not Yet No Marks Greek Approval Yes Not Yet …" at bounding box center [690, 94] width 255 height 102
click at [797, 83] on button "No Marks" at bounding box center [793, 77] width 50 height 18
click at [701, 100] on button "Yes" at bounding box center [701, 103] width 29 height 18
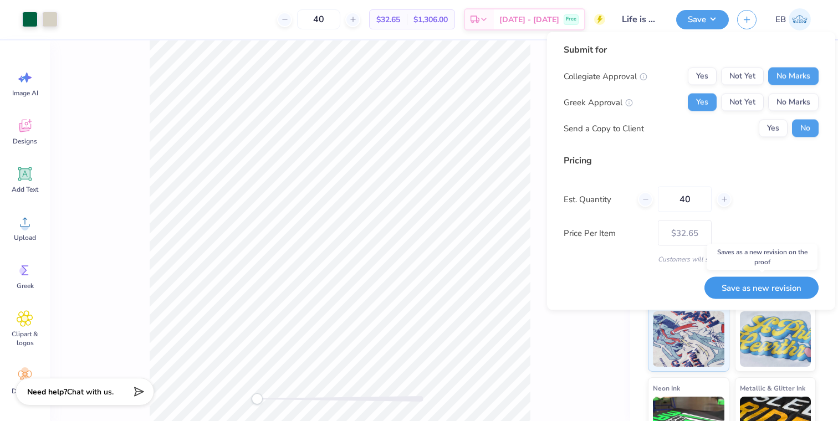
click at [749, 289] on button "Save as new revision" at bounding box center [761, 287] width 114 height 23
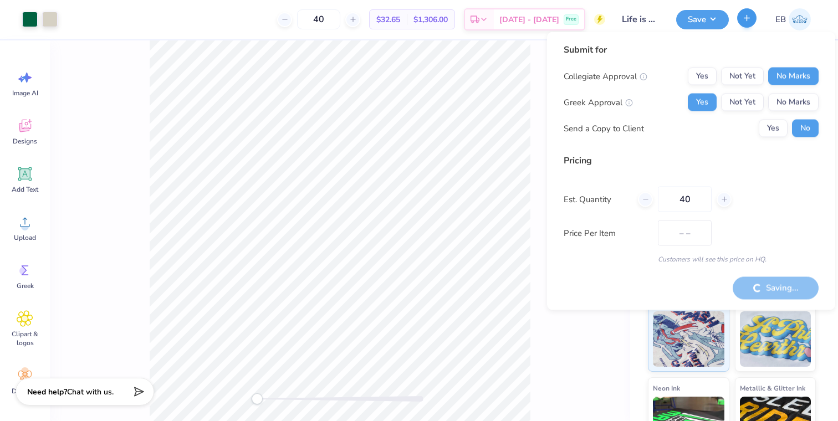
type input "$38.72"
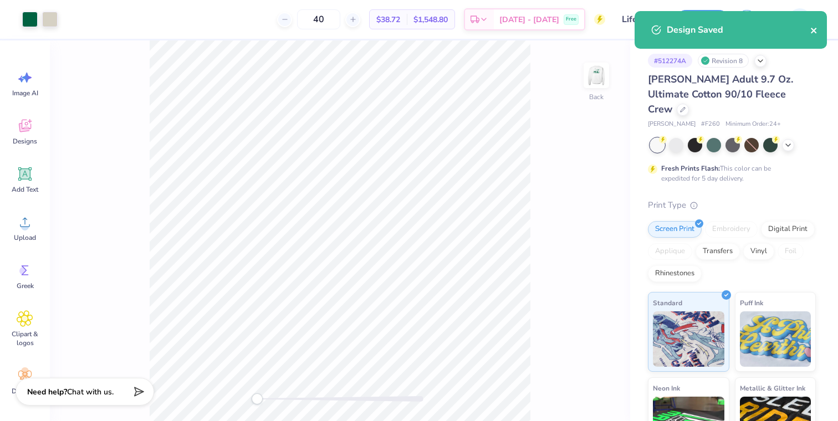
click at [815, 28] on icon "close" at bounding box center [813, 31] width 6 height 6
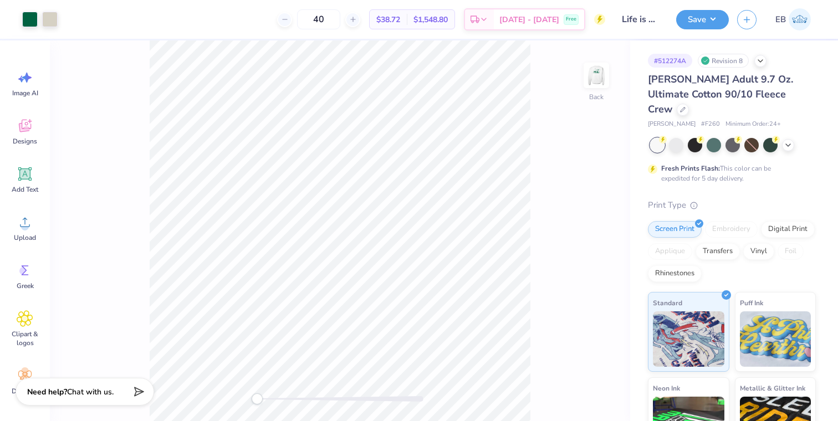
click at [746, 17] on div "Design Saved" at bounding box center [730, 34] width 197 height 50
click at [746, 21] on icon "button" at bounding box center [746, 17] width 9 height 9
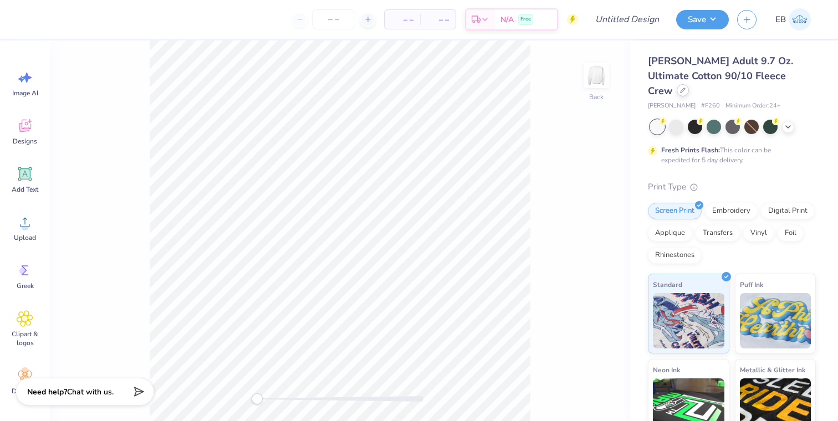
click at [689, 84] on div at bounding box center [682, 90] width 12 height 12
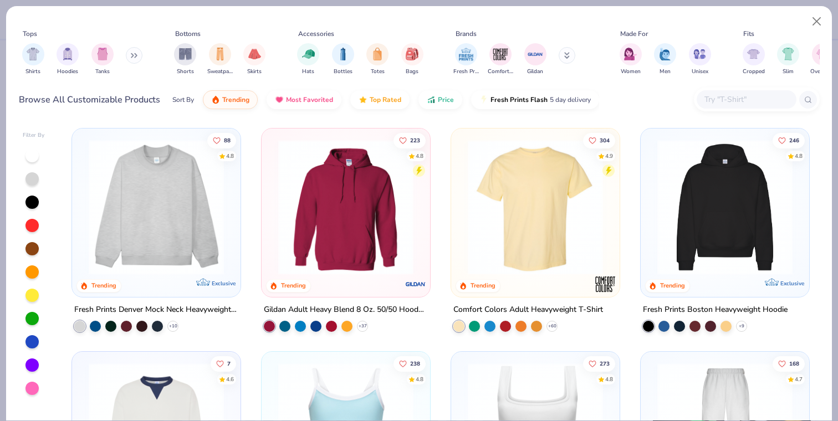
click at [717, 99] on input "text" at bounding box center [745, 99] width 85 height 13
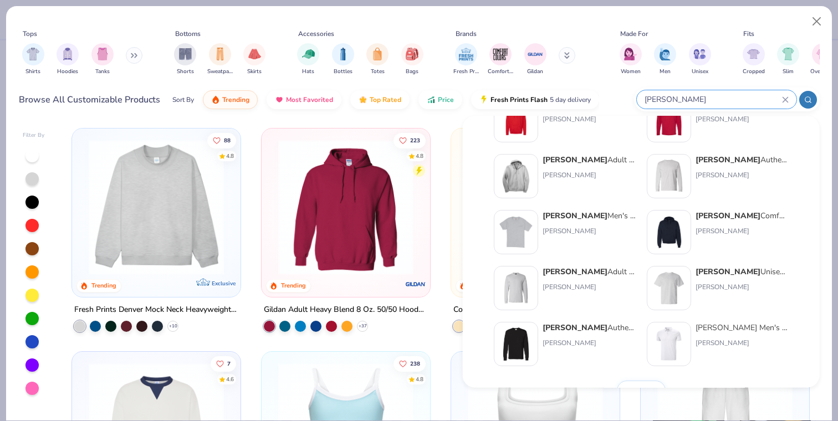
scroll to position [455, 0]
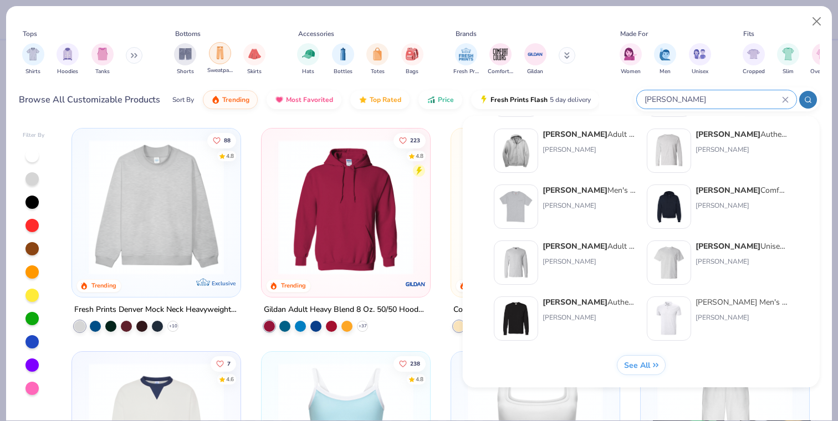
type input "[PERSON_NAME]"
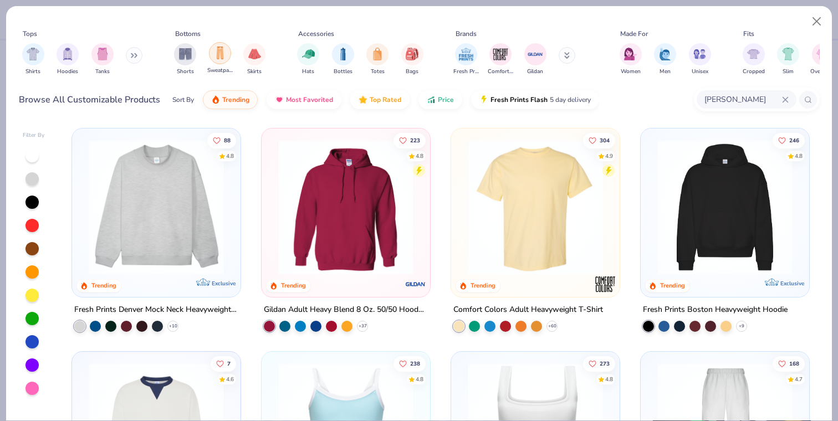
click at [216, 54] on img "filter for Sweatpants" at bounding box center [220, 53] width 12 height 13
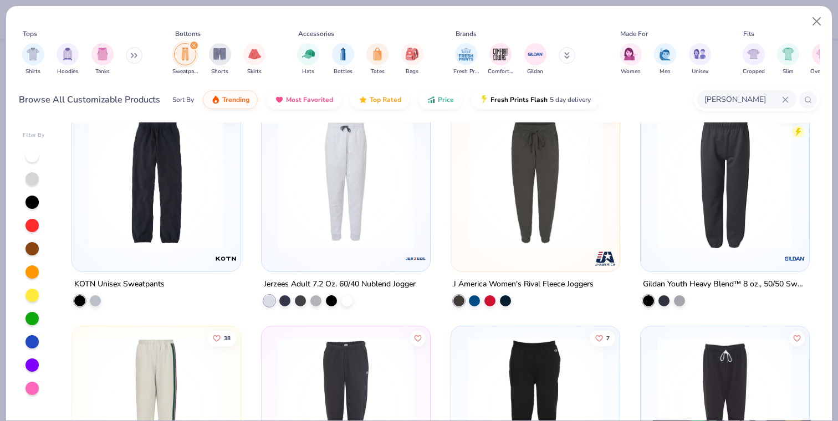
scroll to position [919, 0]
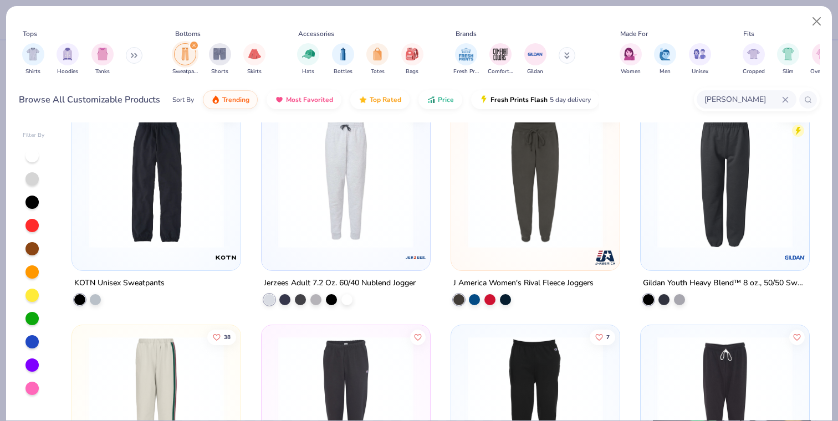
click at [562, 55] on button at bounding box center [566, 55] width 17 height 17
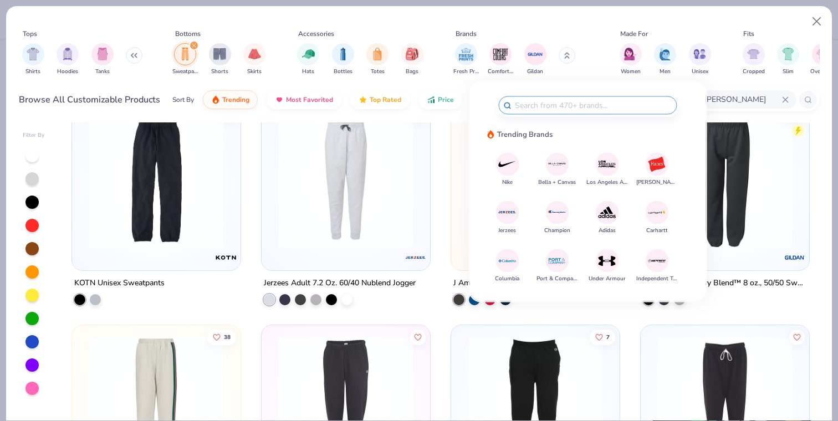
click at [651, 170] on img at bounding box center [656, 164] width 19 height 19
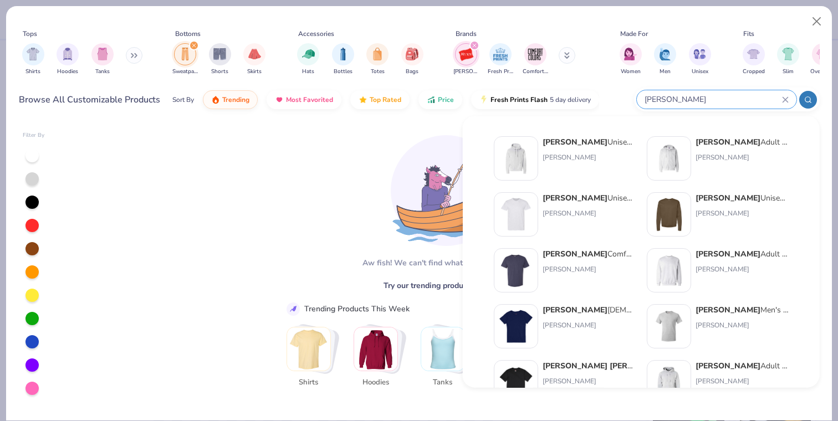
click at [780, 96] on input "[PERSON_NAME]" at bounding box center [712, 99] width 138 height 13
click at [566, 55] on icon at bounding box center [567, 55] width 6 height 7
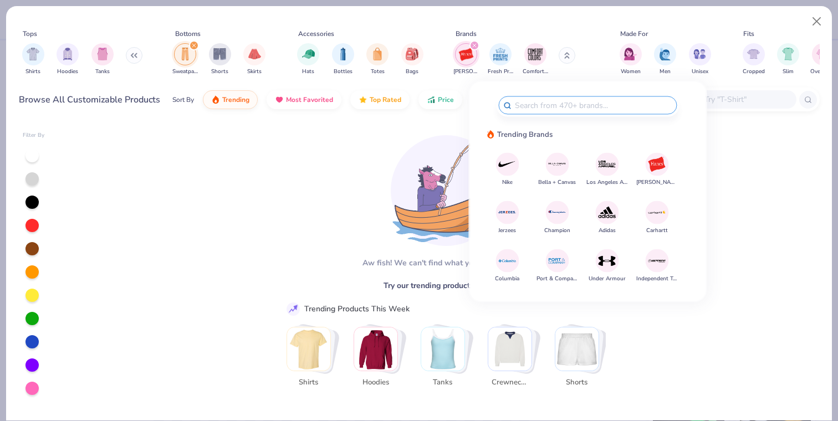
click at [472, 46] on icon "filter for Hanes" at bounding box center [474, 45] width 4 height 4
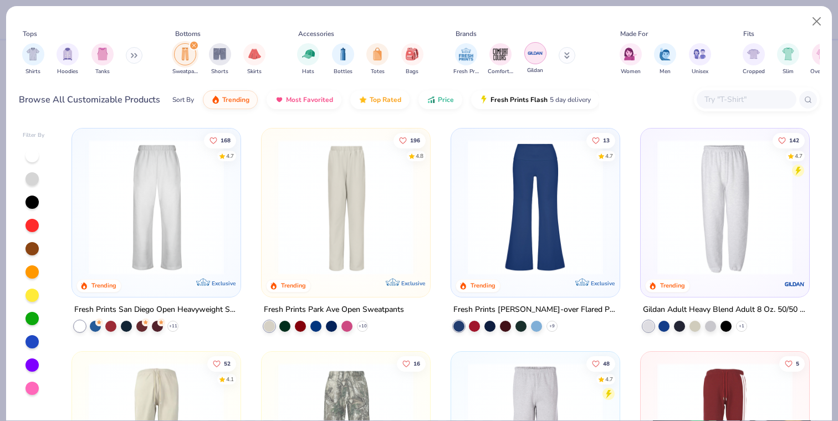
click at [543, 55] on div "filter for Gildan" at bounding box center [535, 53] width 22 height 22
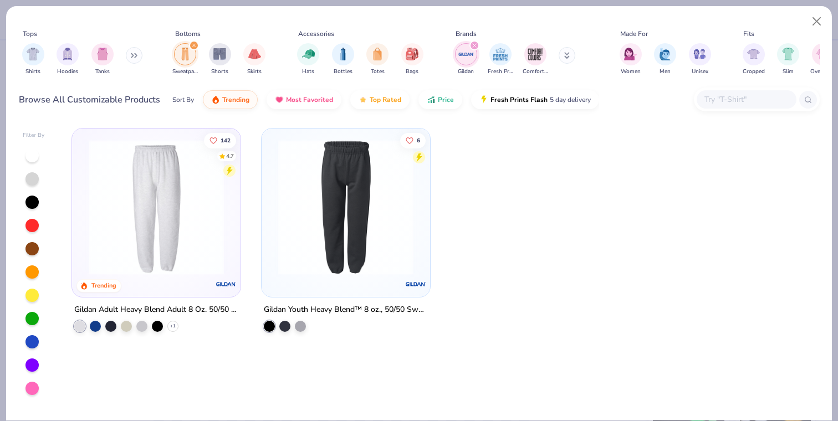
click at [156, 238] on img at bounding box center [156, 207] width 146 height 135
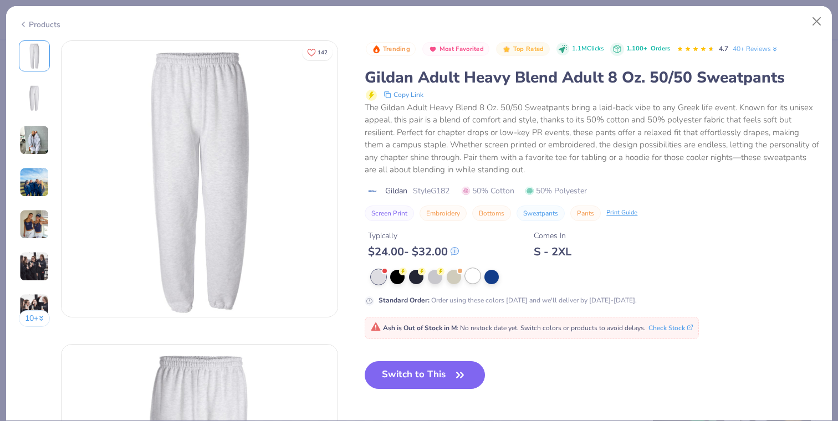
click at [473, 275] on div at bounding box center [472, 276] width 14 height 14
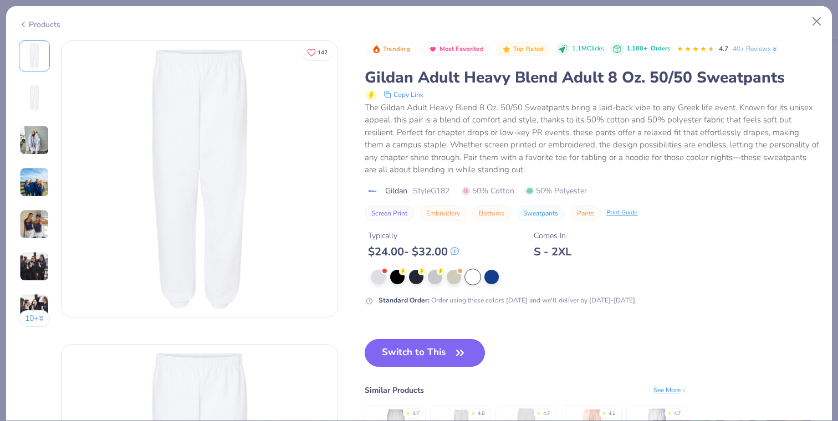
click at [440, 357] on button "Switch to This" at bounding box center [424, 353] width 120 height 28
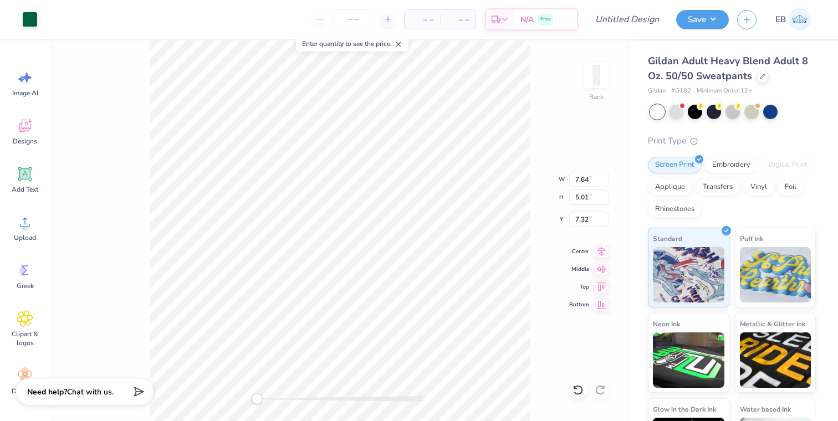
type input "7.10"
type input "4.66"
type input "7.41"
type input "3.60"
type input "0.37"
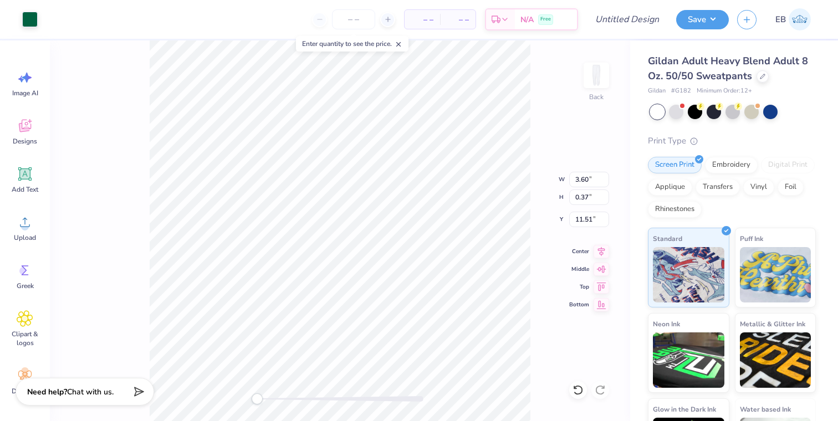
type input "6.09"
type input "0.97"
type input "4.37"
type input "5.80"
type input "0.60"
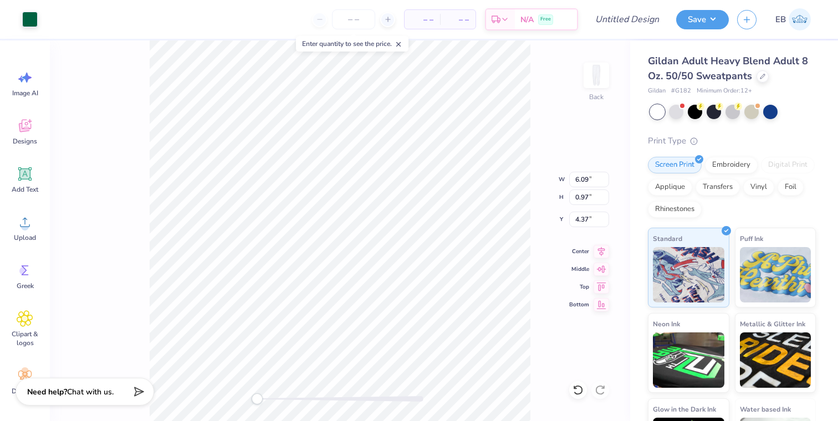
type input "11.28"
type input "4.18"
type input "0.36"
type input "11.46"
drag, startPoint x: 259, startPoint y: 398, endPoint x: 374, endPoint y: 397, distance: 115.2
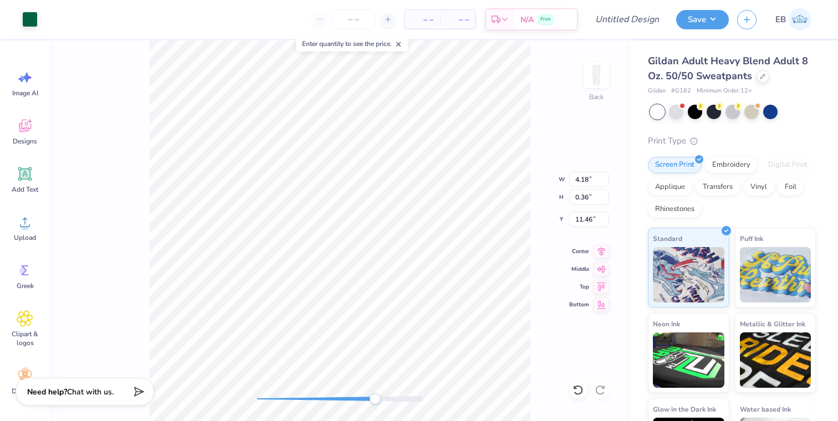
click at [374, 397] on div "Accessibility label" at bounding box center [374, 398] width 11 height 11
click at [290, 381] on div "Back W 4.18 4.18 " H 0.36 0.36 " Y 11.46 11.46 " Center Middle Top Bottom" at bounding box center [340, 230] width 580 height 381
type input "7.38"
type input "0.93"
type input "11.08"
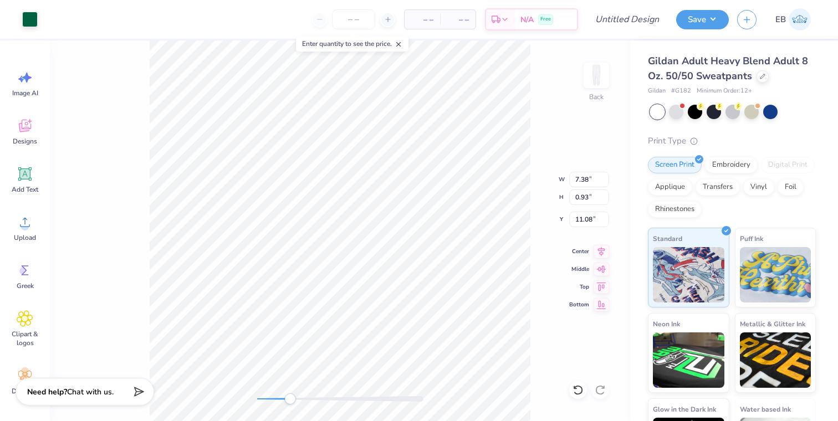
type input "4.27"
type input "0.44"
type input "11.44"
type input "6.50"
type input "0.95"
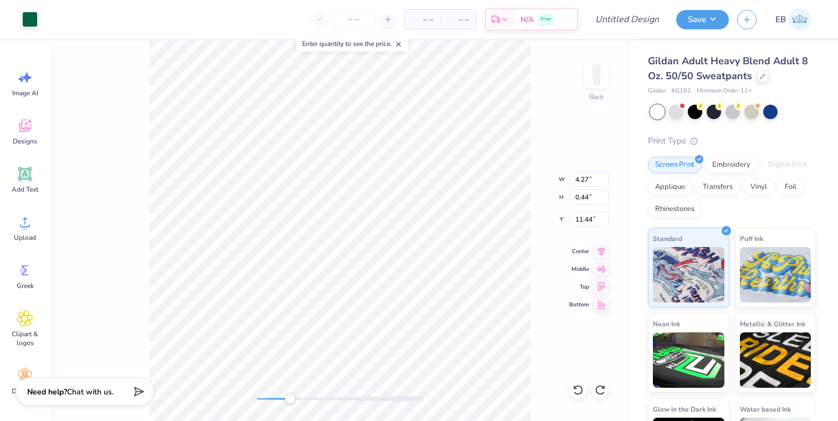
type input "11.08"
type input "4.27"
type input "0.44"
type input "11.44"
type input "5.64"
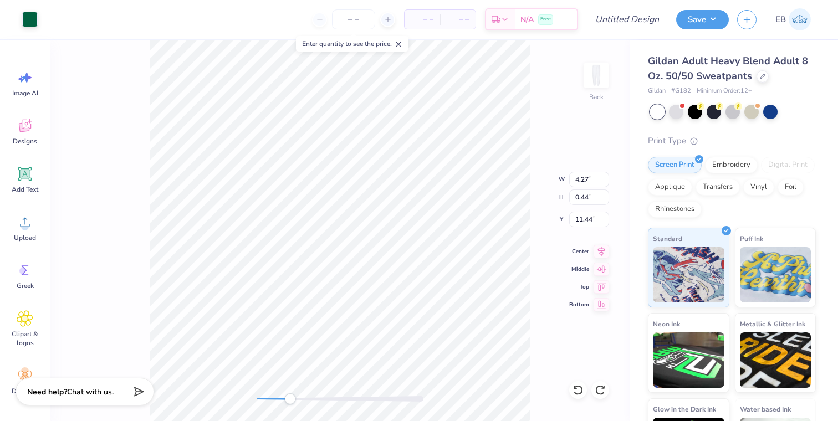
type input "0.73"
type input "11.23"
type input "7.13"
type input "0.48"
type input "0.37"
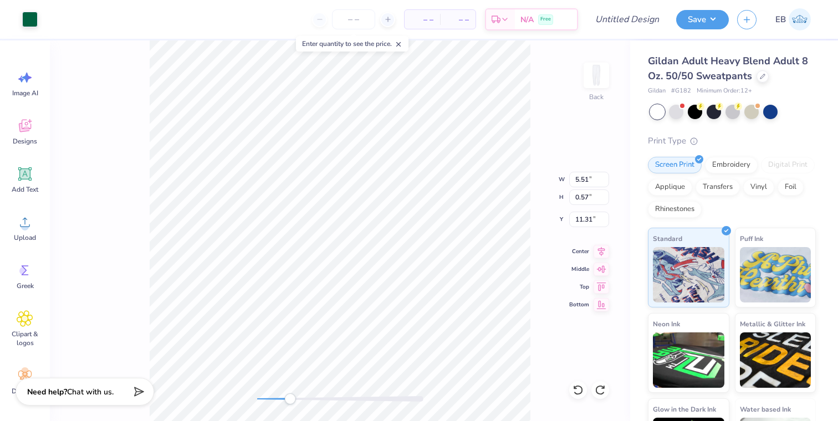
type input "6.71"
type input "0.82"
type input "6.56"
type input "6.64"
click at [33, 83] on div "Image AI" at bounding box center [25, 84] width 40 height 42
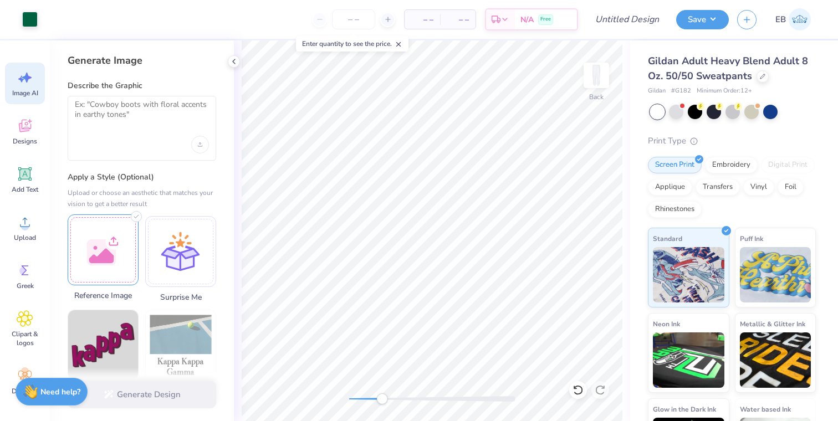
click at [116, 274] on div at bounding box center [103, 249] width 71 height 71
click at [112, 124] on textarea at bounding box center [142, 114] width 134 height 28
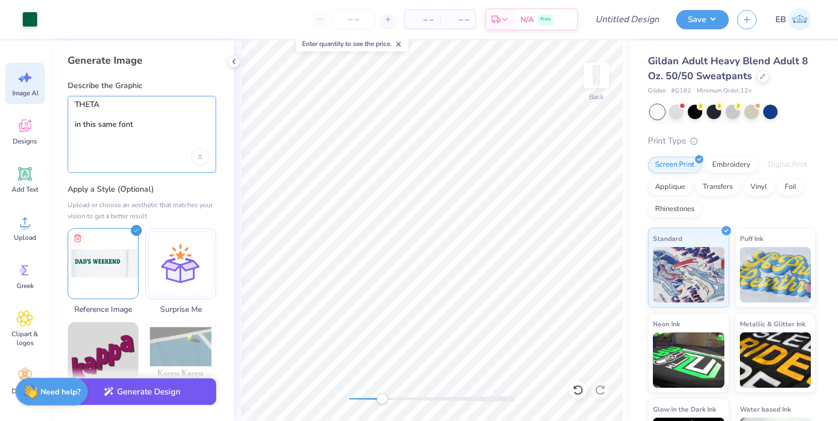
type textarea "THETA in this same font"
click at [167, 388] on button "Generate Design" at bounding box center [142, 391] width 148 height 27
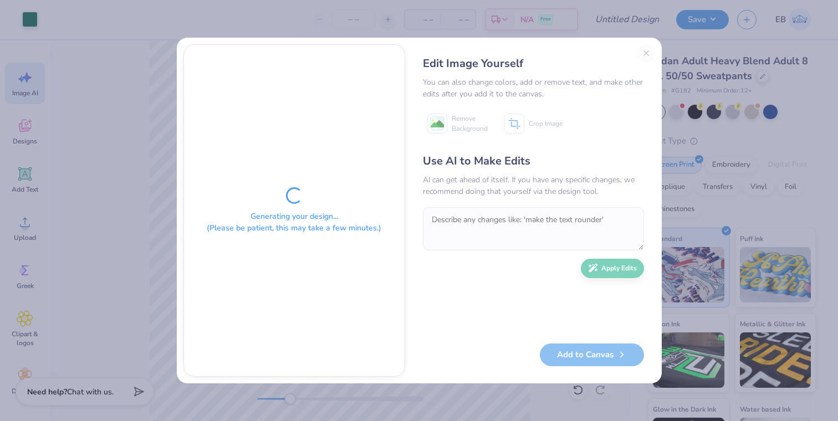
click at [167, 388] on div "Generating your design... (Please be patient, this may take a few minutes.) Edi…" at bounding box center [419, 210] width 838 height 421
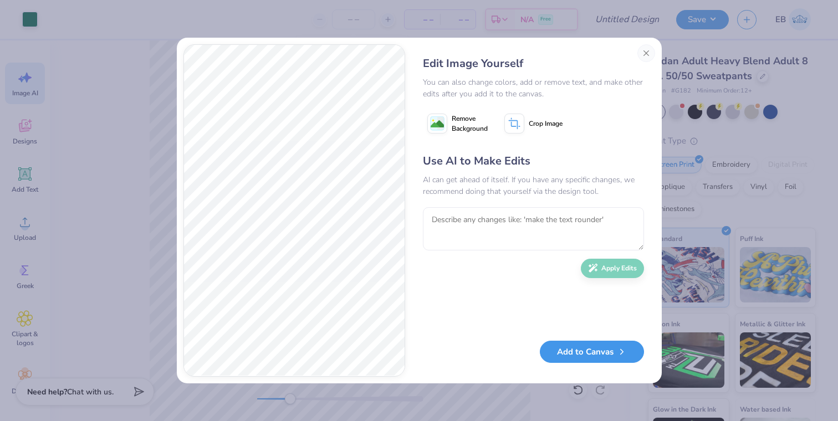
click at [568, 354] on button "Add to Canvas" at bounding box center [592, 352] width 104 height 23
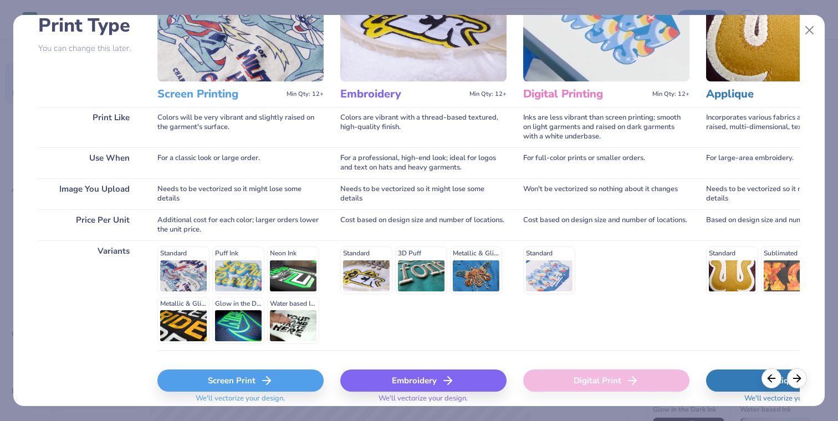
scroll to position [131, 0]
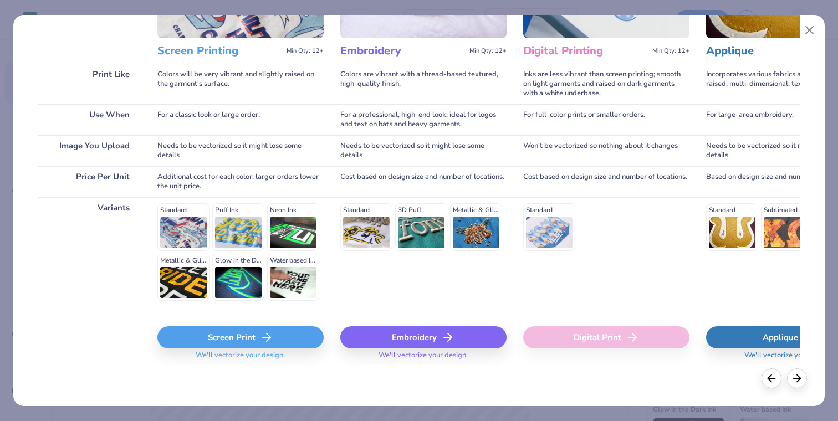
click at [238, 340] on div "Screen Print" at bounding box center [240, 337] width 166 height 22
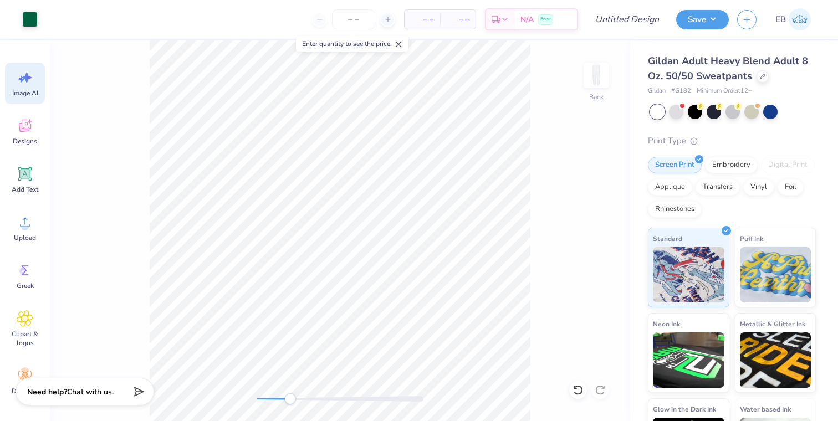
scroll to position [0, 0]
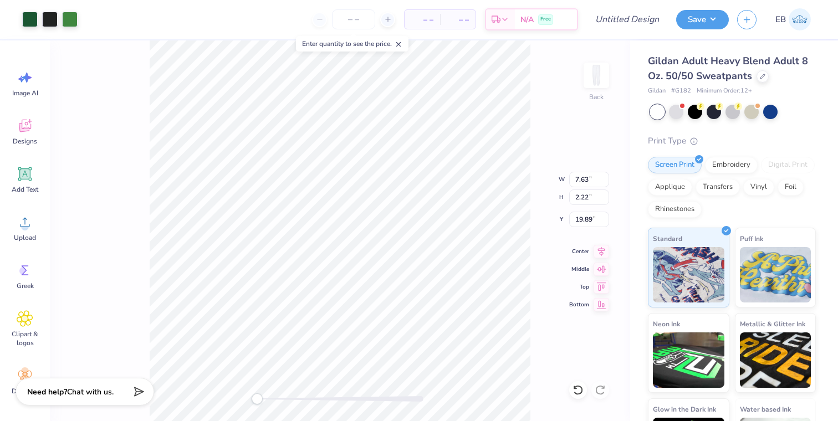
click at [240, 394] on div "Back W 7.63 7.63 " H 2.22 2.22 " Y 19.89 19.89 " Center [GEOGRAPHIC_DATA]" at bounding box center [340, 230] width 580 height 381
click at [51, 18] on div at bounding box center [50, 19] width 16 height 16
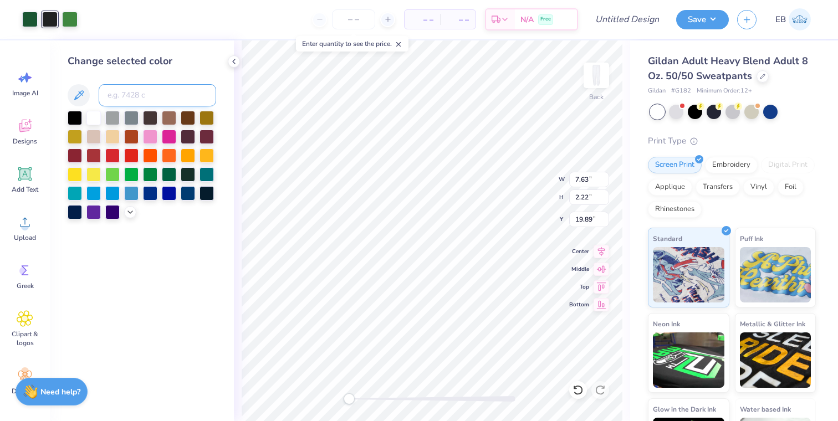
click at [140, 94] on input at bounding box center [157, 95] width 117 height 22
type input "3425"
click at [70, 11] on div at bounding box center [70, 19] width 16 height 16
click at [141, 95] on input at bounding box center [157, 95] width 117 height 22
type input "3425"
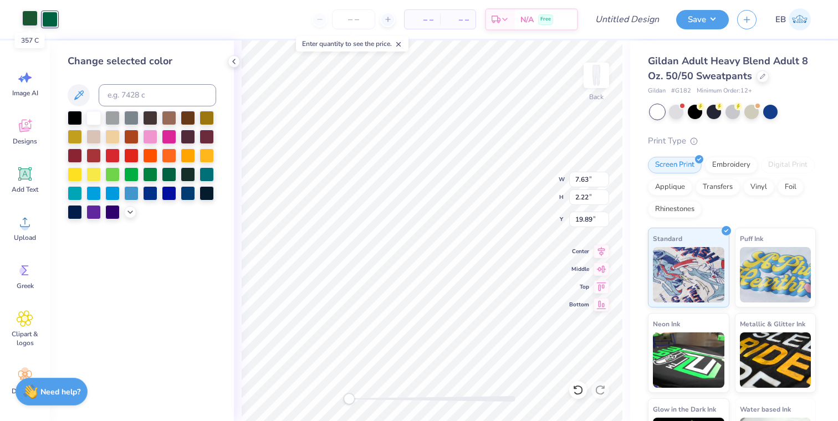
click at [28, 11] on div at bounding box center [30, 19] width 16 height 16
click at [161, 98] on input at bounding box center [157, 95] width 117 height 22
type input "3425"
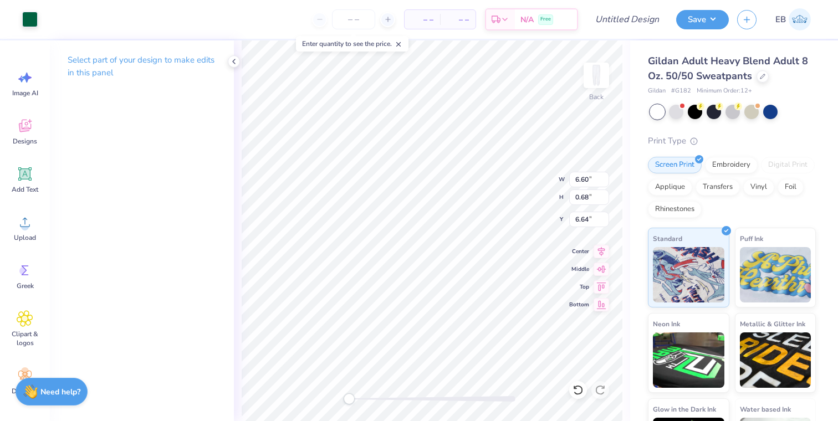
type input "6.15"
type input "0.61"
type input "6.65"
click at [27, 78] on icon at bounding box center [26, 78] width 9 height 10
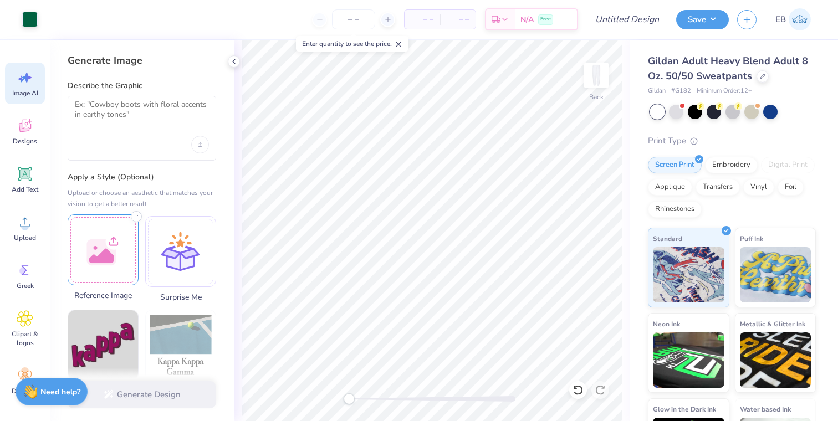
click at [117, 239] on div at bounding box center [103, 249] width 71 height 71
click at [171, 113] on textarea at bounding box center [142, 114] width 134 height 28
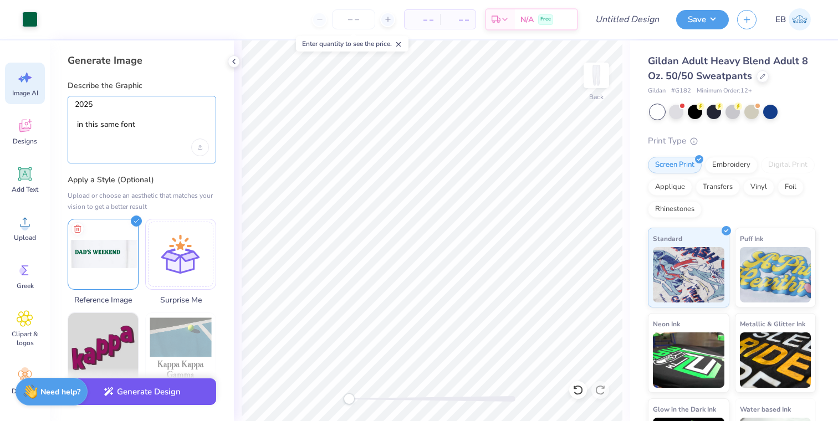
type textarea "2025 in this same font"
click at [156, 387] on button "Generate Design" at bounding box center [142, 391] width 148 height 27
